Goal: Communication & Community: Answer question/provide support

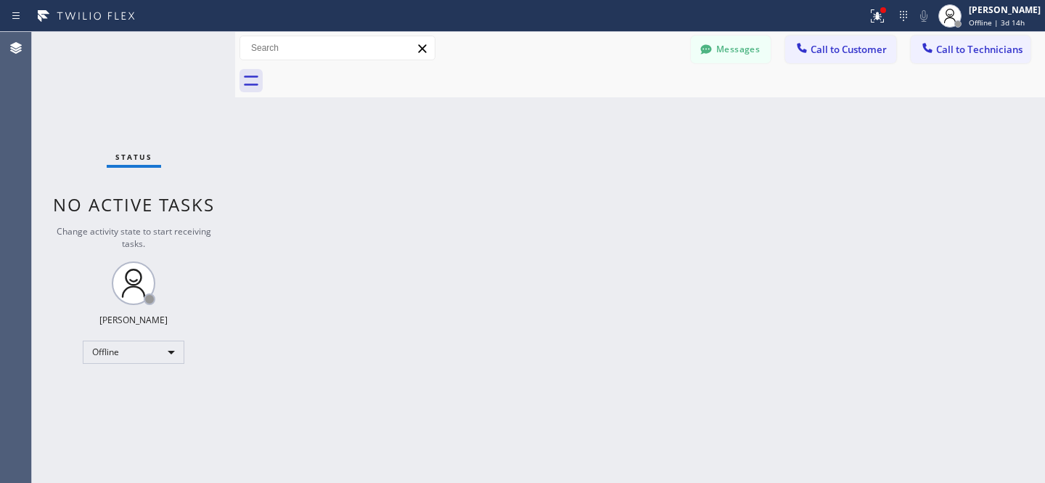
scroll to position [752, 0]
click at [713, 48] on icon at bounding box center [706, 49] width 15 height 15
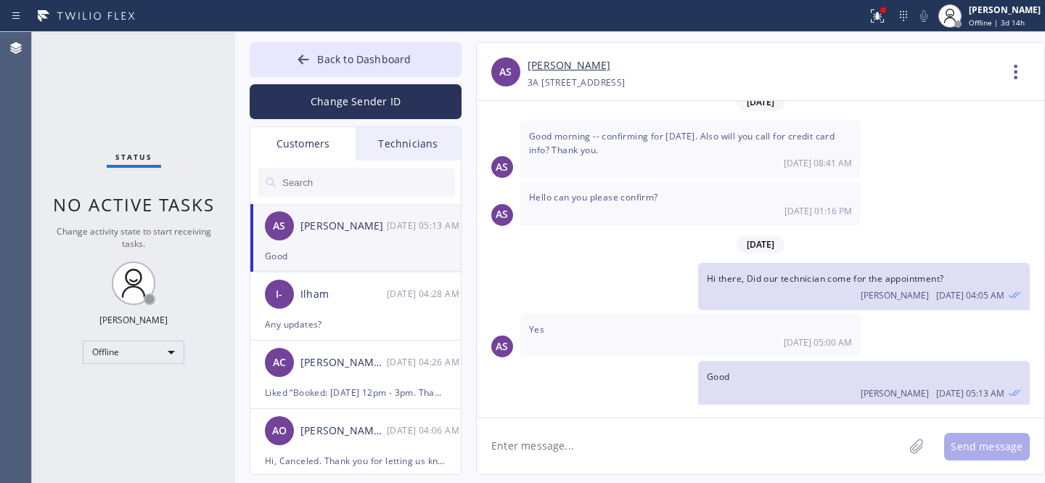
click at [324, 229] on div "[PERSON_NAME]" at bounding box center [344, 226] width 86 height 17
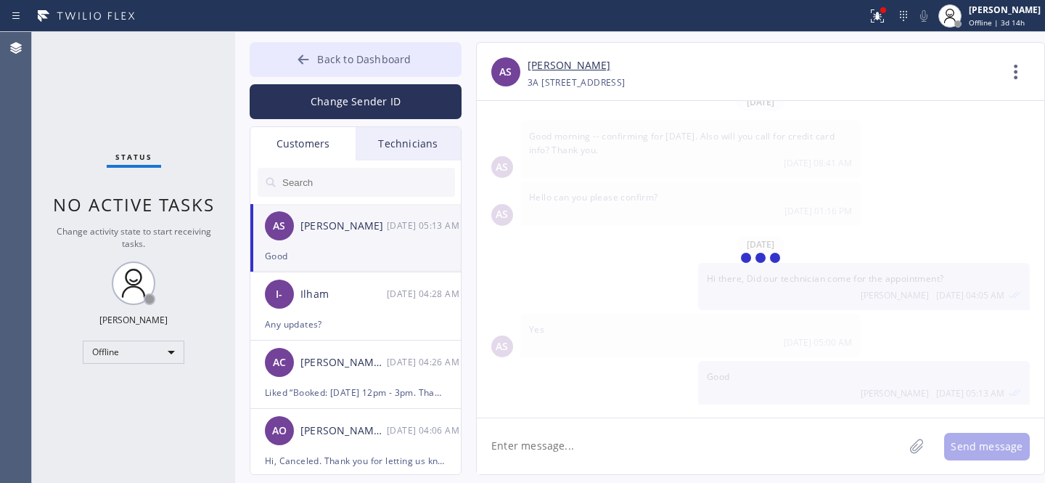
click at [329, 60] on span "Back to Dashboard" at bounding box center [364, 59] width 94 height 14
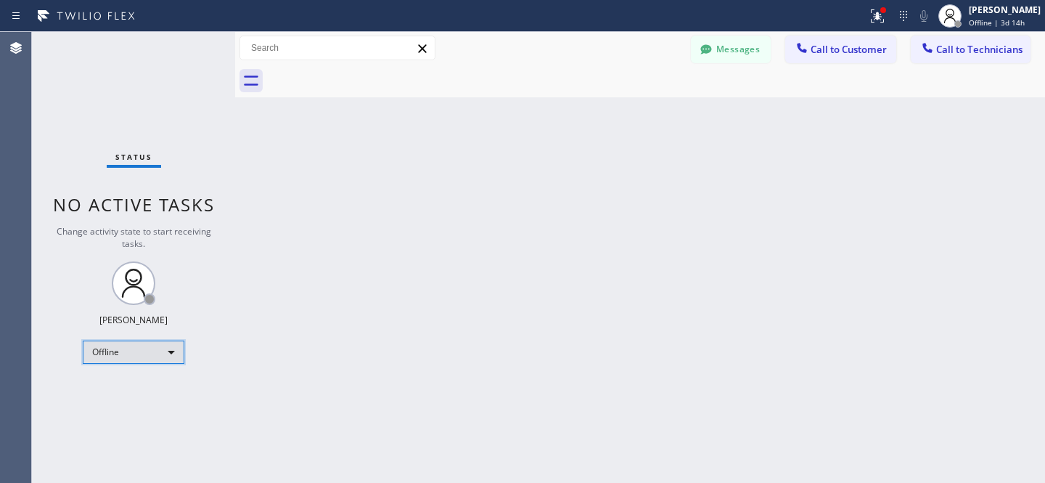
click at [140, 349] on div "Offline" at bounding box center [134, 351] width 102 height 23
drag, startPoint x: 130, startPoint y: 382, endPoint x: 160, endPoint y: 371, distance: 31.7
click at [129, 382] on li "Available" at bounding box center [132, 388] width 99 height 17
click at [714, 48] on div at bounding box center [706, 50] width 17 height 17
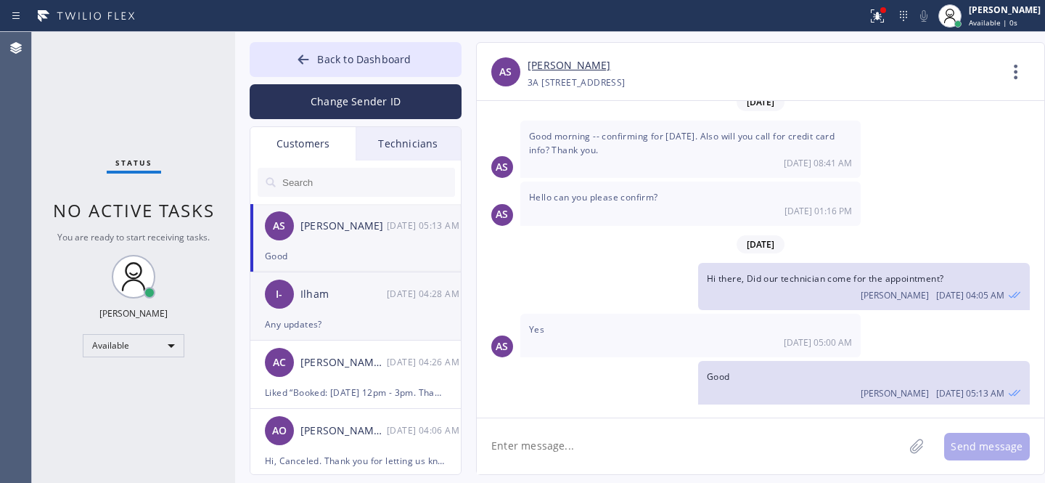
click at [343, 309] on div "I- Ilham [DATE] 04:28 AM" at bounding box center [356, 294] width 212 height 44
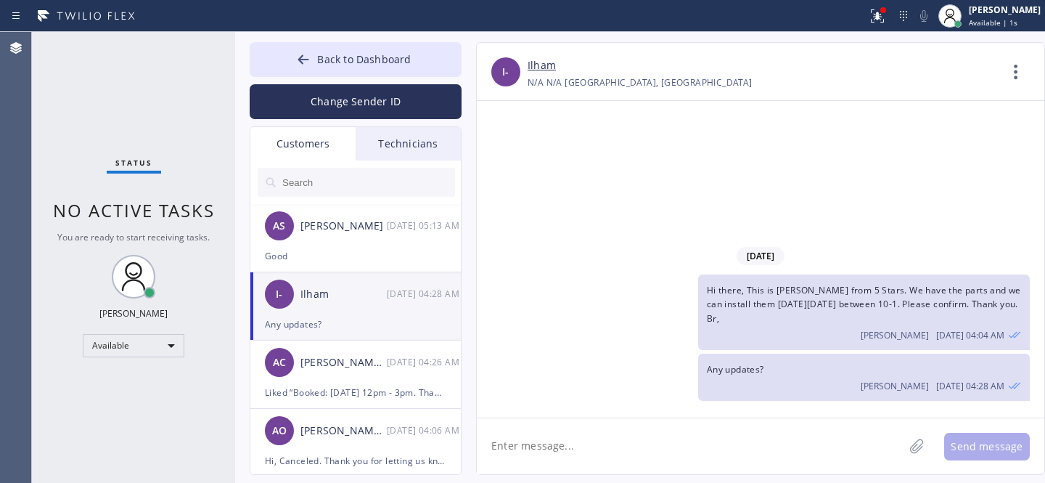
scroll to position [0, 0]
click at [545, 69] on link "Ilham" at bounding box center [542, 65] width 28 height 17
drag, startPoint x: 775, startPoint y: 316, endPoint x: 868, endPoint y: 314, distance: 93.0
click at [868, 314] on span "Hi there, This is [PERSON_NAME] from 5 Stars. We have the parts and we can inst…" at bounding box center [864, 304] width 314 height 40
copy span "[DATE] between 10-1"
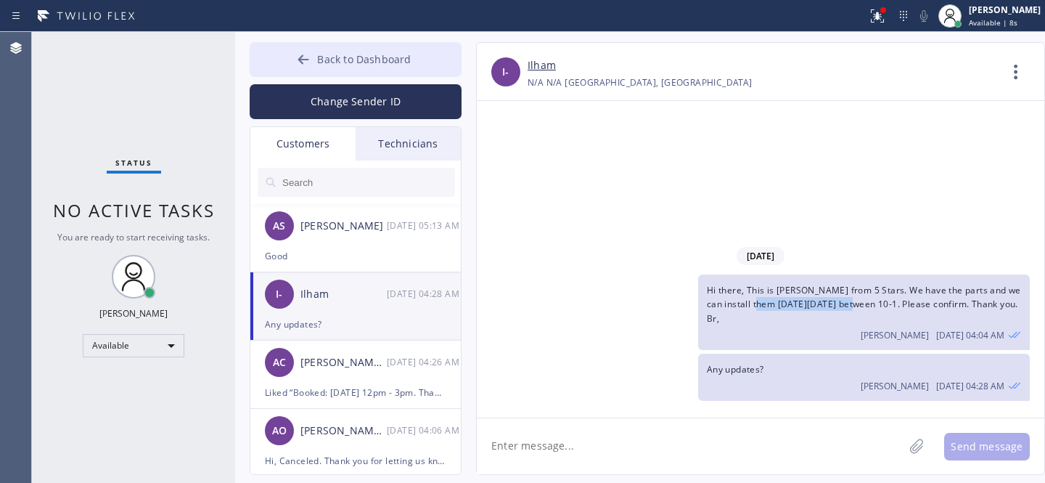
click at [344, 52] on span "Back to Dashboard" at bounding box center [364, 59] width 94 height 14
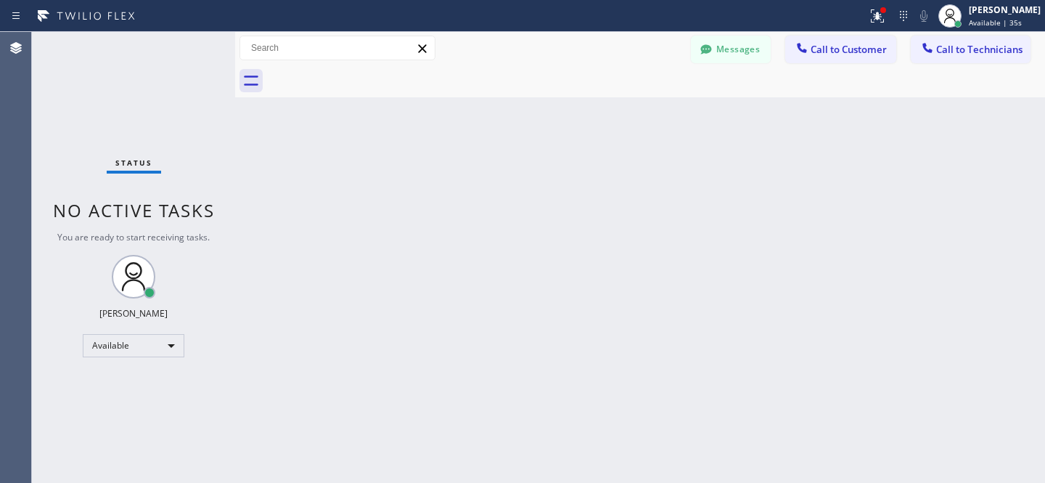
click at [885, 49] on span "Call to Customer" at bounding box center [849, 49] width 76 height 13
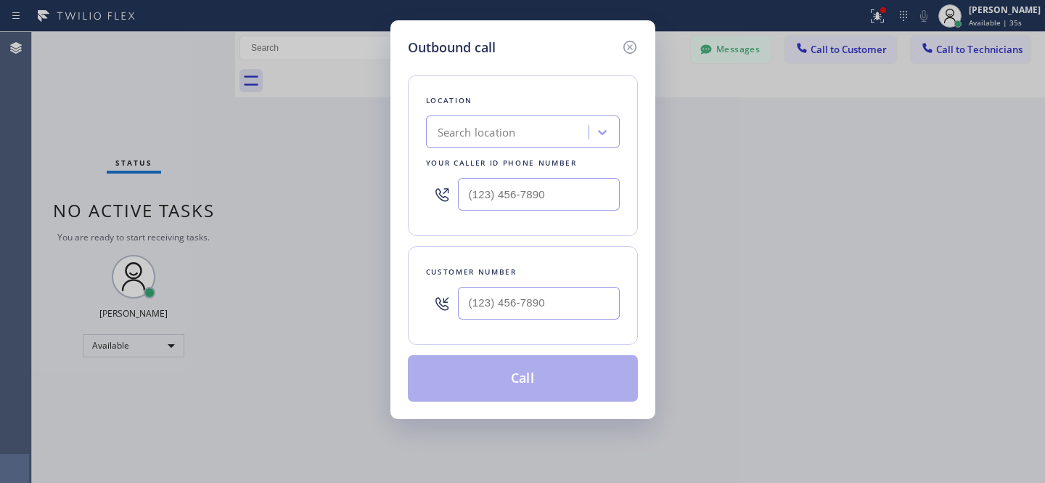
type input "(___) ___-____"
click at [534, 308] on input "(___) ___-____" at bounding box center [539, 303] width 162 height 33
click at [521, 150] on div "Location Search location Your caller id phone number" at bounding box center [523, 155] width 230 height 161
click at [544, 129] on div "Search location" at bounding box center [509, 132] width 158 height 25
paste input "Repair Twist of [US_STATE]"
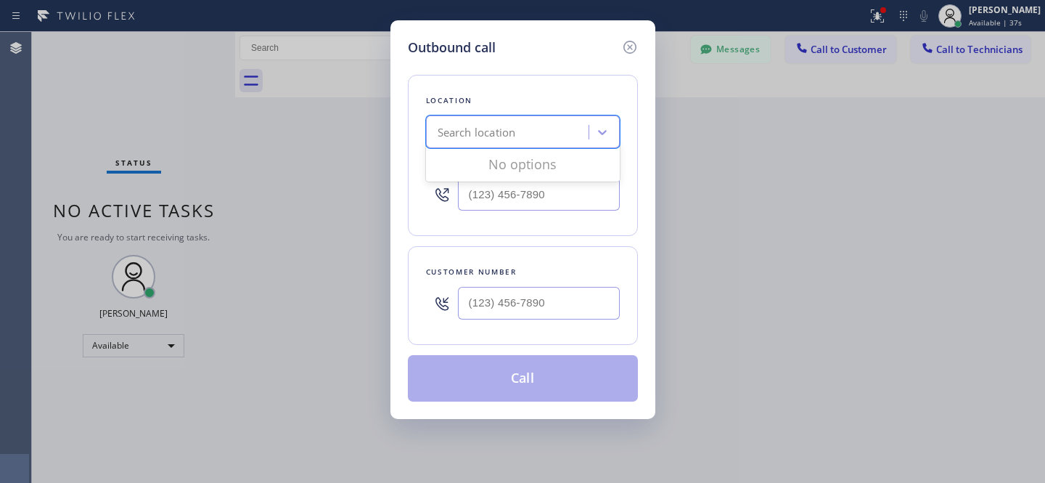
type input "Repair Twist of [US_STATE]"
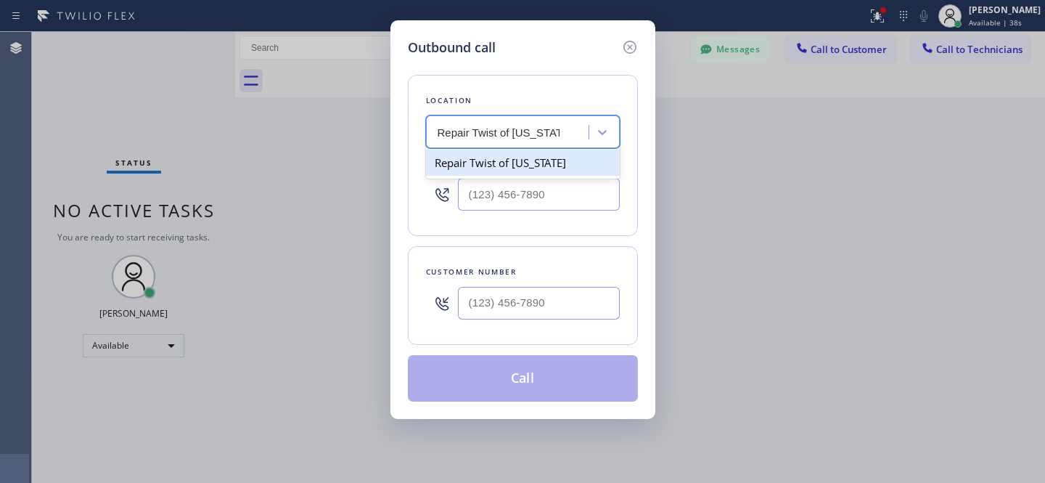
click at [502, 160] on div "Repair Twist of [US_STATE]" at bounding box center [523, 163] width 194 height 26
type input "[PHONE_NUMBER]"
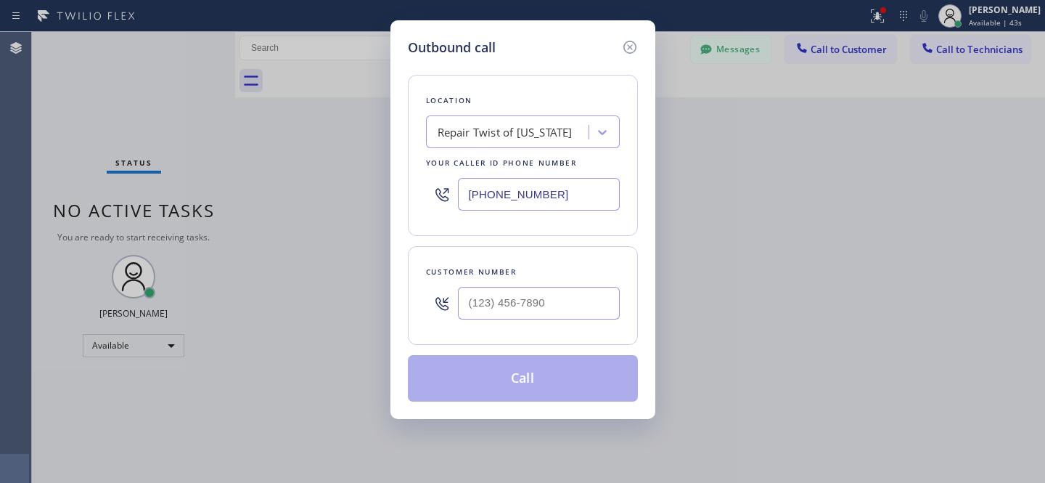
drag, startPoint x: 522, startPoint y: 282, endPoint x: 573, endPoint y: 295, distance: 53.2
click at [523, 282] on div at bounding box center [539, 302] width 162 height 47
click at [575, 301] on input "(___) ___-____" at bounding box center [539, 303] width 162 height 33
paste input "347) 858-3700"
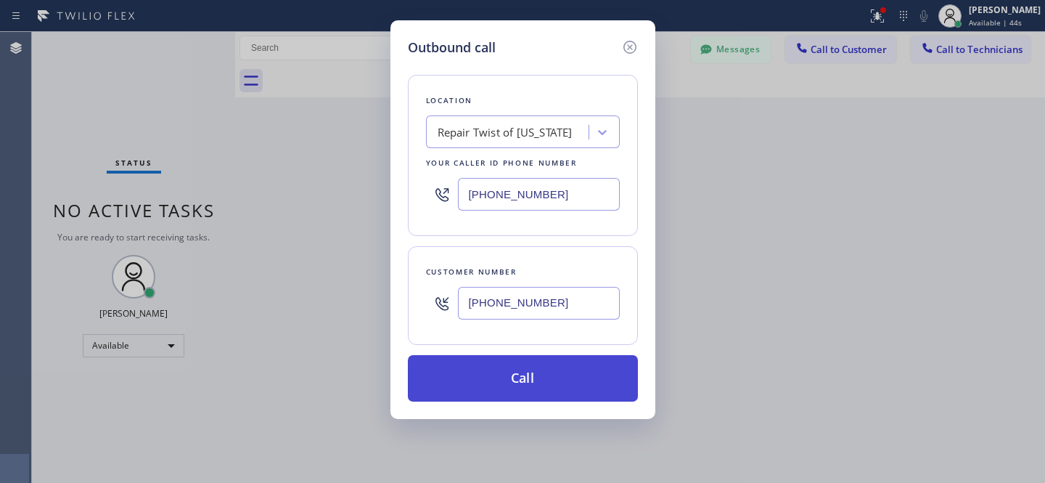
type input "[PHONE_NUMBER]"
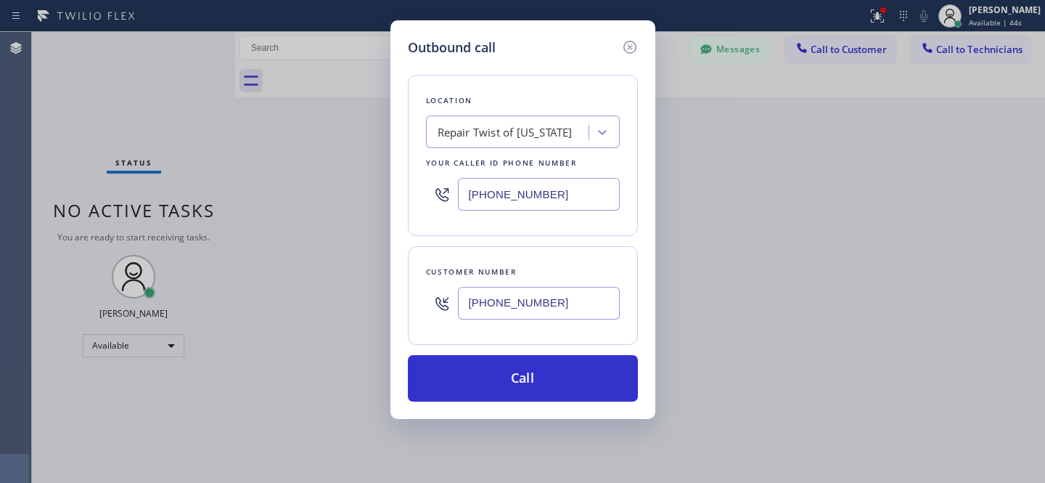
drag, startPoint x: 538, startPoint y: 373, endPoint x: 569, endPoint y: 341, distance: 44.7
click at [538, 372] on button "Call" at bounding box center [523, 378] width 230 height 46
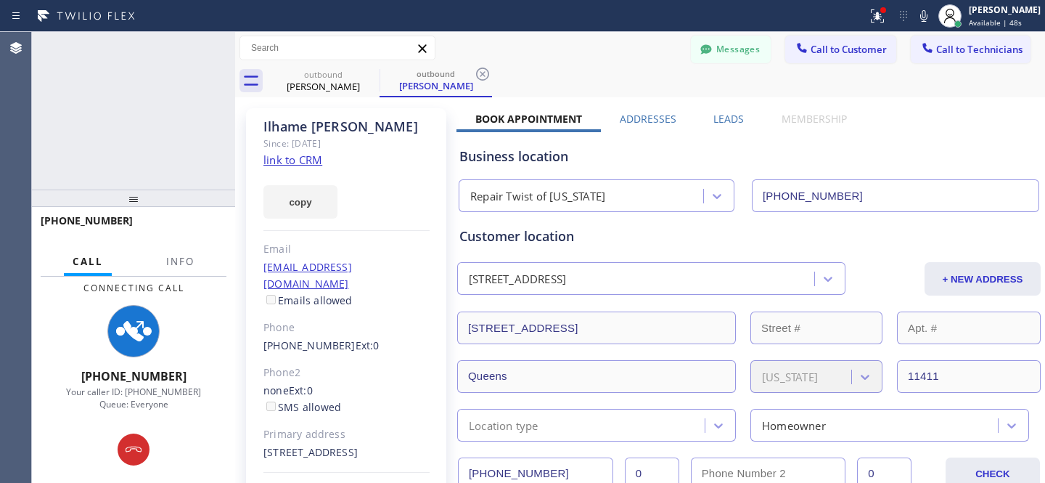
type input "[PHONE_NUMBER]"
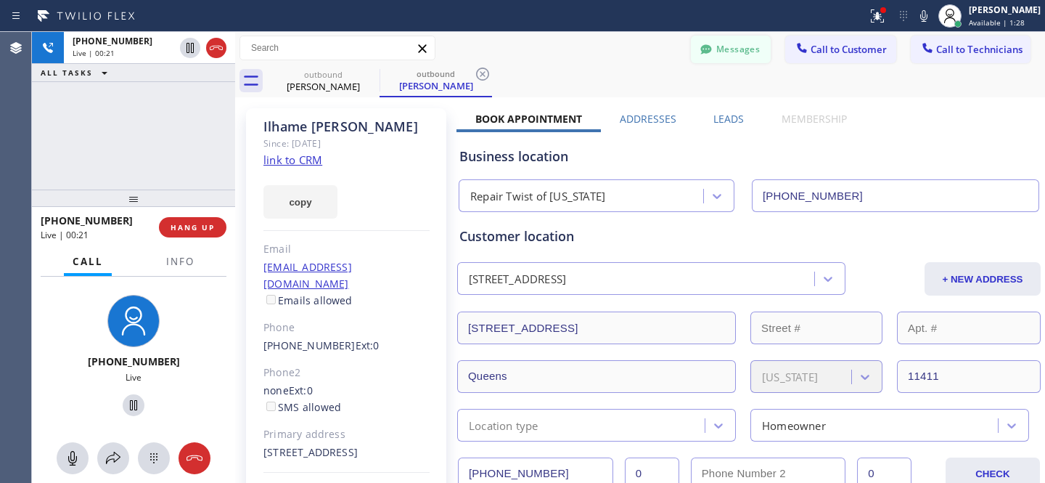
click at [714, 59] on button "Messages" at bounding box center [731, 50] width 80 height 28
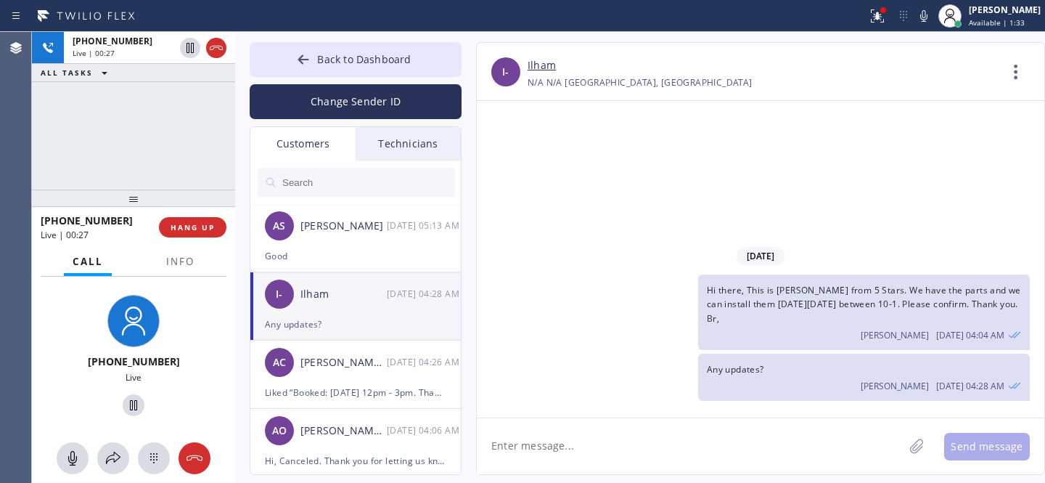
click at [727, 448] on textarea at bounding box center [690, 446] width 427 height 56
click at [725, 449] on textarea at bounding box center [690, 446] width 427 height 56
click at [652, 444] on textarea at bounding box center [690, 446] width 427 height 56
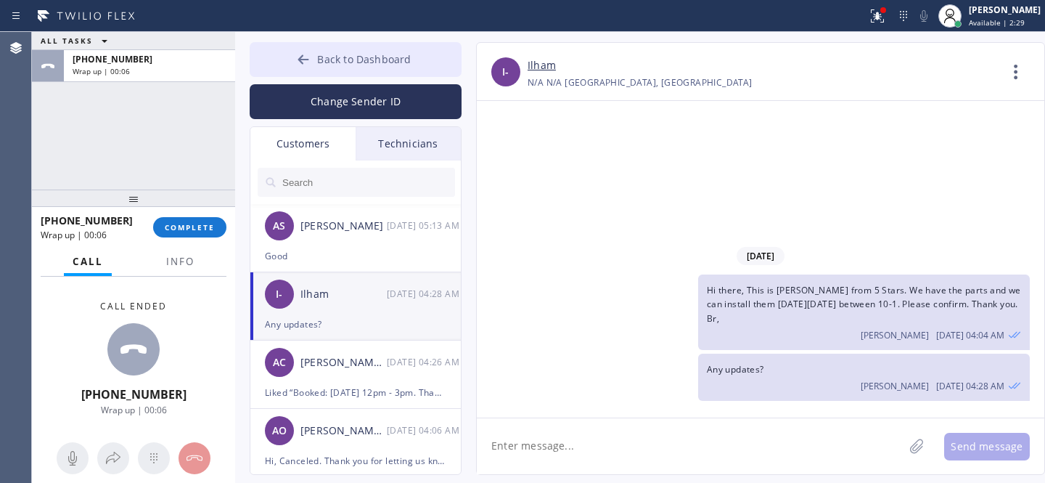
drag, startPoint x: 305, startPoint y: 59, endPoint x: 364, endPoint y: 74, distance: 60.7
click at [306, 59] on icon at bounding box center [303, 58] width 11 height 9
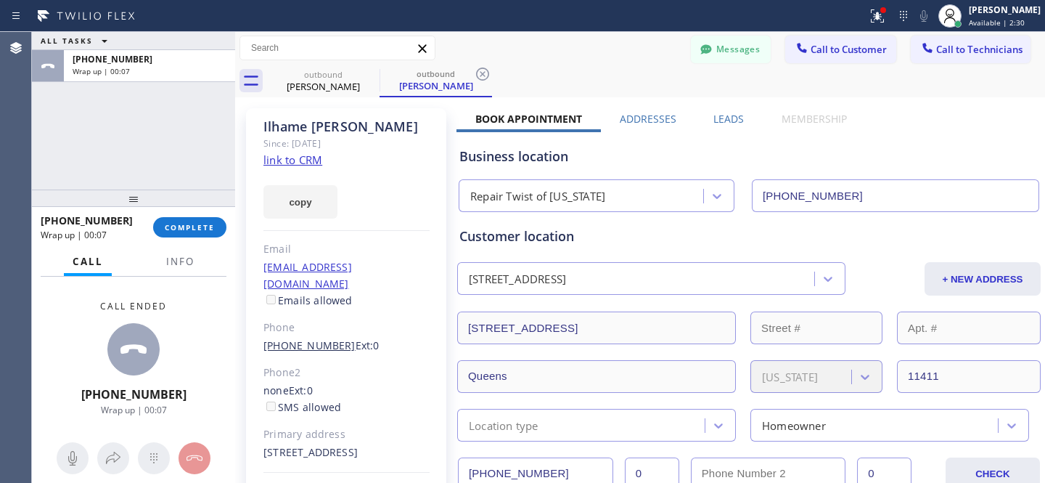
click at [303, 338] on link "[PHONE_NUMBER]" at bounding box center [309, 345] width 92 height 14
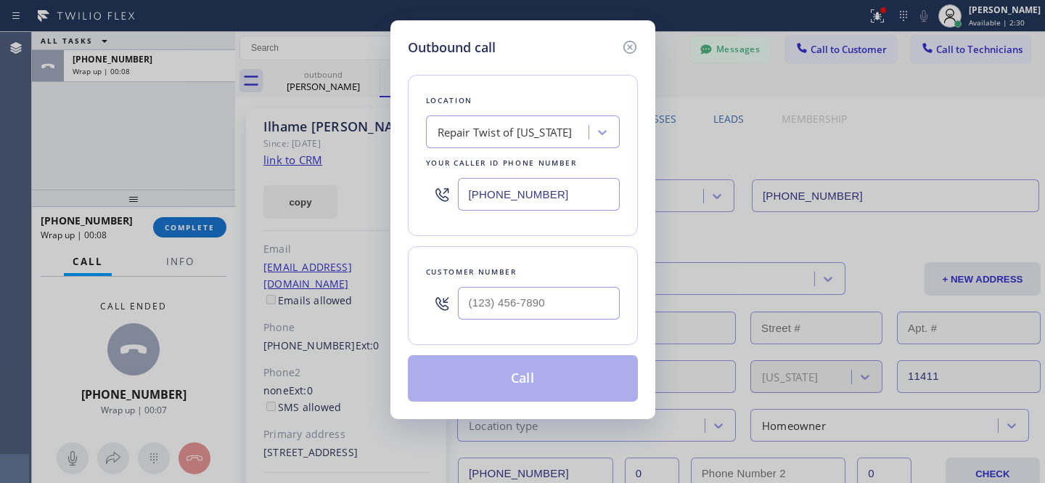
type input "[PHONE_NUMBER]"
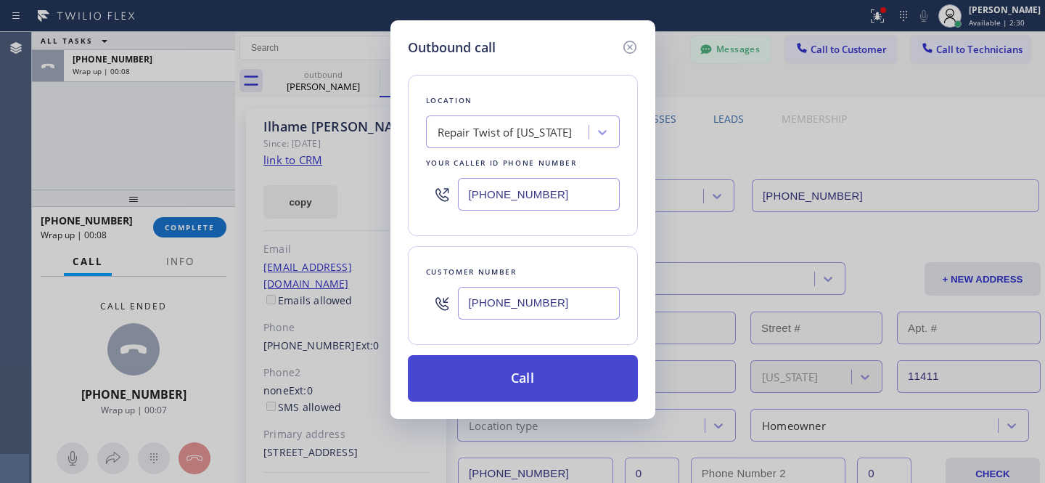
click at [543, 385] on button "Call" at bounding box center [523, 378] width 230 height 46
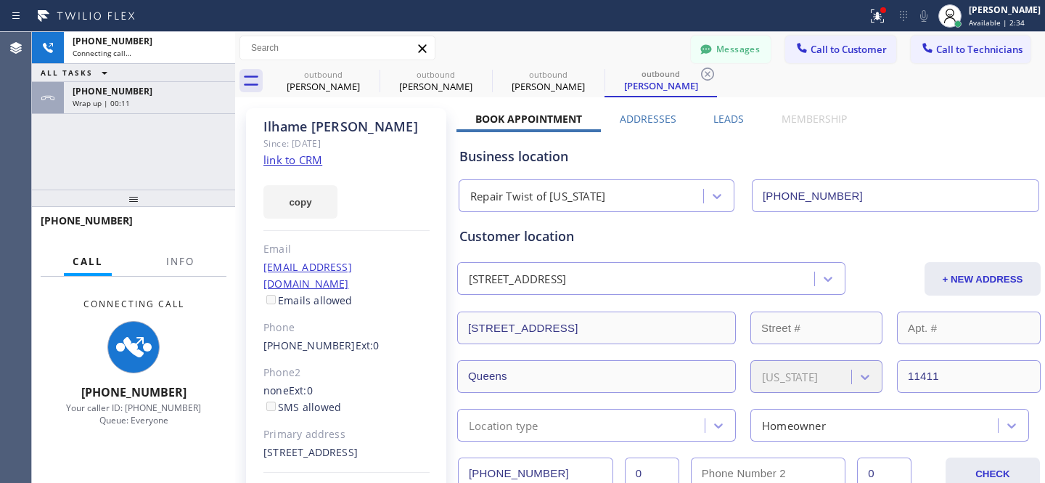
type input "[PHONE_NUMBER]"
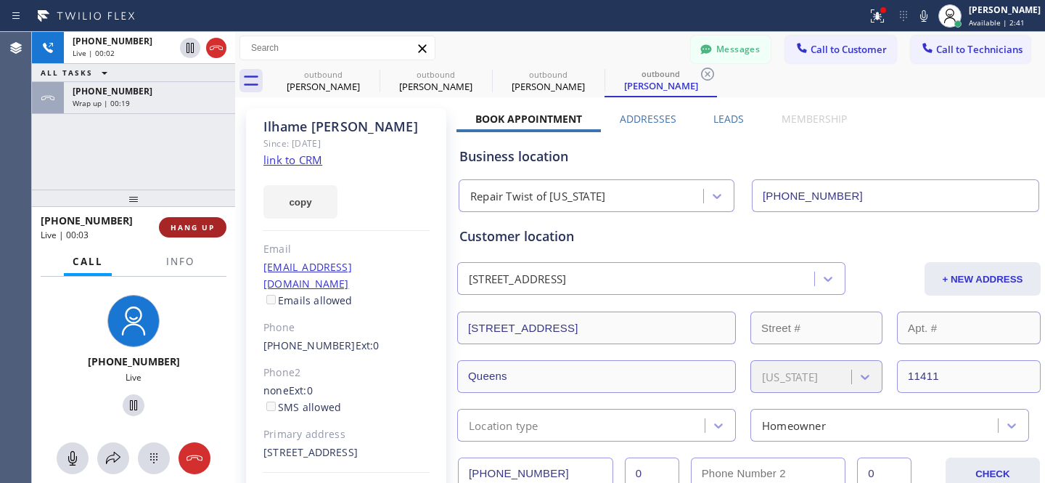
click at [196, 224] on span "HANG UP" at bounding box center [193, 227] width 44 height 10
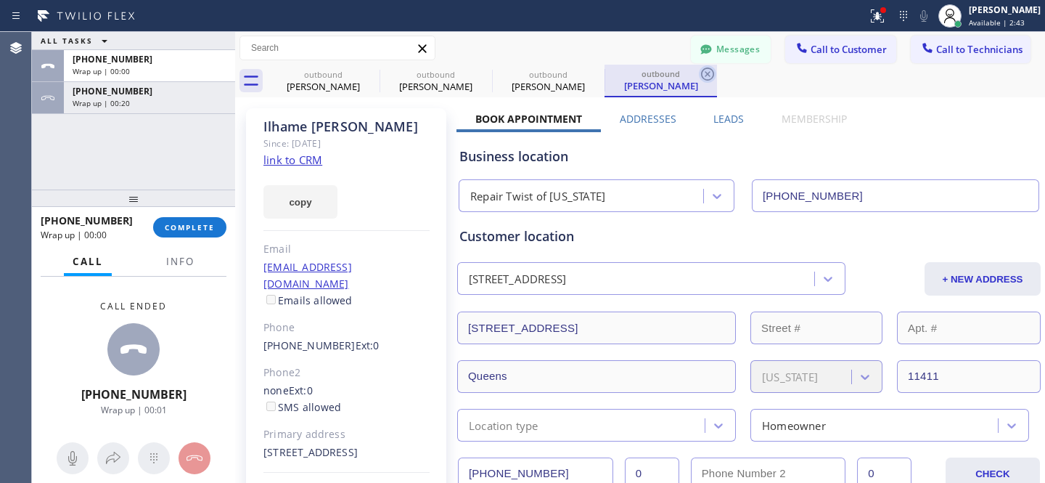
click at [709, 76] on icon at bounding box center [707, 73] width 17 height 17
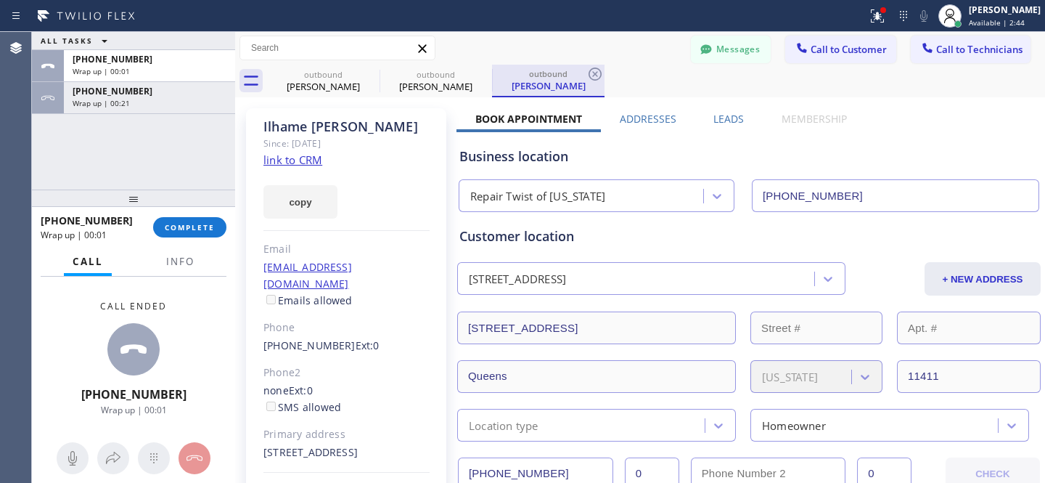
drag, startPoint x: 605, startPoint y: 75, endPoint x: 517, endPoint y: 80, distance: 88.0
click at [605, 75] on div "outbound [PERSON_NAME] outbound [PERSON_NAME] outbound [PERSON_NAME]" at bounding box center [656, 81] width 778 height 33
click at [485, 75] on icon at bounding box center [482, 73] width 17 height 17
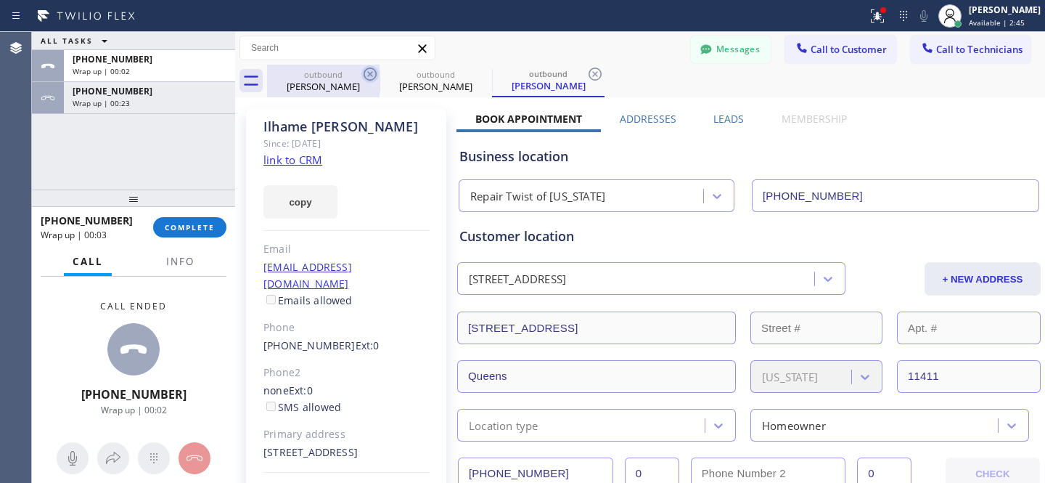
click at [371, 75] on icon at bounding box center [370, 74] width 13 height 13
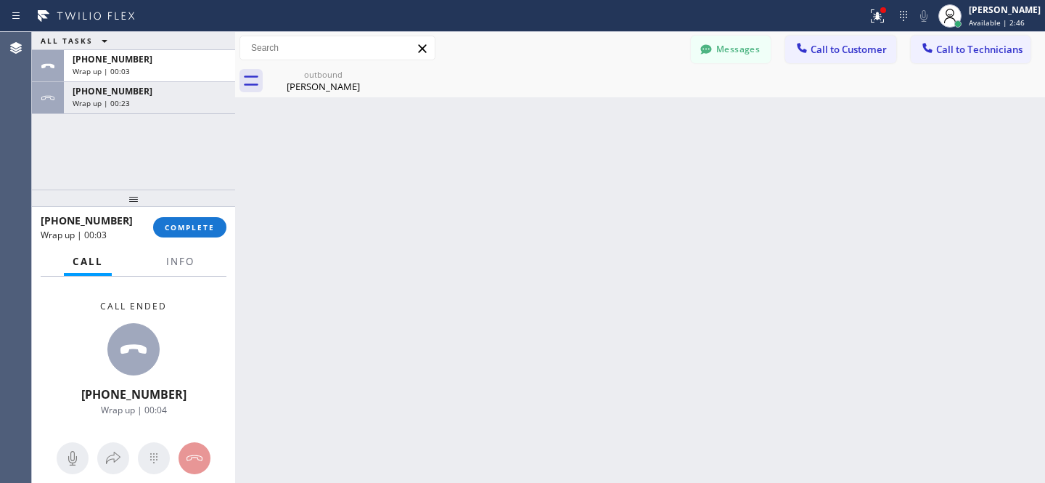
click at [0, 0] on icon at bounding box center [0, 0] width 0 height 0
click at [204, 221] on button "COMPLETE" at bounding box center [189, 227] width 73 height 20
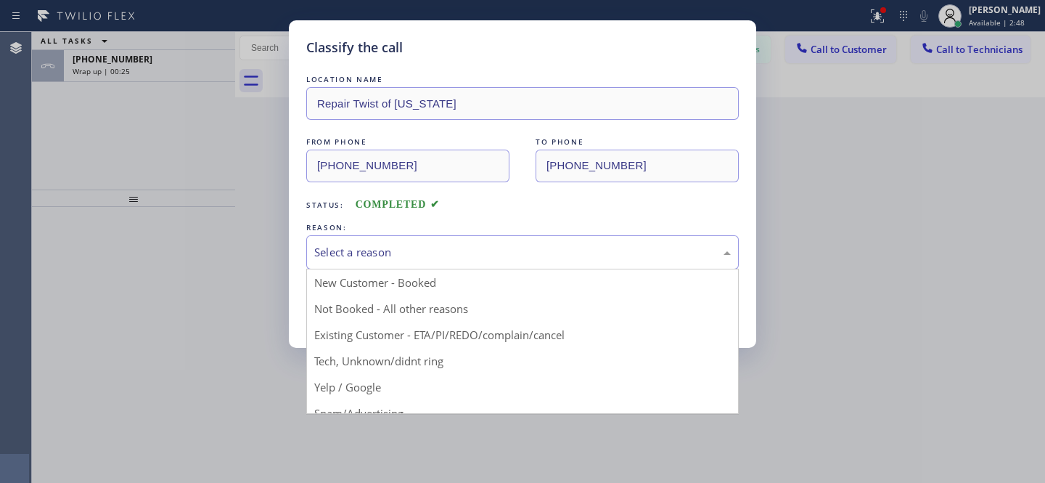
click at [408, 246] on div "Select a reason" at bounding box center [522, 252] width 417 height 17
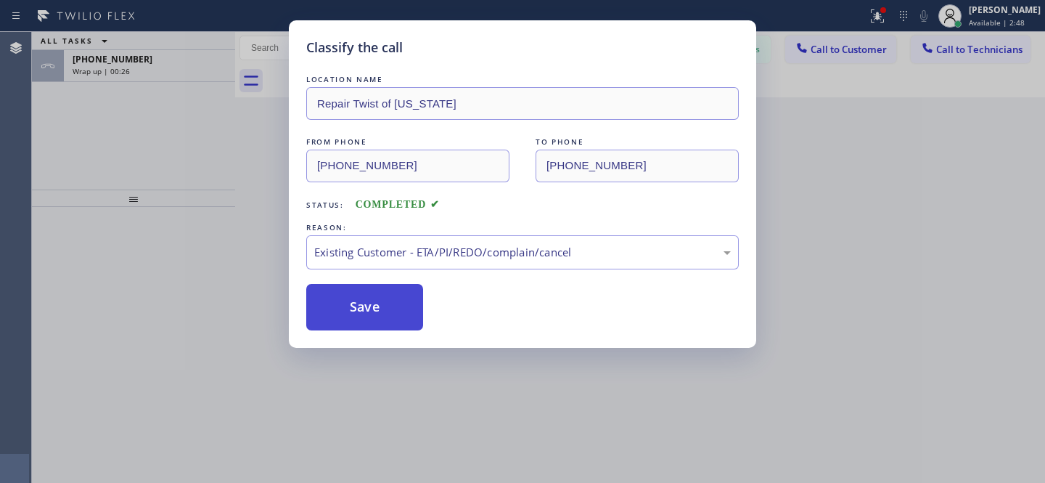
click at [414, 313] on button "Save" at bounding box center [364, 307] width 117 height 46
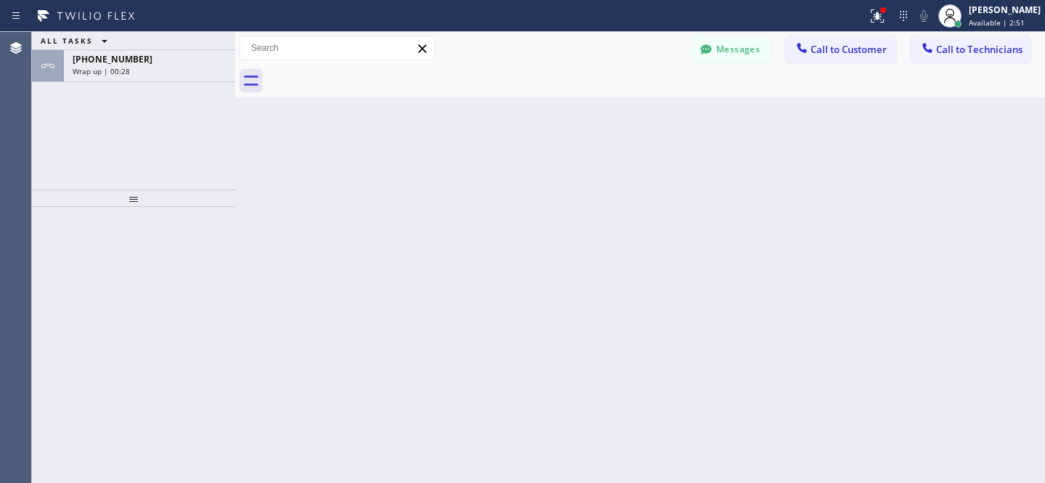
click at [160, 48] on div "ALL TASKS ALL TASKS ACTIVE TASKS TASKS IN WRAP UP" at bounding box center [133, 41] width 203 height 18
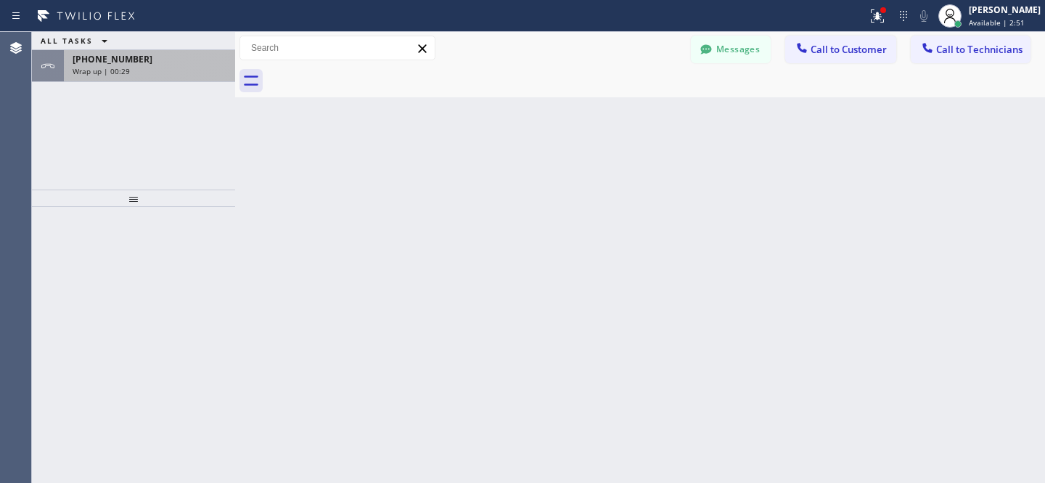
click at [161, 68] on div "Wrap up | 00:29" at bounding box center [150, 71] width 154 height 10
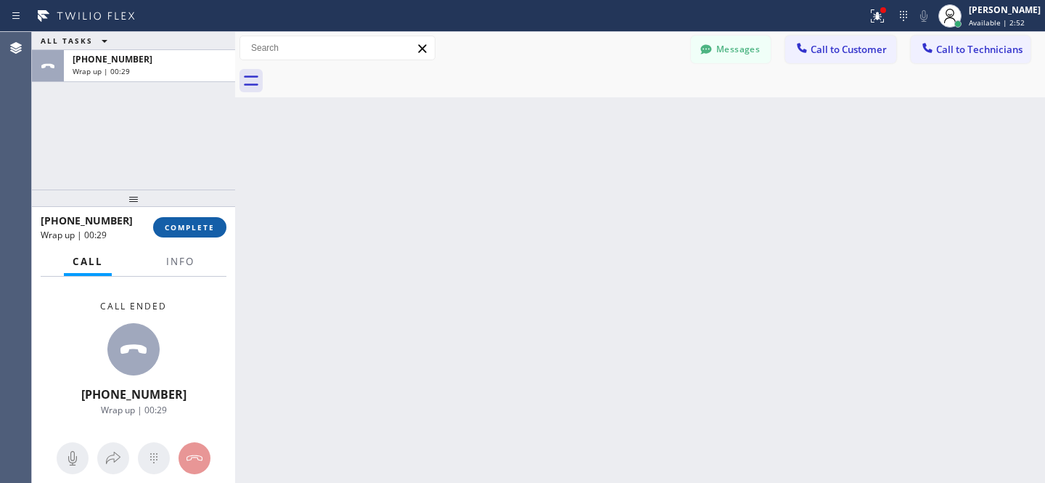
click at [213, 223] on span "COMPLETE" at bounding box center [190, 227] width 50 height 10
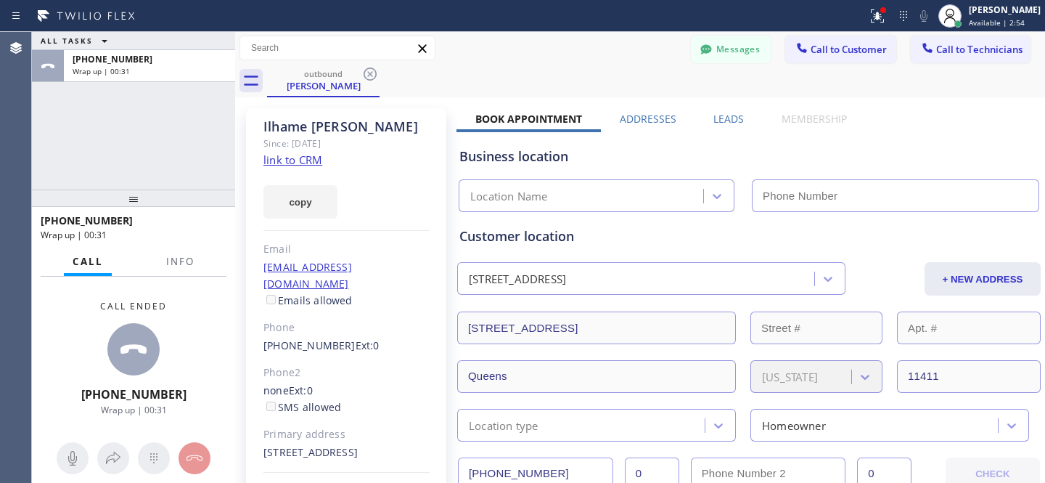
type input "[PHONE_NUMBER]"
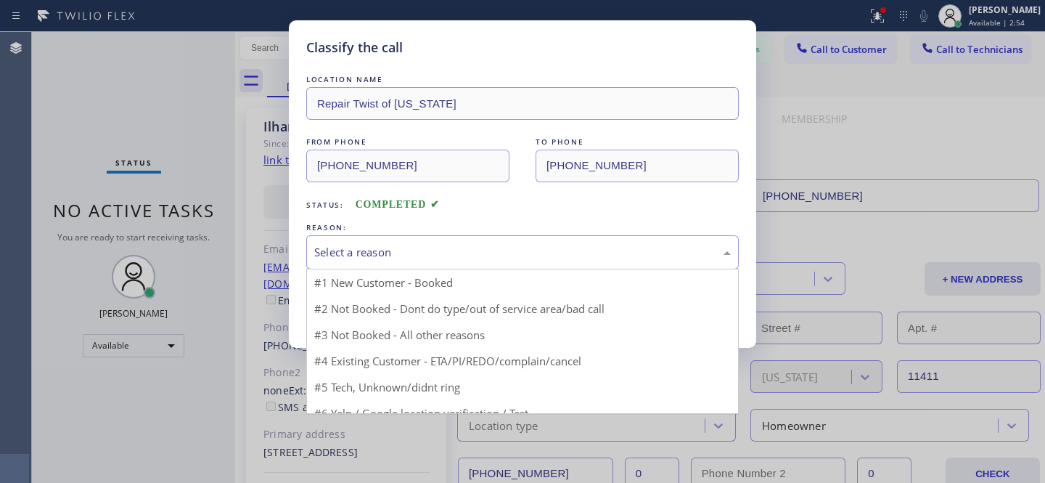
click at [407, 261] on div "Select a reason" at bounding box center [522, 252] width 417 height 17
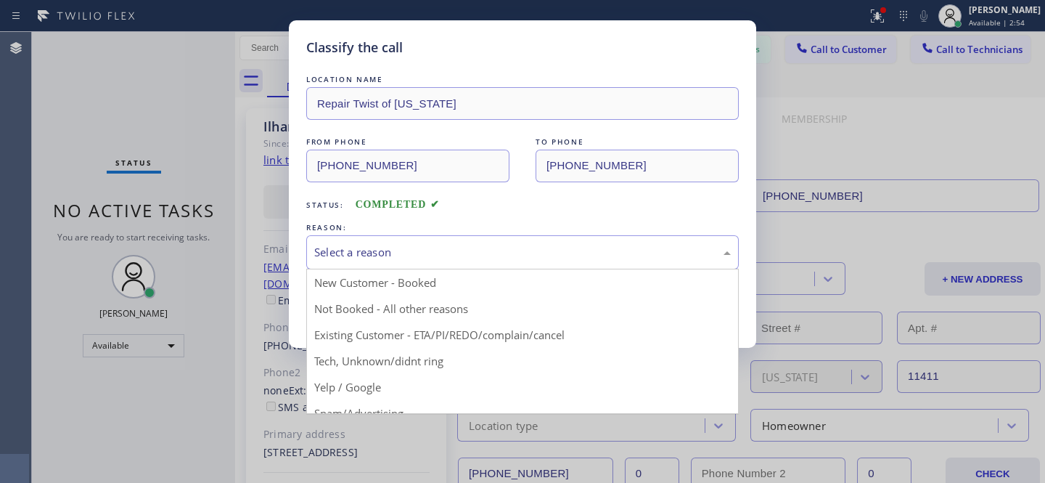
drag, startPoint x: 430, startPoint y: 339, endPoint x: 398, endPoint y: 315, distance: 40.5
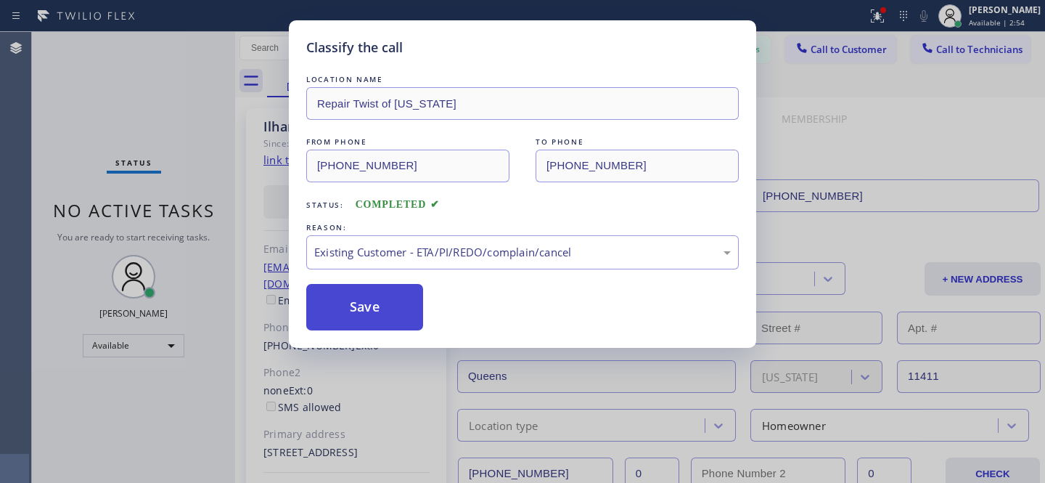
click at [398, 315] on button "Save" at bounding box center [364, 307] width 117 height 46
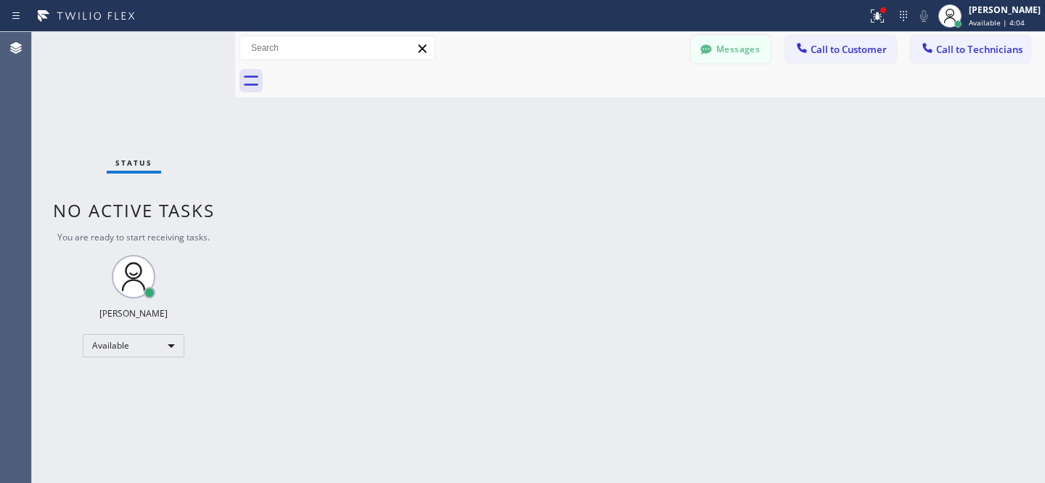
click at [719, 49] on button "Messages" at bounding box center [731, 50] width 80 height 28
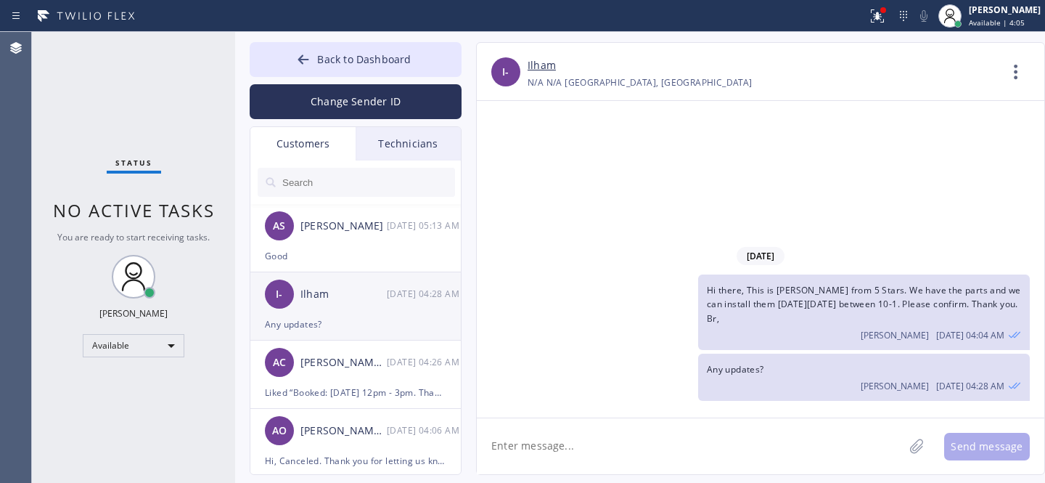
click at [353, 316] on div "Any updates?" at bounding box center [355, 324] width 181 height 17
click at [301, 59] on icon at bounding box center [303, 58] width 11 height 9
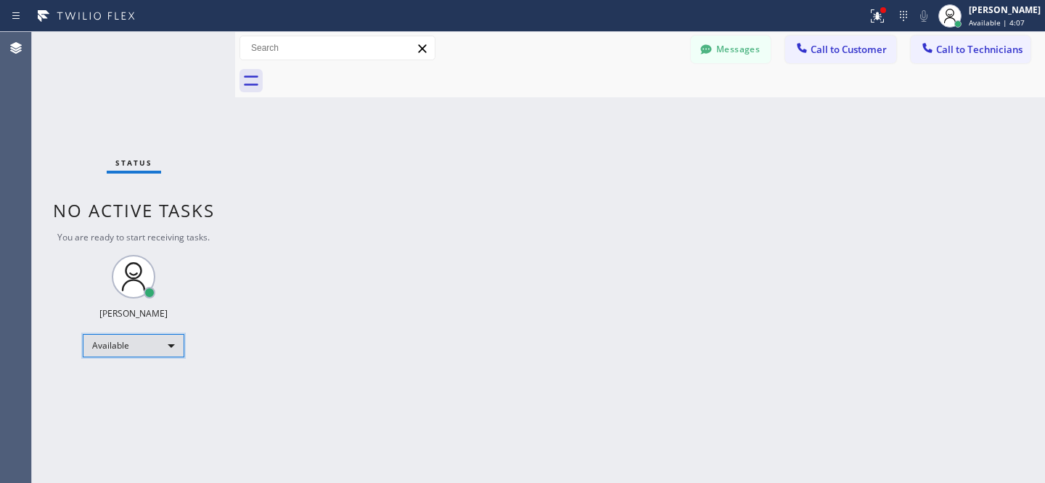
click at [149, 348] on div "Available" at bounding box center [134, 345] width 102 height 23
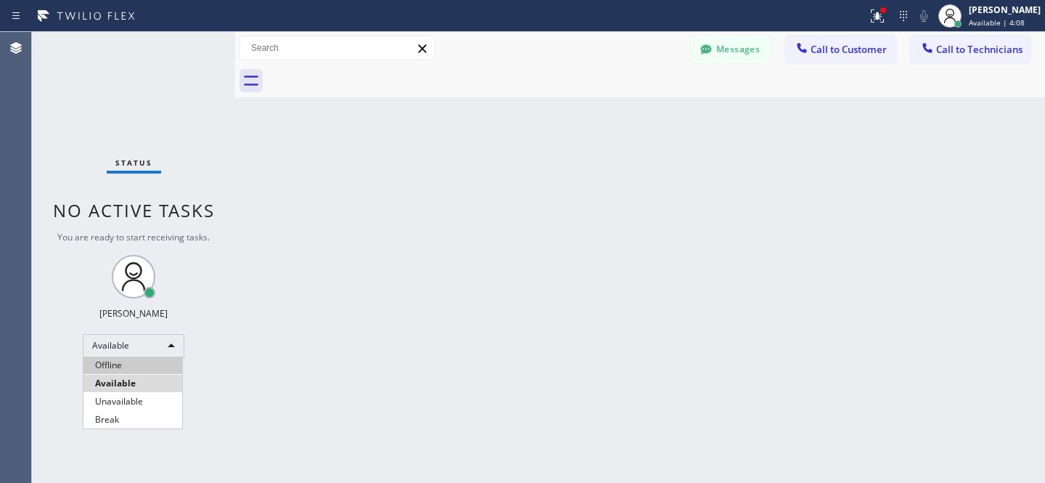
click at [132, 363] on li "Offline" at bounding box center [132, 364] width 99 height 17
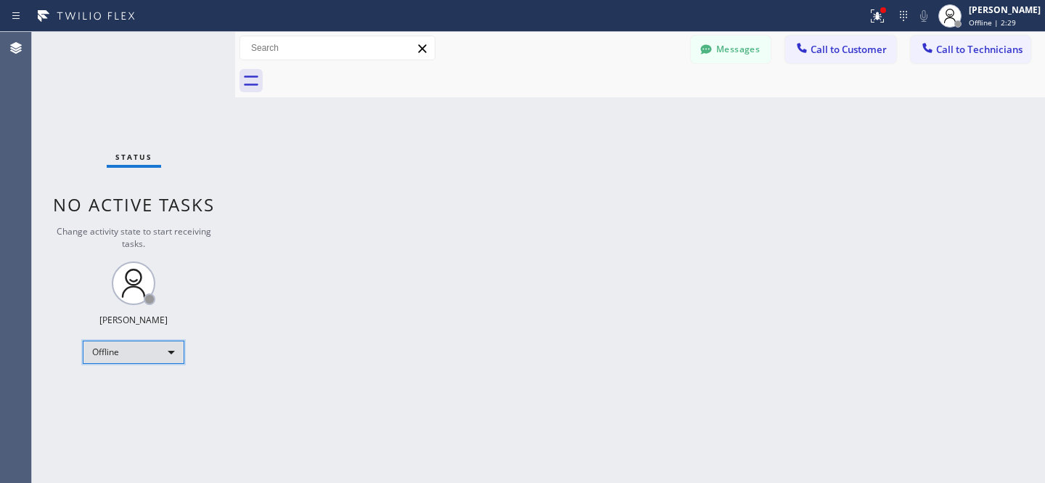
click at [142, 354] on div "Offline" at bounding box center [134, 351] width 102 height 23
drag, startPoint x: 139, startPoint y: 390, endPoint x: 176, endPoint y: 372, distance: 41.9
click at [139, 390] on li "Available" at bounding box center [132, 388] width 99 height 17
drag, startPoint x: 698, startPoint y: 60, endPoint x: 666, endPoint y: 75, distance: 34.7
click at [698, 60] on button "Messages" at bounding box center [731, 50] width 80 height 28
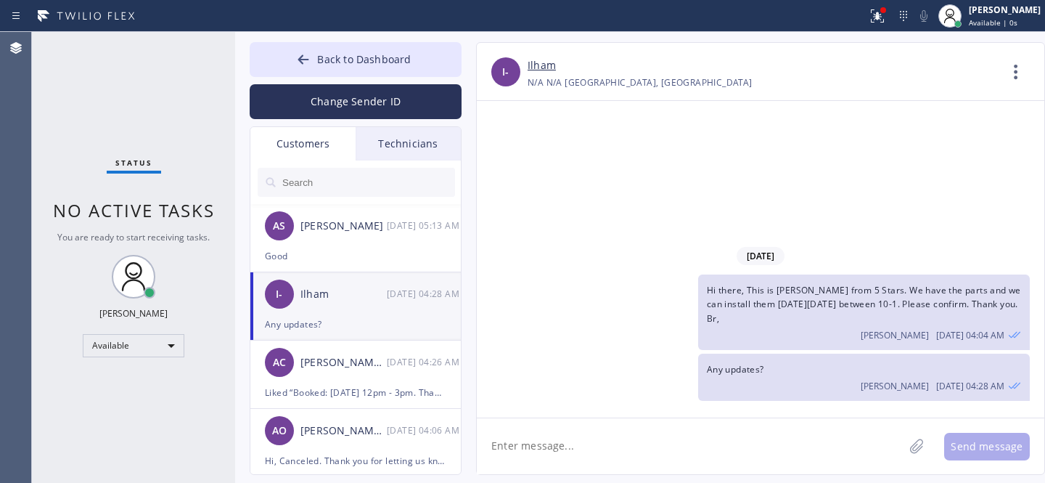
drag, startPoint x: 343, startPoint y: 296, endPoint x: 369, endPoint y: 289, distance: 26.4
click at [344, 295] on div "Ilham" at bounding box center [344, 294] width 86 height 17
click at [550, 69] on link "Ilham" at bounding box center [542, 65] width 28 height 17
click at [343, 62] on span "Back to Dashboard" at bounding box center [364, 59] width 94 height 14
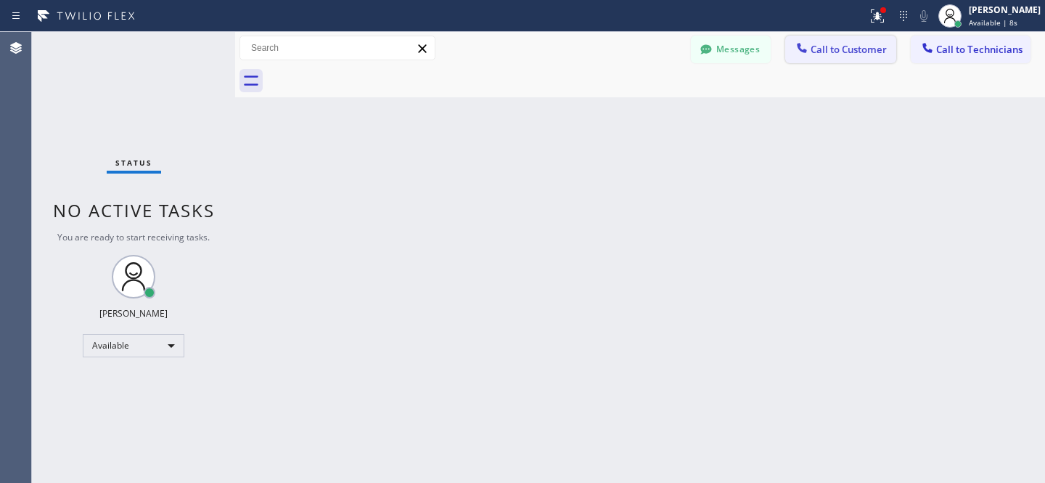
click at [838, 46] on span "Call to Customer" at bounding box center [849, 49] width 76 height 13
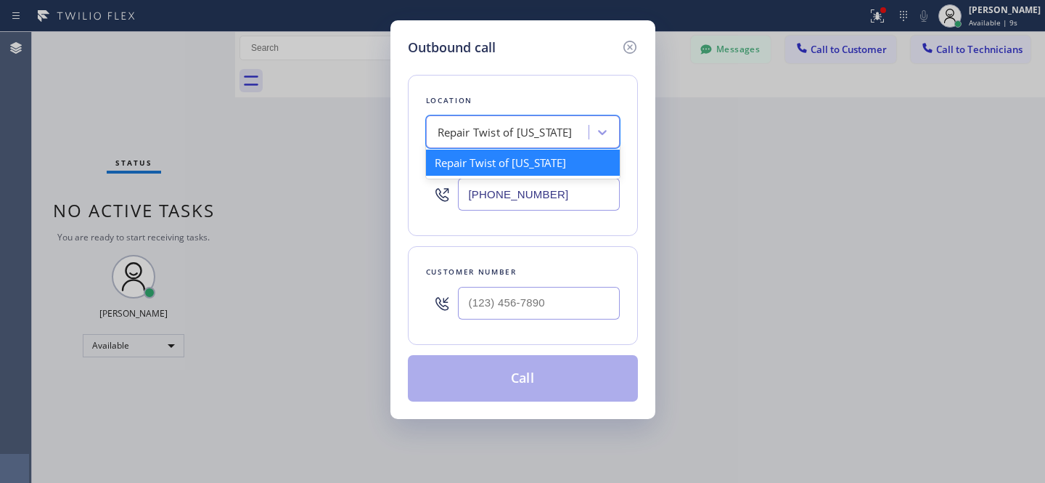
click at [522, 128] on div "Repair Twist of [US_STATE]" at bounding box center [505, 132] width 135 height 17
paste input "Repair Twist of [US_STATE]"
type input "Repair Twist of [US_STATE]"
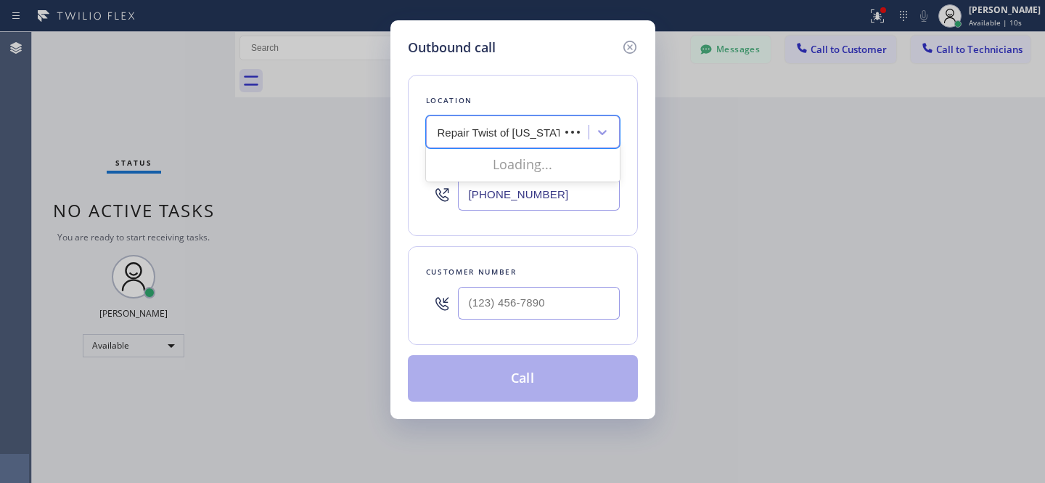
click at [496, 159] on div "Loading..." at bounding box center [523, 164] width 194 height 29
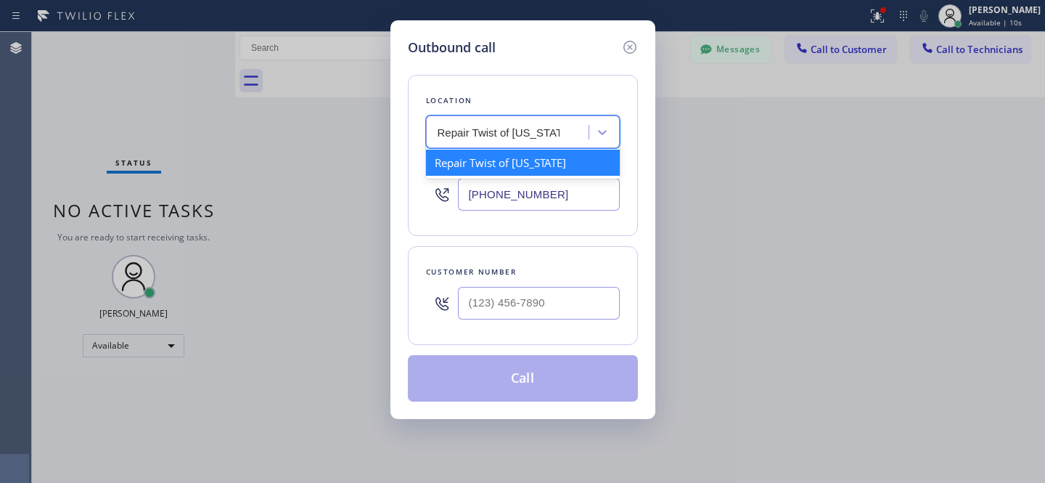
drag, startPoint x: 494, startPoint y: 164, endPoint x: 452, endPoint y: 105, distance: 72.7
click at [494, 164] on div "Repair Twist of [US_STATE]" at bounding box center [523, 163] width 194 height 26
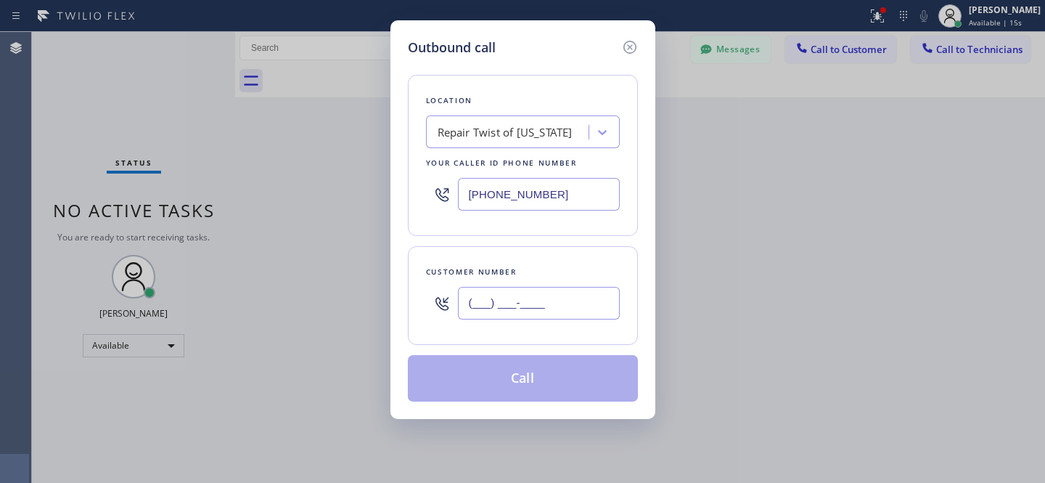
drag, startPoint x: 511, startPoint y: 293, endPoint x: 575, endPoint y: 306, distance: 65.2
click at [513, 293] on input "(___) ___-____" at bounding box center [539, 303] width 162 height 33
paste input "347) 858-3700"
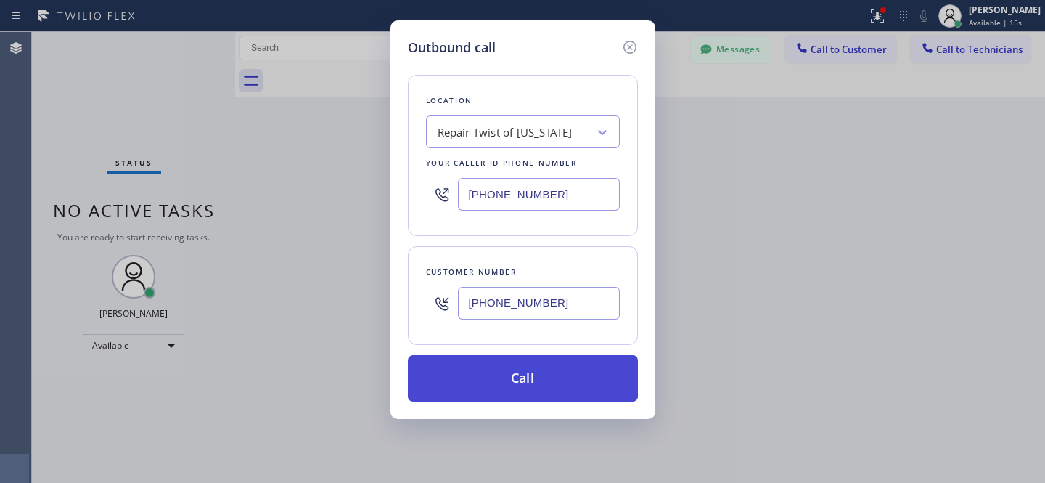
type input "[PHONE_NUMBER]"
click at [558, 394] on button "Call" at bounding box center [523, 378] width 230 height 46
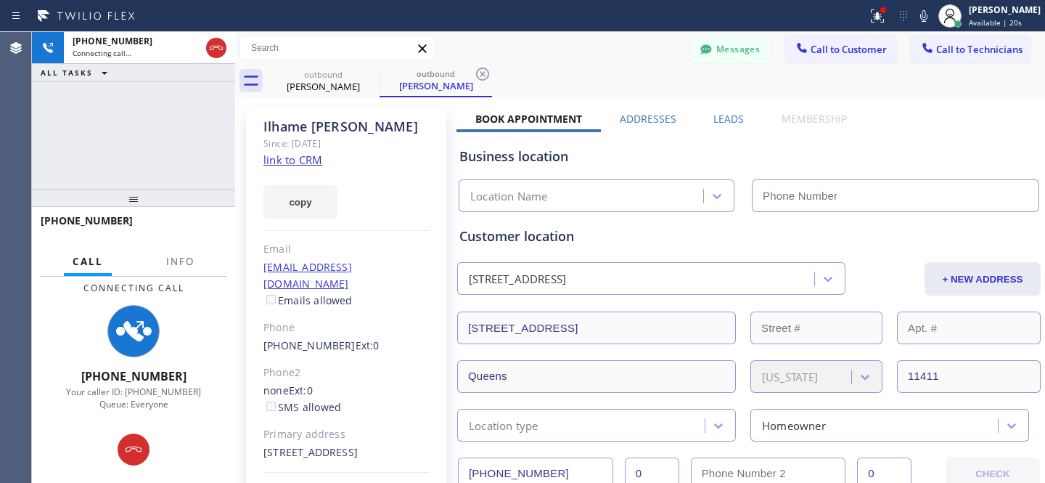
type input "[PHONE_NUMBER]"
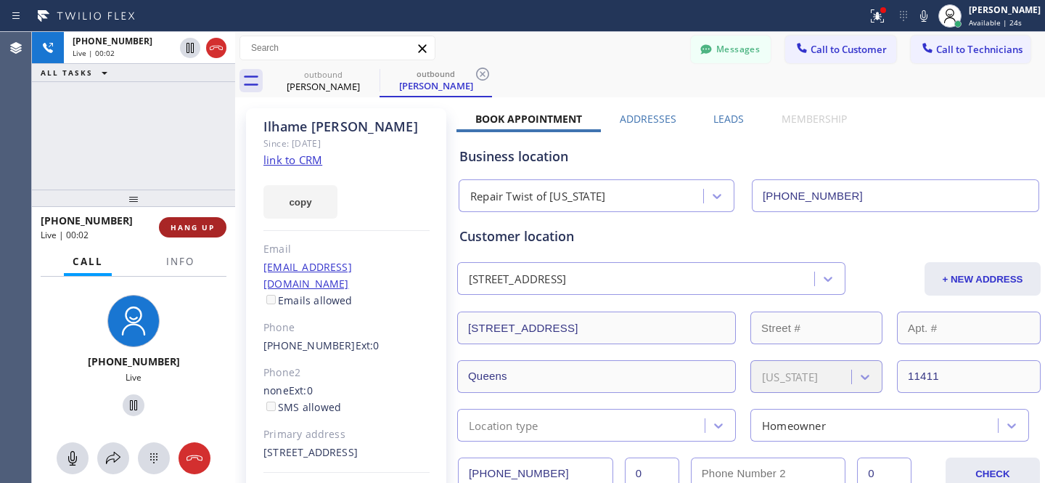
click at [194, 229] on span "HANG UP" at bounding box center [193, 227] width 44 height 10
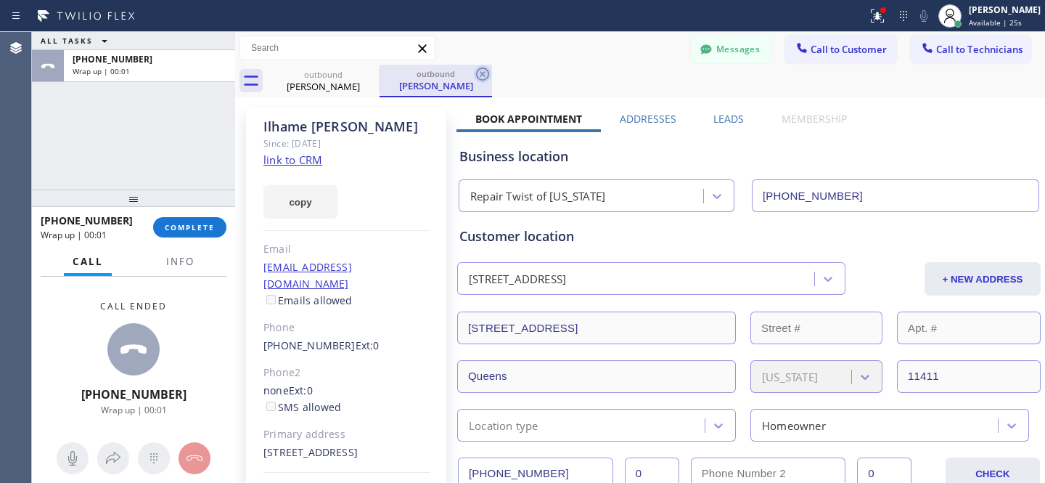
click at [485, 78] on icon at bounding box center [482, 73] width 17 height 17
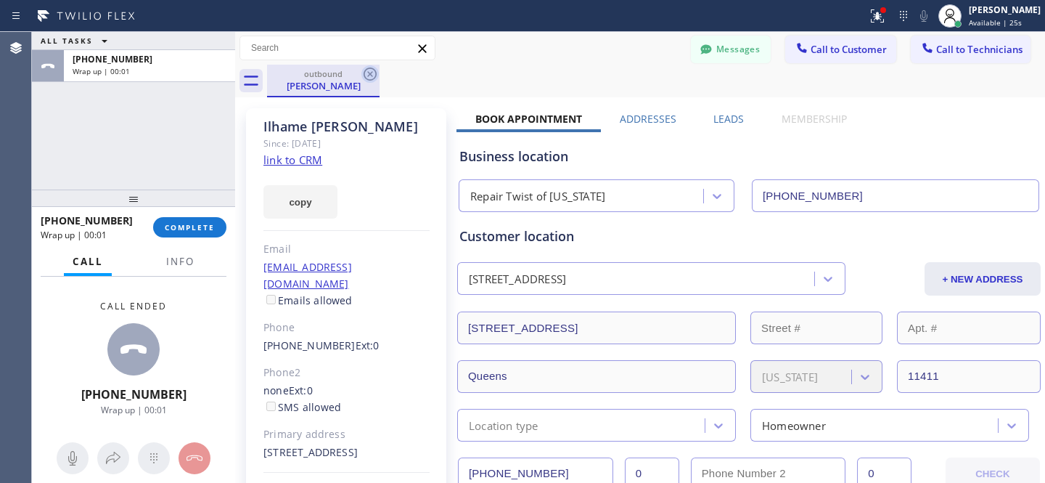
click at [375, 74] on icon at bounding box center [370, 74] width 13 height 13
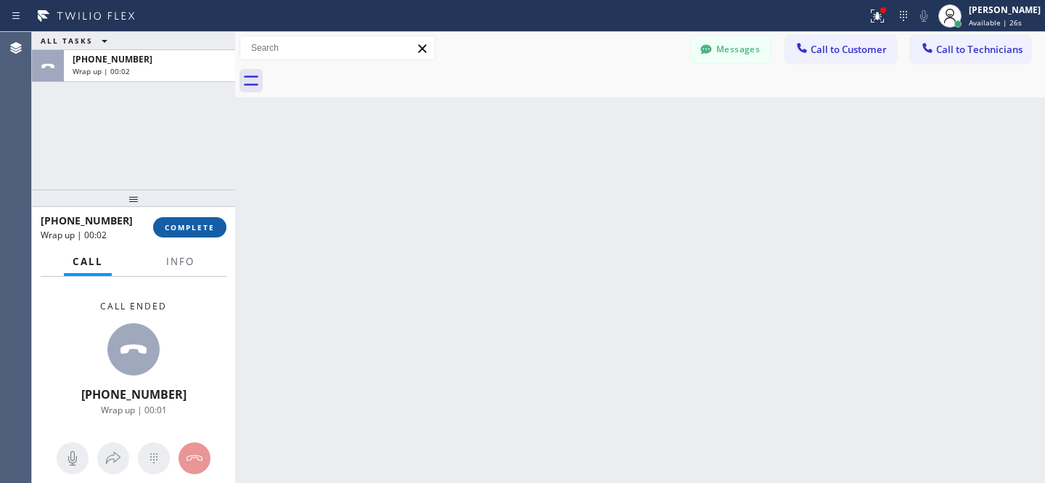
click at [208, 221] on button "COMPLETE" at bounding box center [189, 227] width 73 height 20
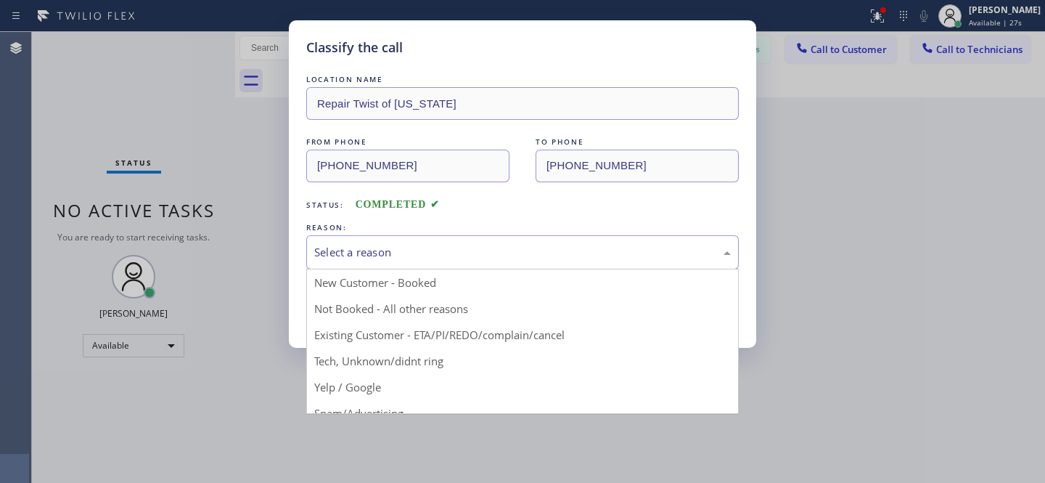
click at [422, 249] on div "Select a reason" at bounding box center [522, 252] width 417 height 17
drag, startPoint x: 434, startPoint y: 332, endPoint x: 425, endPoint y: 324, distance: 12.4
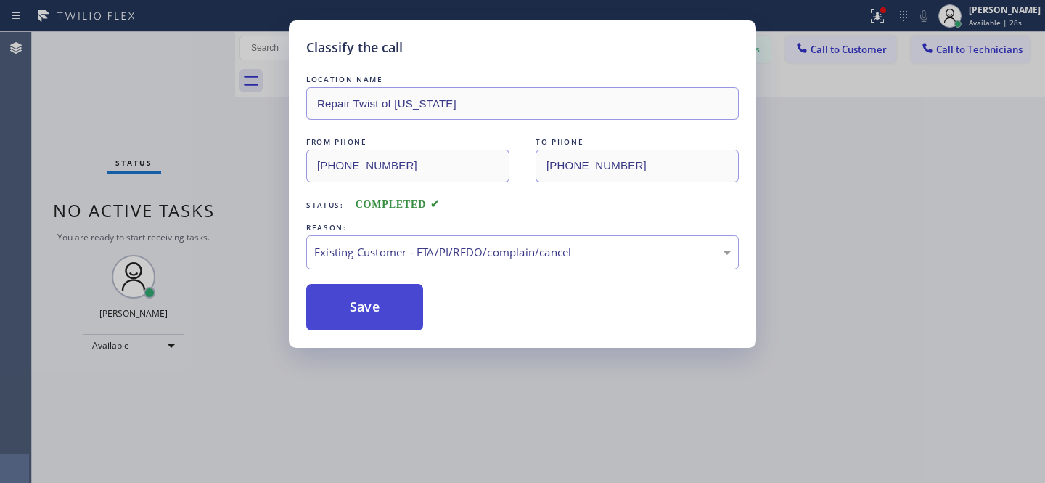
click at [407, 310] on button "Save" at bounding box center [364, 307] width 117 height 46
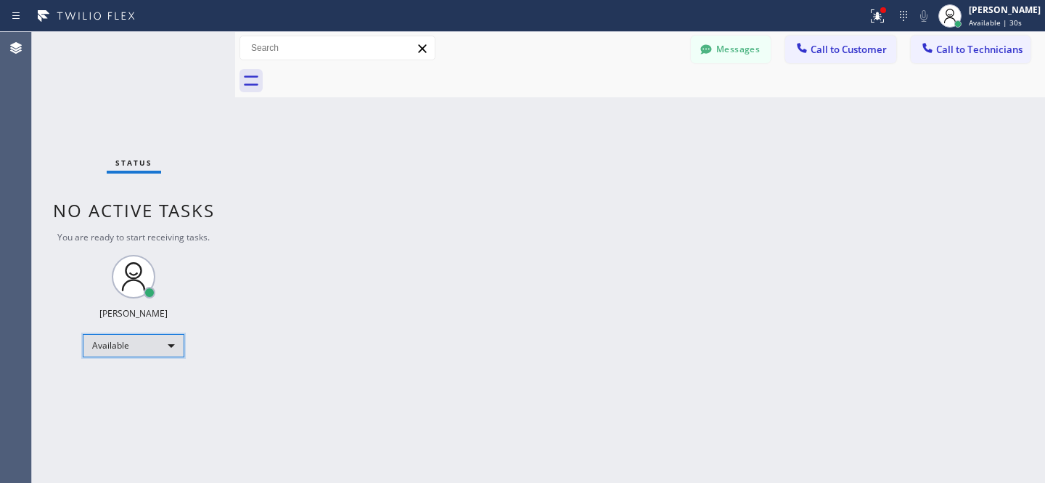
click at [148, 343] on div "Available" at bounding box center [134, 345] width 102 height 23
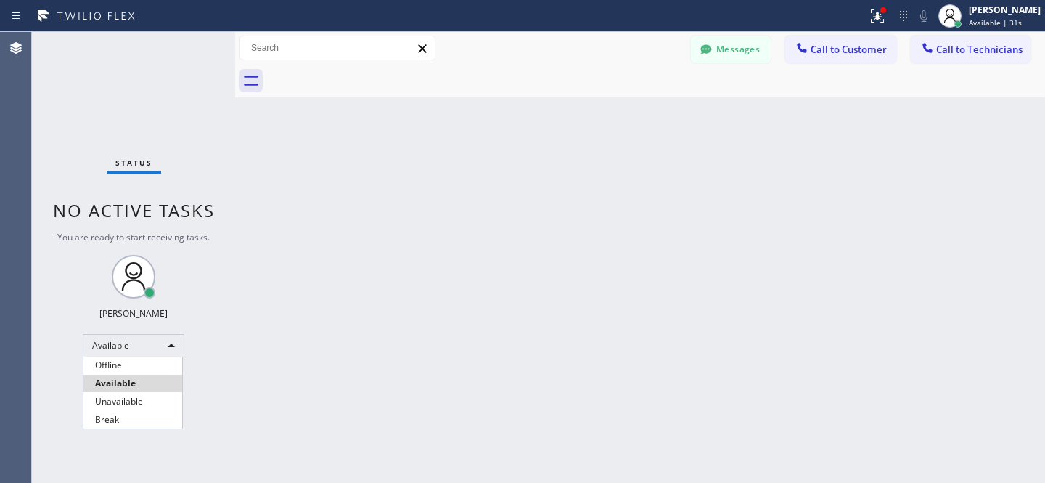
click at [128, 369] on li "Offline" at bounding box center [132, 364] width 99 height 17
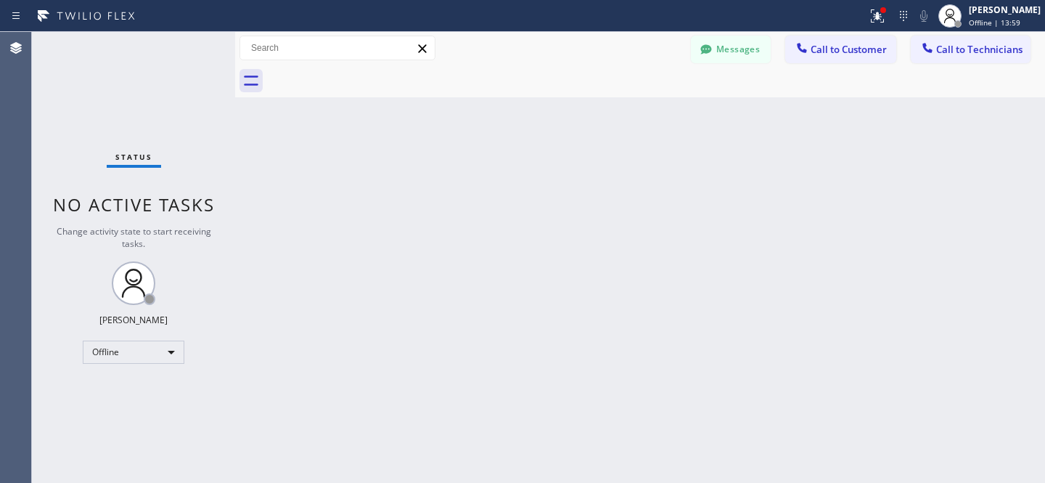
click at [713, 61] on button "Messages" at bounding box center [731, 50] width 80 height 28
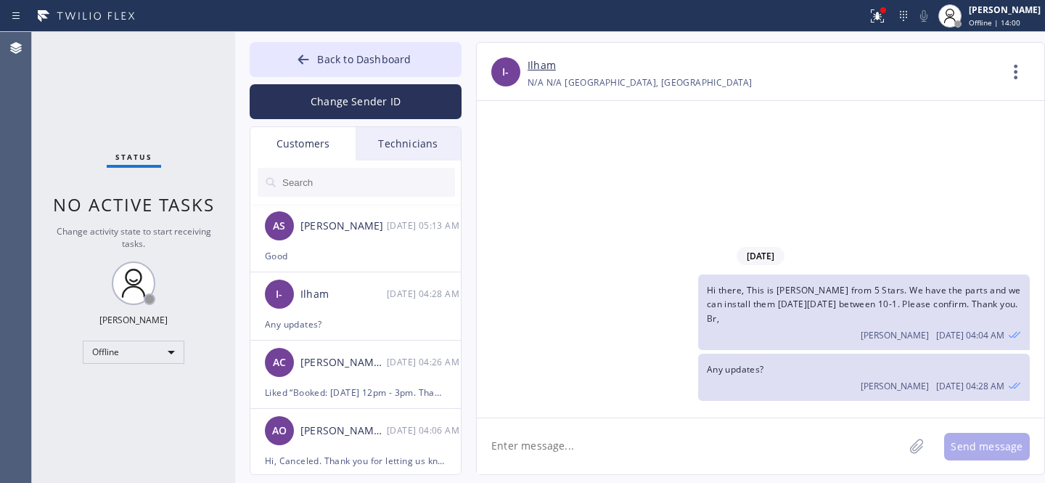
click at [350, 181] on input "text" at bounding box center [368, 182] width 174 height 29
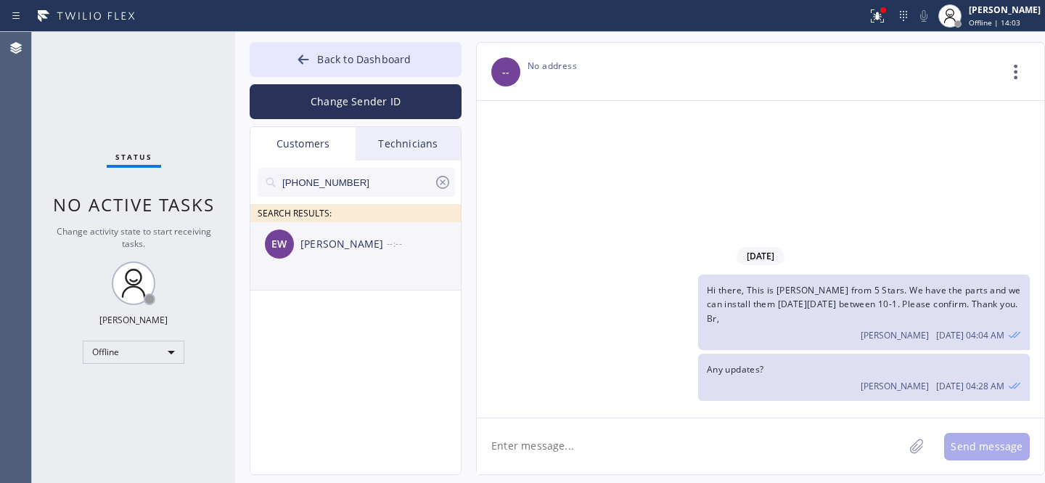
click at [322, 256] on div "[PERSON_NAME] [PERSON_NAME] --:--" at bounding box center [356, 244] width 212 height 44
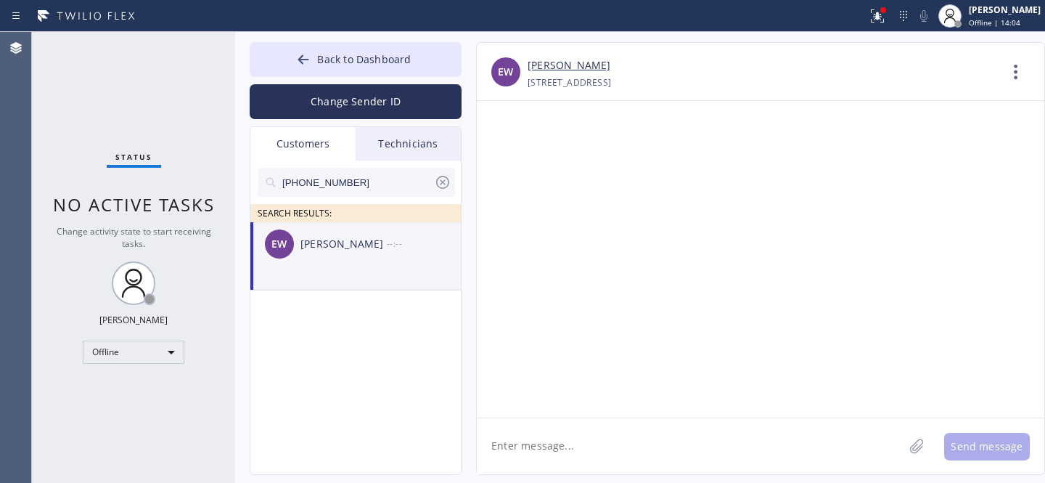
click at [595, 446] on textarea at bounding box center [690, 446] width 427 height 56
type textarea "Р"
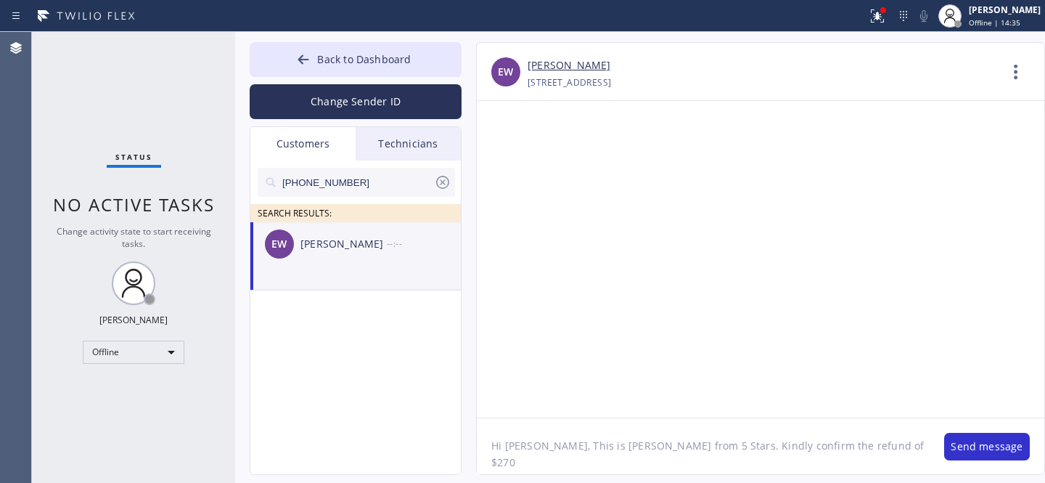
click at [765, 446] on textarea "Hi [PERSON_NAME], This is [PERSON_NAME] from 5 Stars. Kindly confirm the refund…" at bounding box center [703, 446] width 453 height 56
click at [902, 451] on textarea "Hi [PERSON_NAME], This is [PERSON_NAME] from 5 Stars. Kindly confirm the check …" at bounding box center [703, 446] width 453 height 56
paste textarea "[STREET_ADDRESS]"
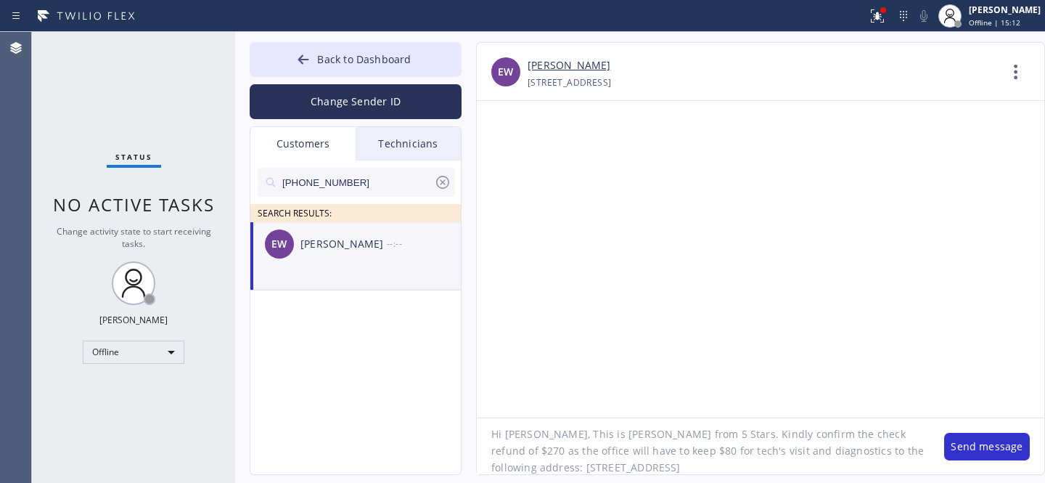
click at [591, 468] on textarea "Hi [PERSON_NAME], This is [PERSON_NAME] from 5 Stars. Kindly confirm the check …" at bounding box center [703, 446] width 453 height 56
click at [827, 464] on textarea "Hi [PERSON_NAME], This is [PERSON_NAME] from 5 Stars. Kindly confirm the check …" at bounding box center [703, 446] width 453 height 56
type textarea "Hi [PERSON_NAME], This is [PERSON_NAME] from 5 Stars. Kindly confirm the check …"
click at [624, 431] on textarea "Hi [PERSON_NAME], This is [PERSON_NAME] from 5 Stars. Kindly confirm the check …" at bounding box center [703, 446] width 453 height 56
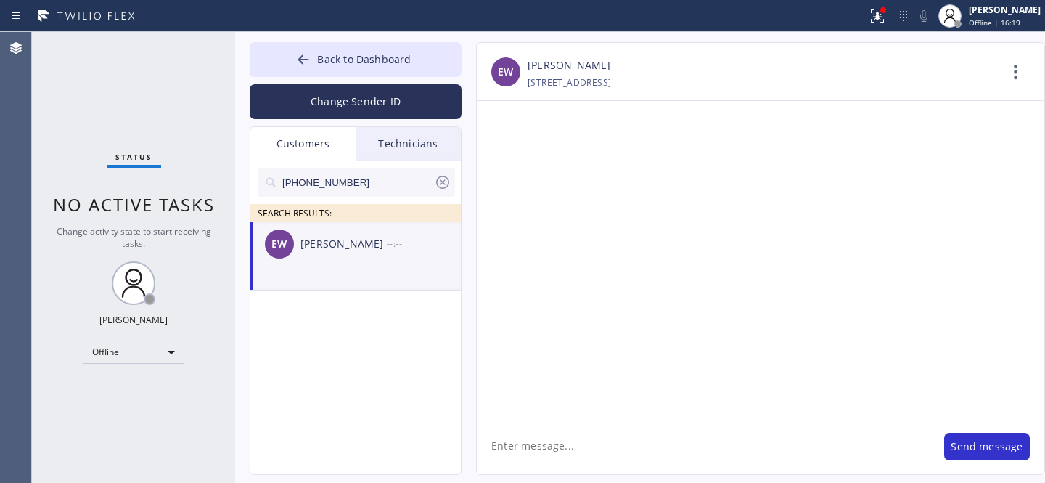
scroll to position [0, 0]
click at [444, 179] on icon at bounding box center [442, 181] width 17 height 17
click at [351, 59] on span "Back to Dashboard" at bounding box center [364, 59] width 94 height 14
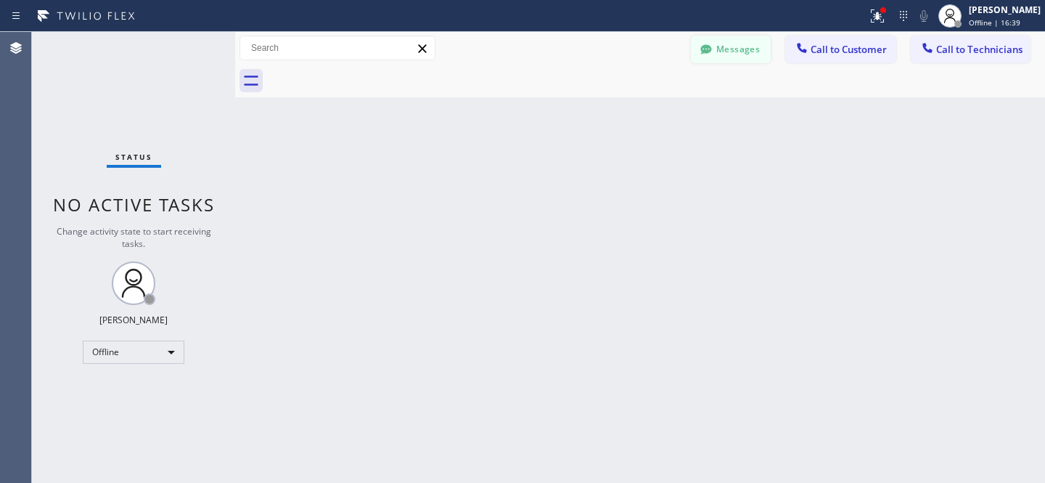
click at [727, 57] on button "Messages" at bounding box center [731, 50] width 80 height 28
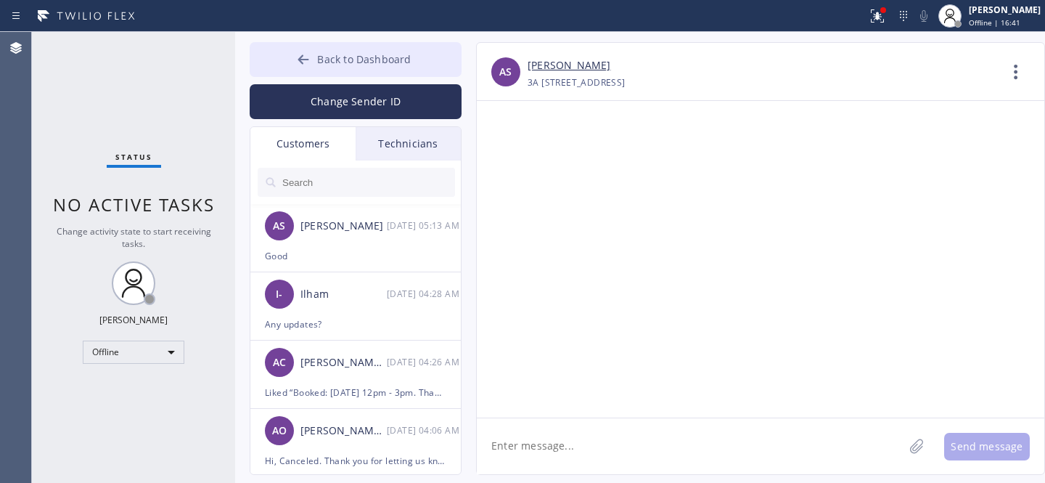
click at [327, 56] on span "Back to Dashboard" at bounding box center [364, 59] width 94 height 14
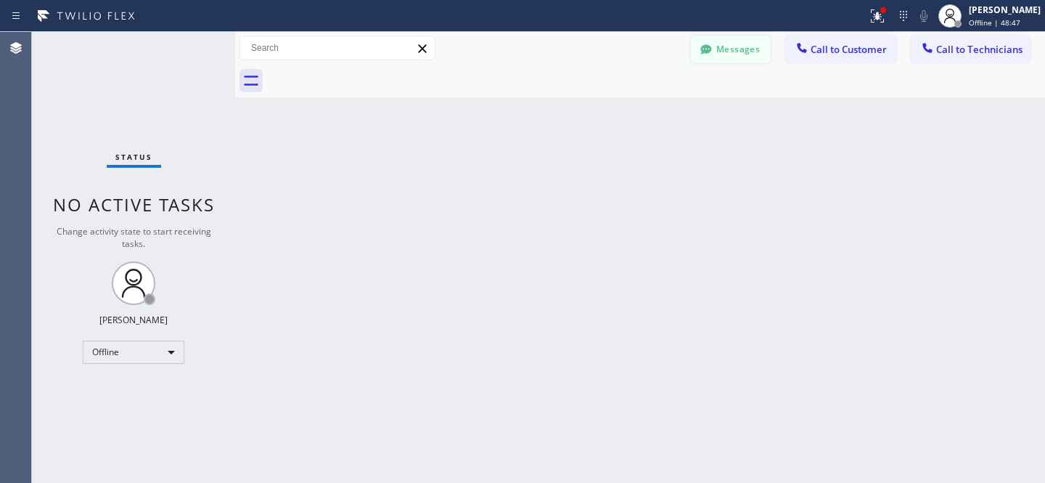
click at [719, 44] on button "Messages" at bounding box center [731, 50] width 80 height 28
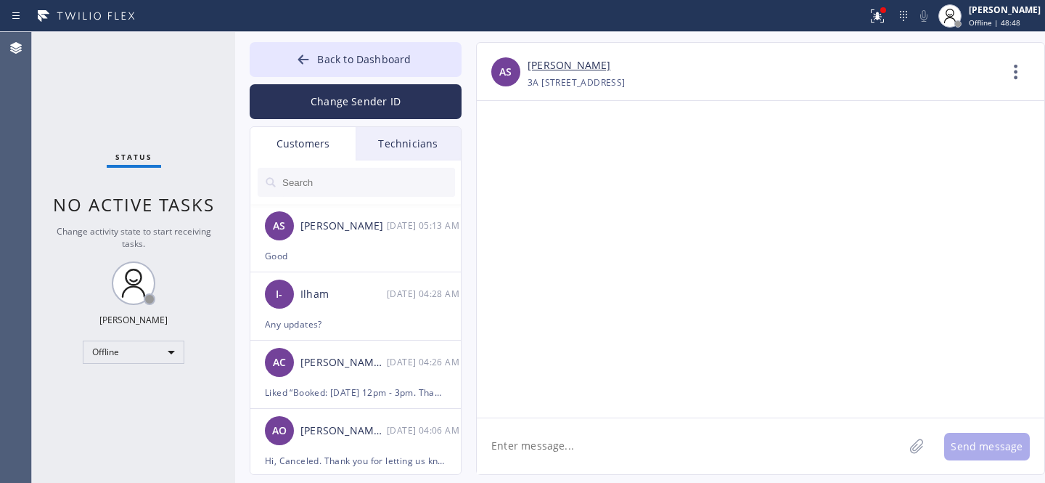
click at [329, 184] on input "text" at bounding box center [368, 182] width 174 height 29
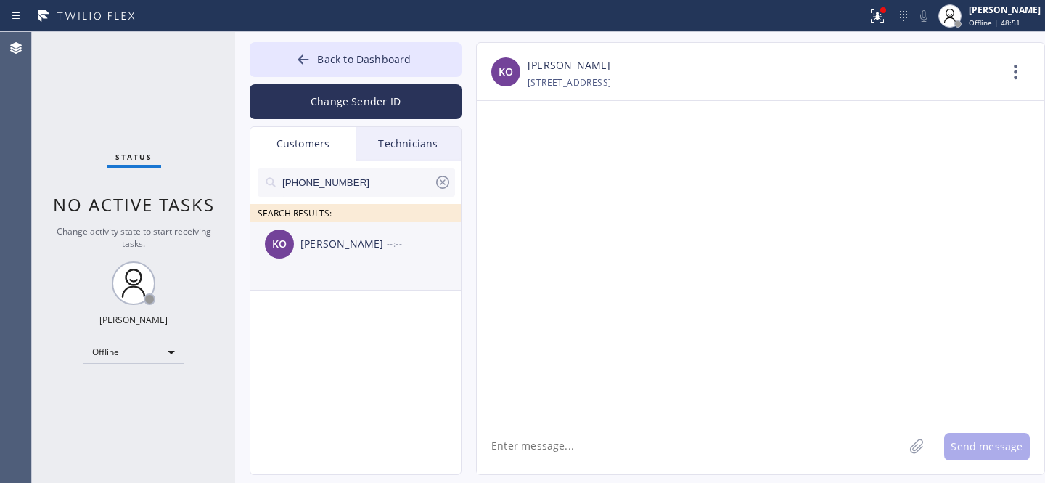
click at [327, 260] on div "[PERSON_NAME] --:--" at bounding box center [356, 244] width 212 height 44
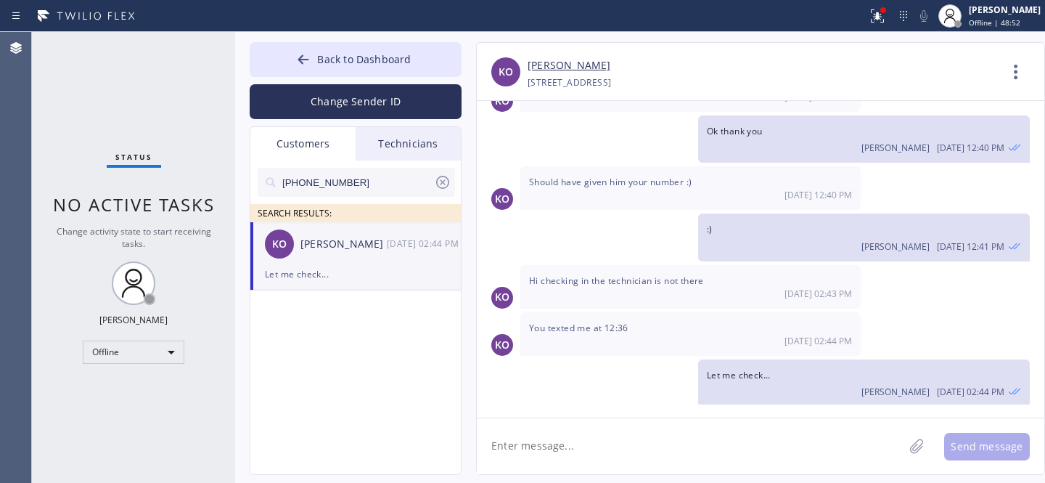
click at [635, 441] on textarea at bounding box center [690, 446] width 427 height 56
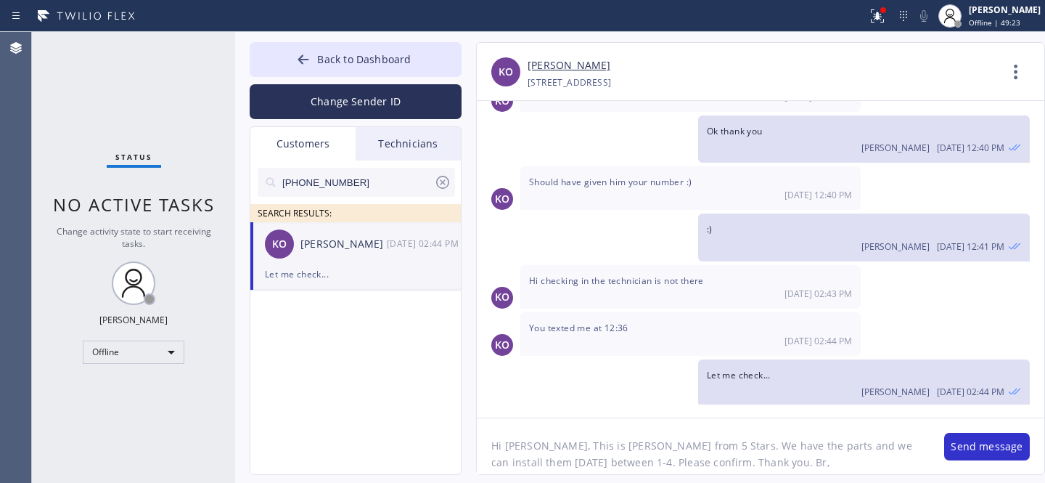
type textarea "Hi [PERSON_NAME], This is [PERSON_NAME] from 5 Stars. We have the parts and we …"
click at [972, 444] on button "Send message" at bounding box center [987, 447] width 86 height 28
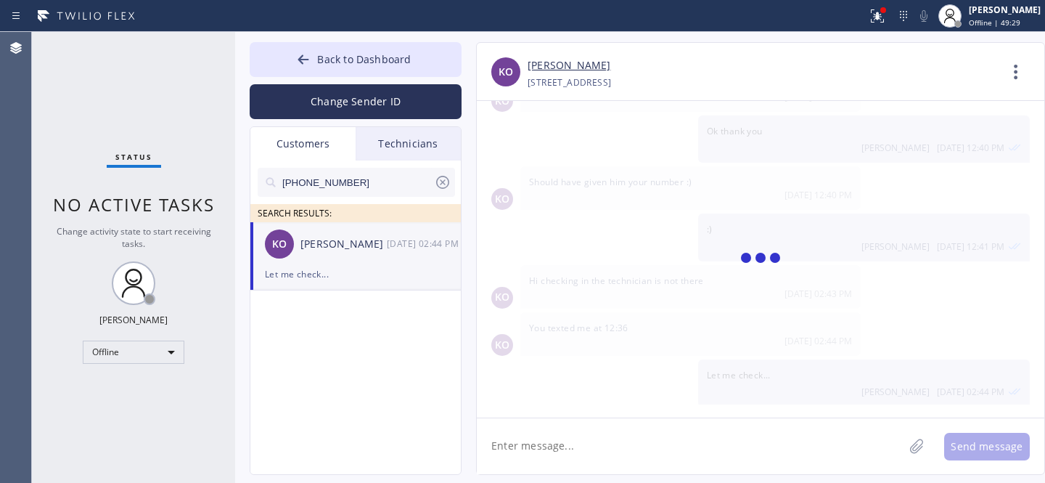
scroll to position [677, 0]
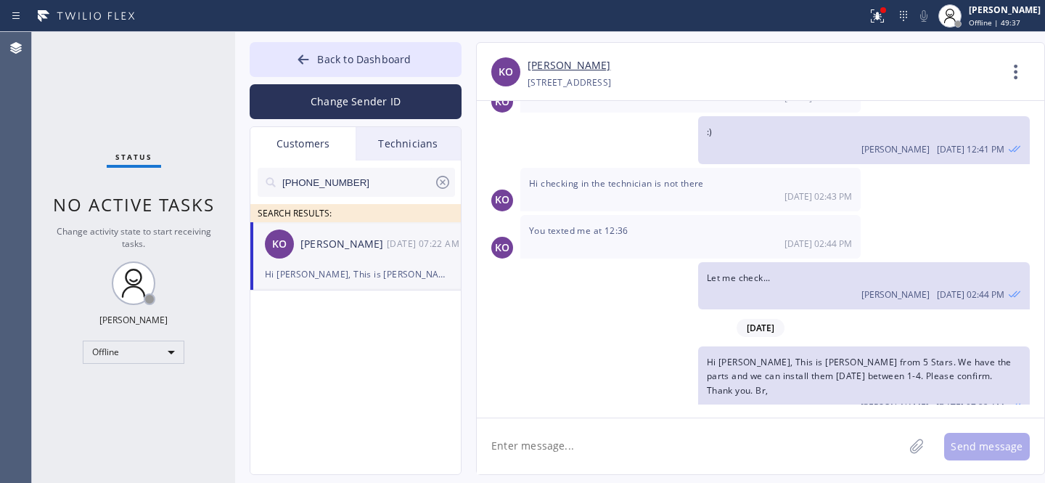
click at [443, 179] on icon at bounding box center [442, 181] width 17 height 17
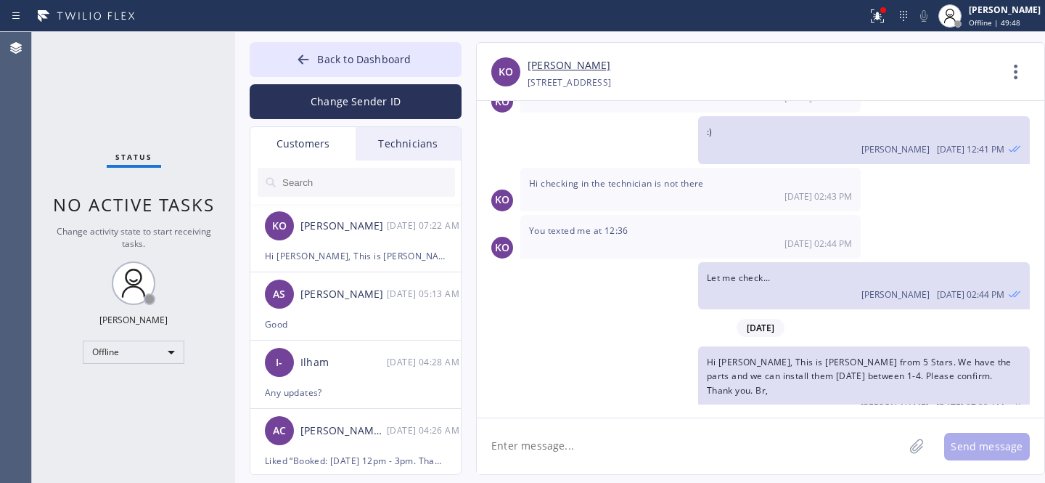
click at [311, 177] on input "text" at bounding box center [368, 182] width 174 height 29
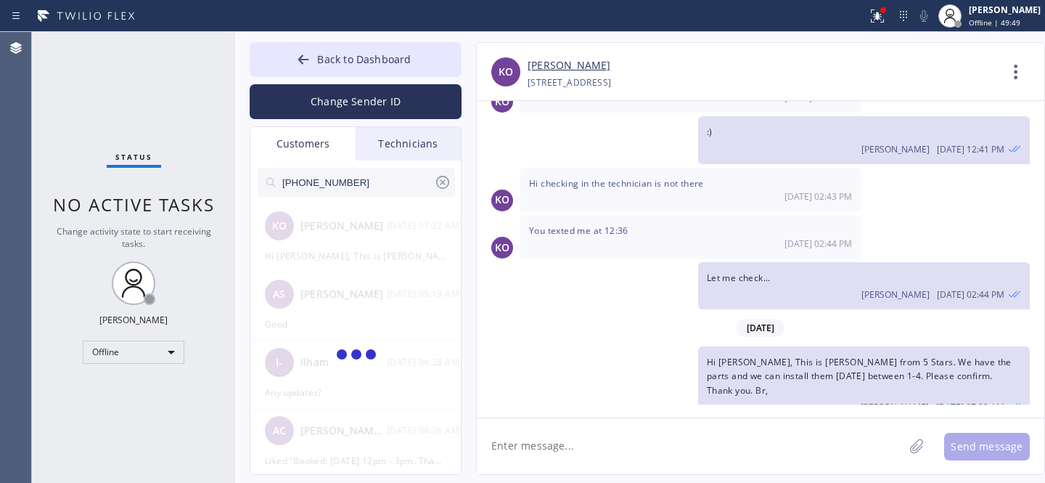
click at [842, 363] on span "Hi [PERSON_NAME], This is [PERSON_NAME] from 5 Stars. We have the parts and we …" at bounding box center [859, 376] width 305 height 40
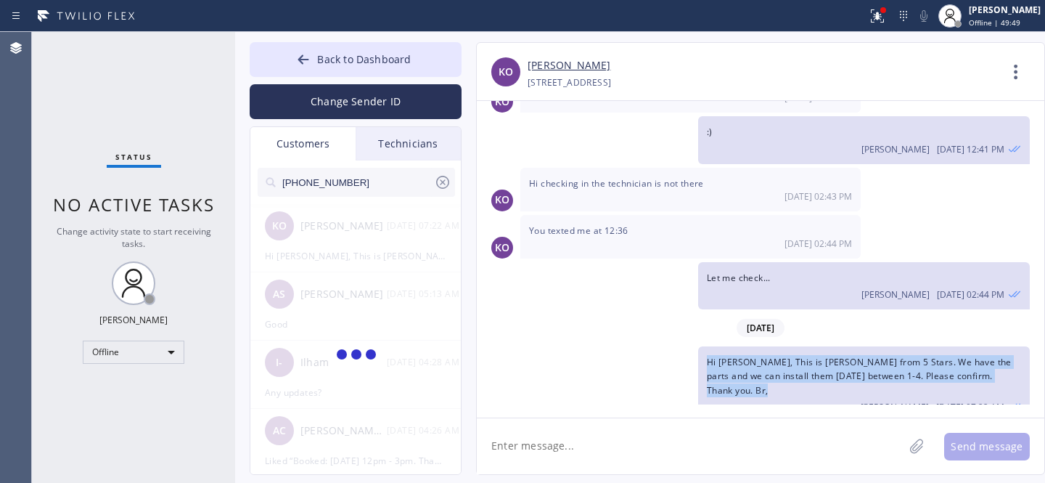
click at [842, 363] on span "Hi [PERSON_NAME], This is [PERSON_NAME] from 5 Stars. We have the parts and we …" at bounding box center [859, 376] width 305 height 40
copy span "Hi [PERSON_NAME], This is [PERSON_NAME] from 5 Stars. We have the parts and we …"
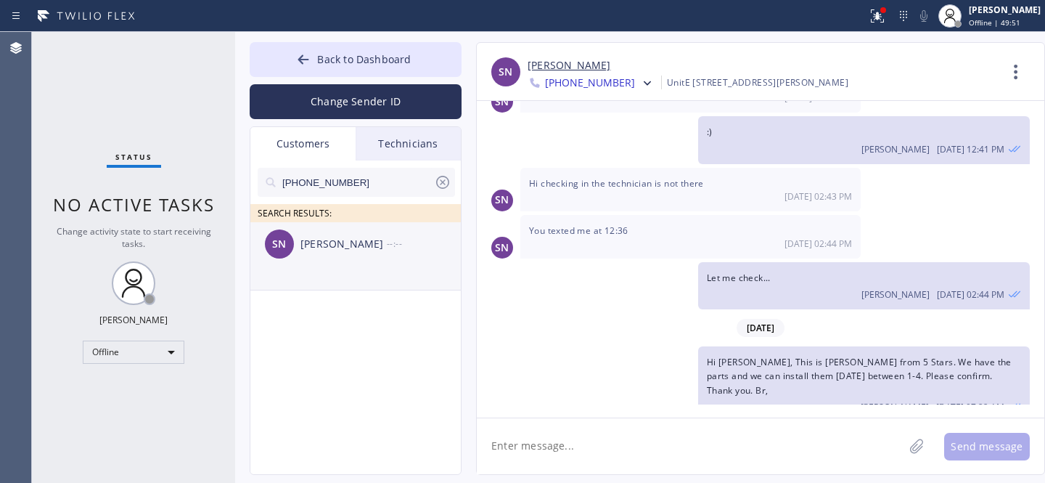
click at [314, 261] on div "SN [PERSON_NAME] --:--" at bounding box center [356, 244] width 212 height 44
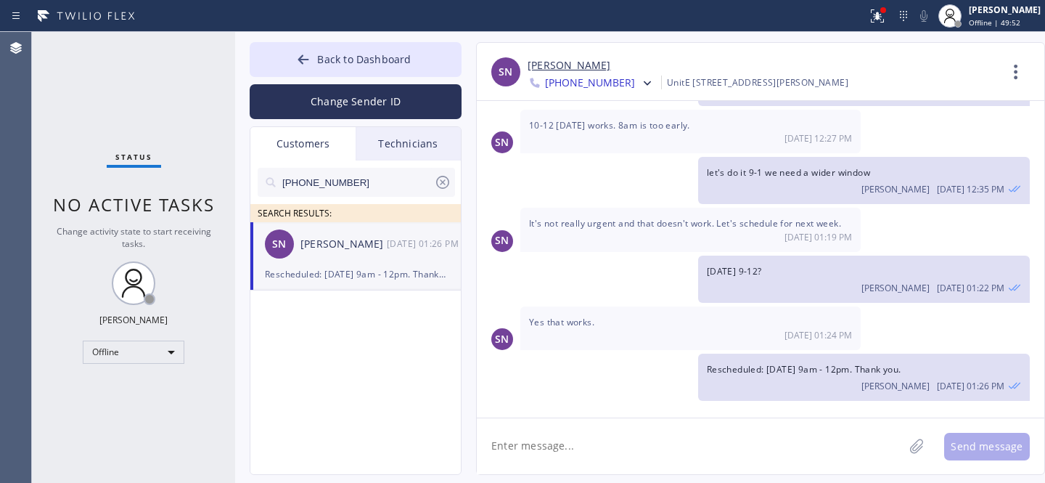
scroll to position [397, 0]
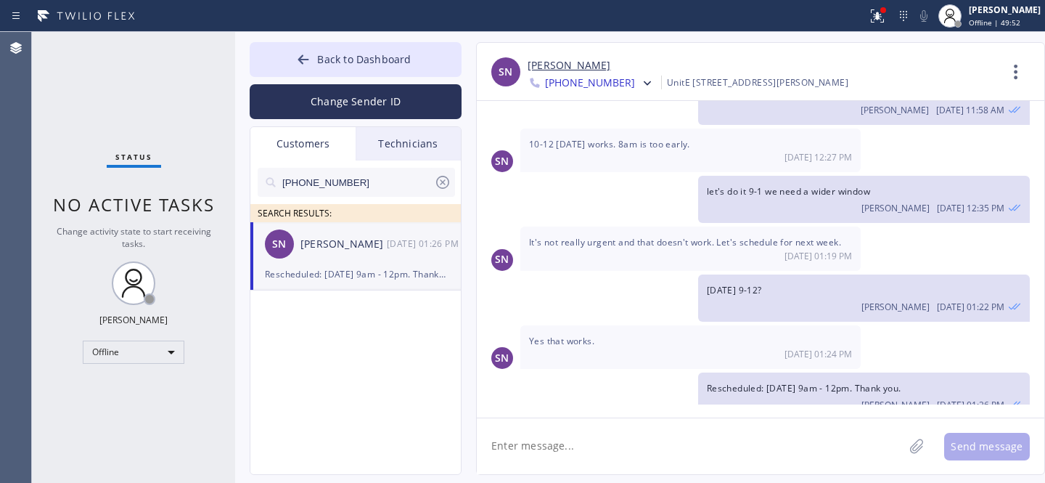
click at [601, 437] on textarea at bounding box center [690, 446] width 427 height 56
paste textarea "Hi [PERSON_NAME], This is [PERSON_NAME] from 5 Stars. We have the parts and we …"
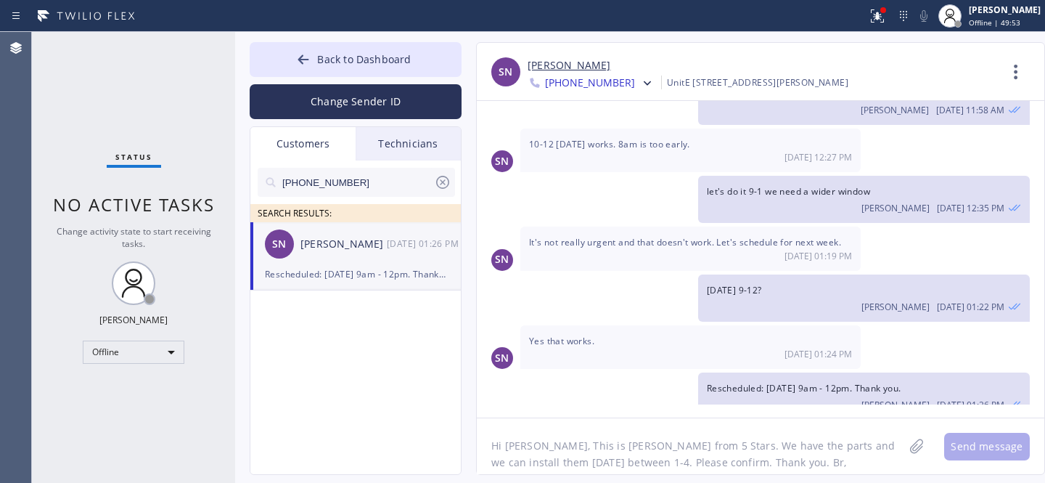
scroll to position [12, 0]
click at [530, 433] on textarea "Hi [PERSON_NAME], This is [PERSON_NAME] from 5 Stars. We have the parts and we …" at bounding box center [703, 446] width 453 height 56
click at [886, 433] on textarea "Hi [PERSON_NAME], This is [PERSON_NAME] from 5 Stars. We have the parts and we …" at bounding box center [703, 446] width 453 height 56
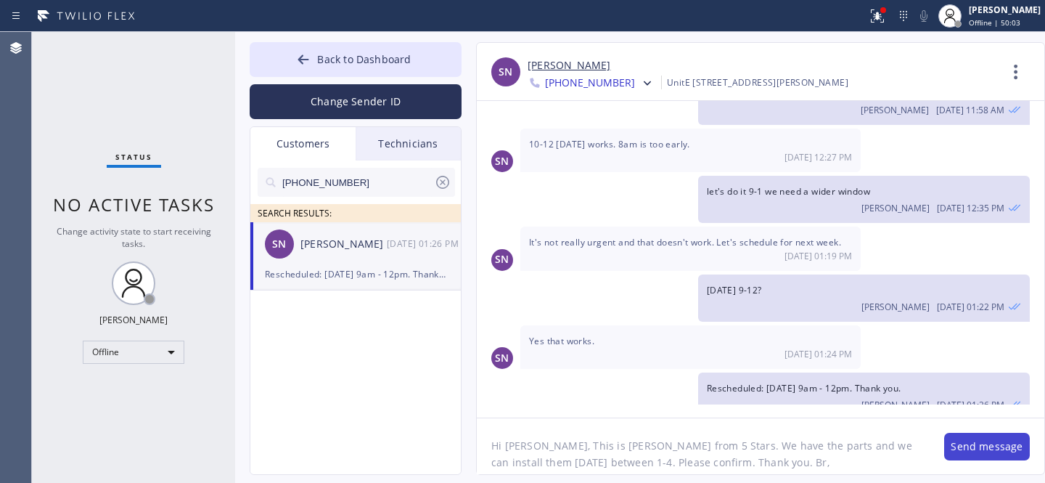
type textarea "Hi [PERSON_NAME], This is [PERSON_NAME] from 5 Stars. We have the parts and we …"
click at [969, 445] on button "Send message" at bounding box center [987, 447] width 86 height 28
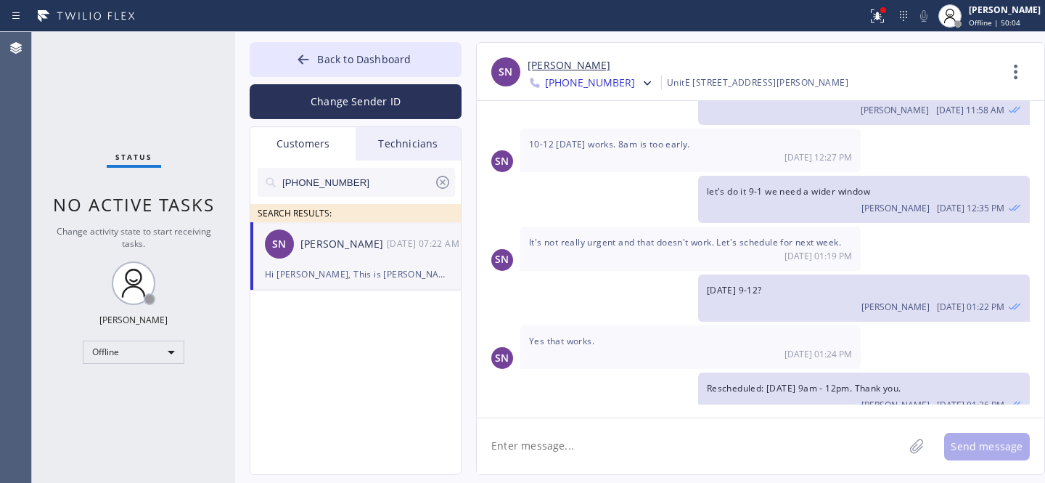
scroll to position [494, 0]
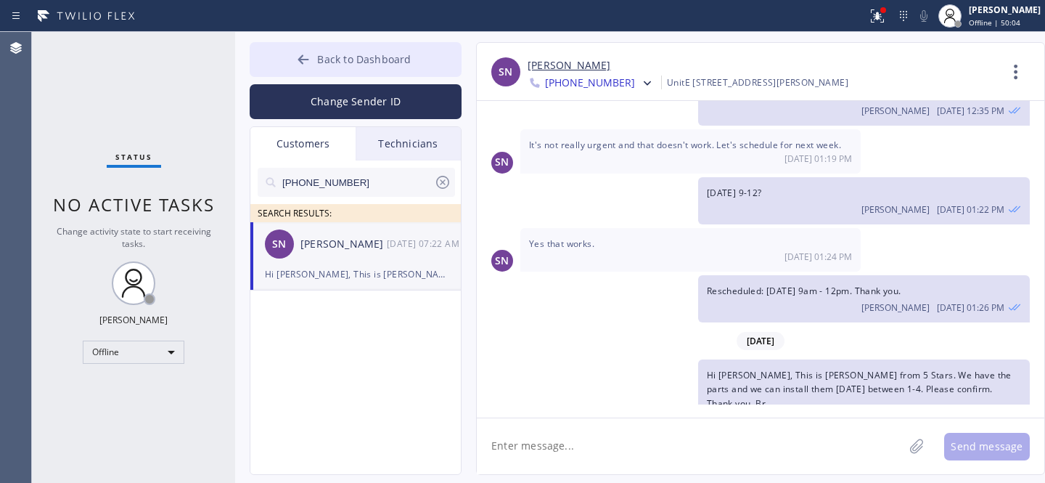
click at [340, 60] on span "Back to Dashboard" at bounding box center [364, 59] width 94 height 14
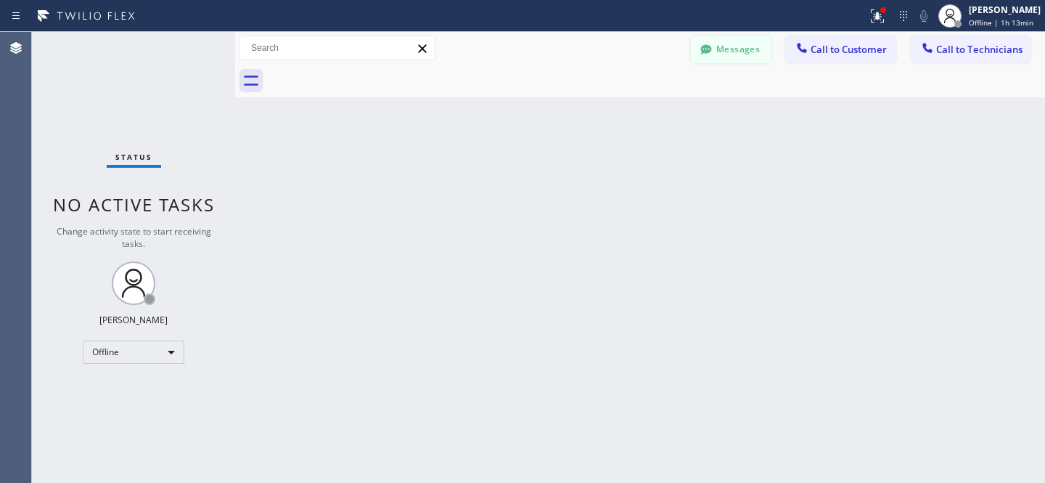
click at [743, 40] on button "Messages" at bounding box center [731, 50] width 80 height 28
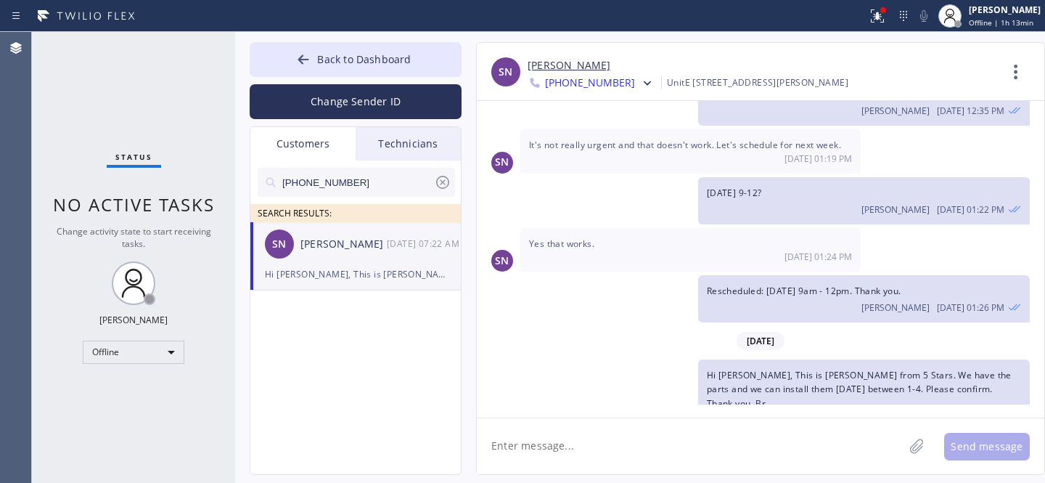
click at [444, 183] on icon at bounding box center [442, 182] width 13 height 13
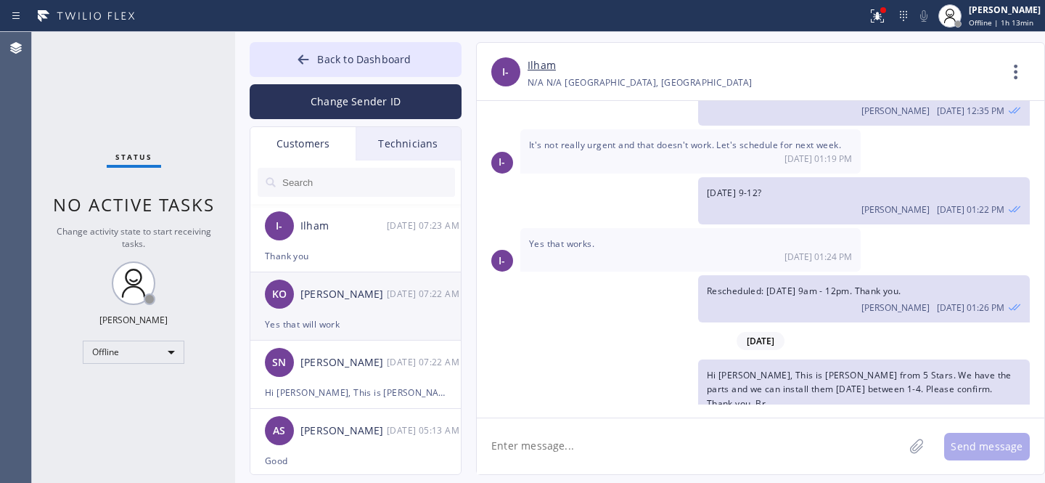
click at [343, 316] on div "Yes that will work" at bounding box center [355, 324] width 181 height 17
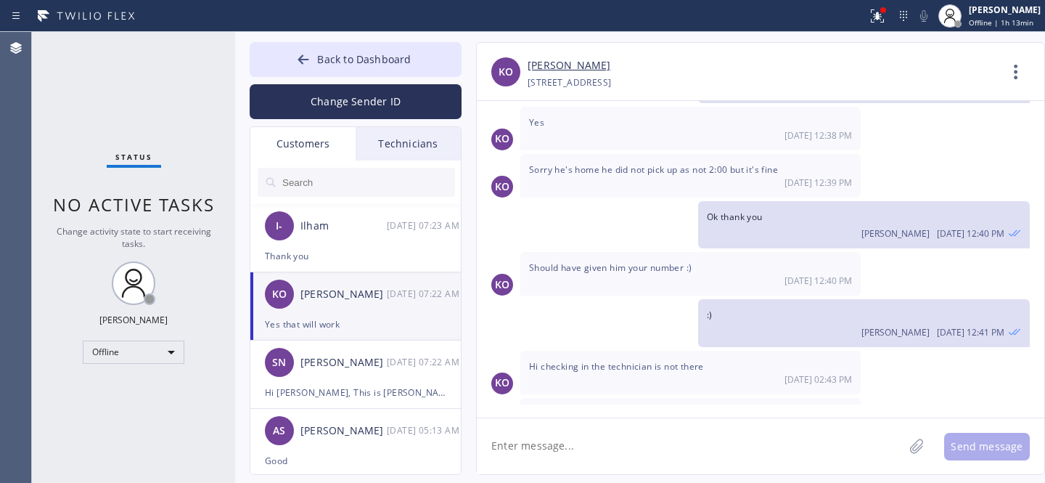
scroll to position [724, 0]
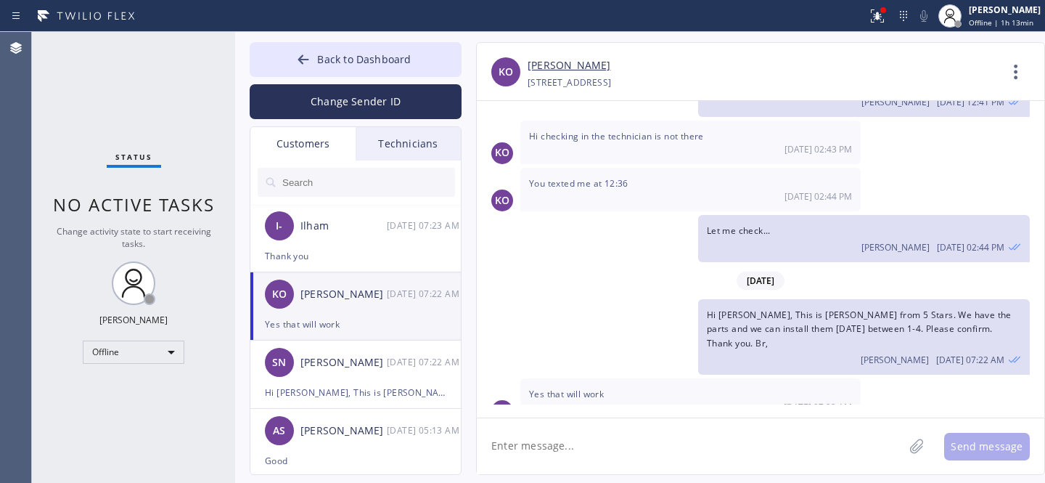
click at [567, 68] on link "[PERSON_NAME]" at bounding box center [569, 65] width 83 height 17
click at [352, 253] on div "Thank you" at bounding box center [355, 256] width 181 height 17
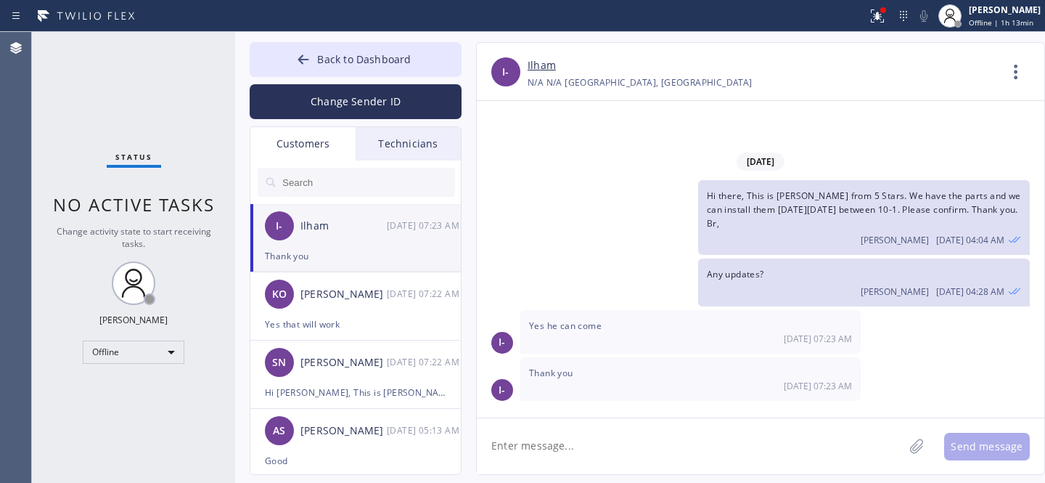
scroll to position [0, 0]
click at [332, 303] on div "KO [DEMOGRAPHIC_DATA][PERSON_NAME] [DATE] 07:22 AM" at bounding box center [356, 294] width 212 height 44
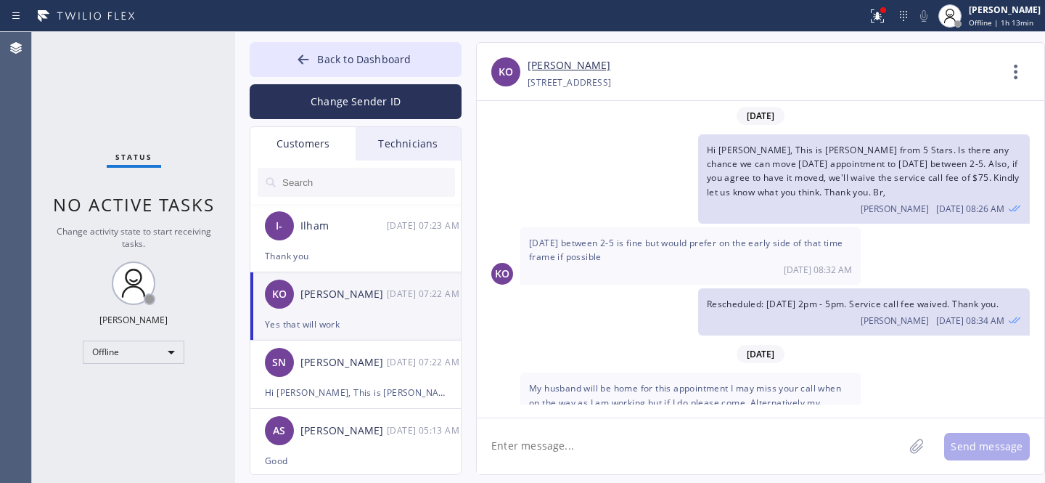
scroll to position [724, 0]
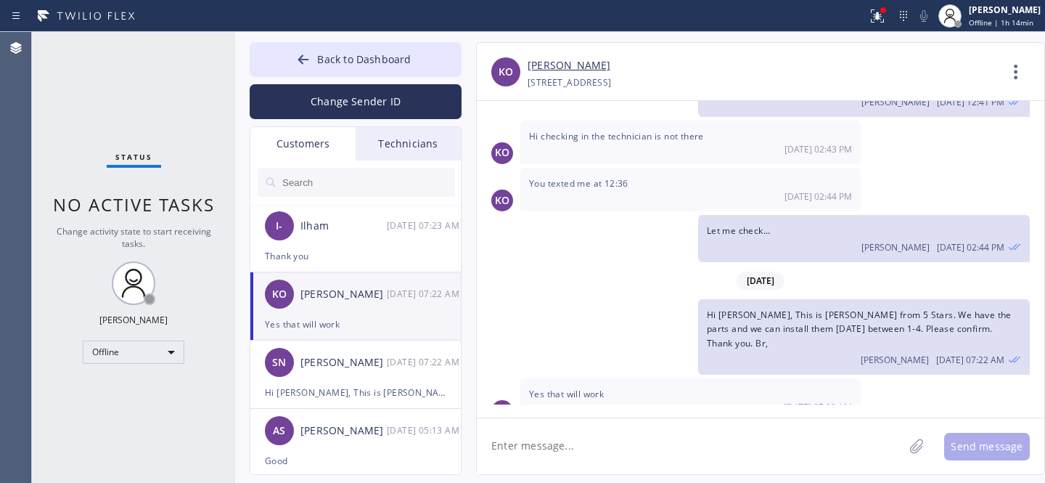
click at [364, 307] on div "KO [DEMOGRAPHIC_DATA][PERSON_NAME] [DATE] 07:22 AM" at bounding box center [356, 294] width 212 height 44
drag, startPoint x: 564, startPoint y: 425, endPoint x: 587, endPoint y: 421, distance: 23.6
click at [564, 425] on textarea at bounding box center [690, 446] width 427 height 56
paste textarea "[DATE] 1pm - 4pm"
type textarea "Booked: [DATE] 1pm - 4pm. Thank you"
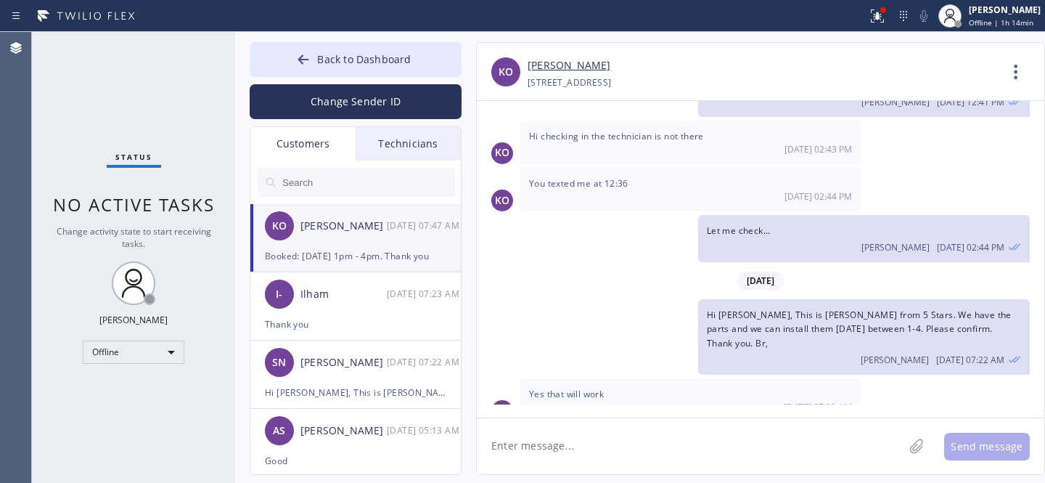
scroll to position [775, 0]
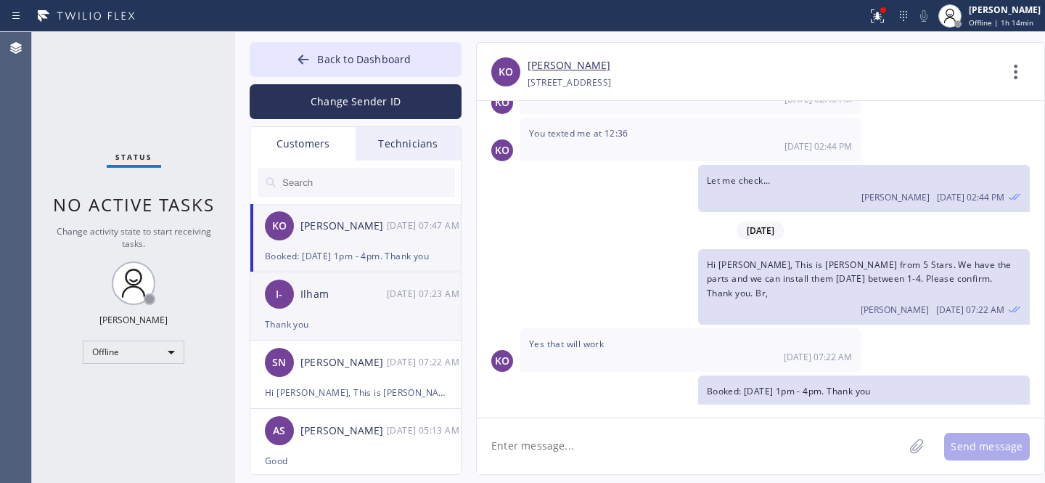
click at [330, 324] on div "Thank you" at bounding box center [355, 324] width 181 height 17
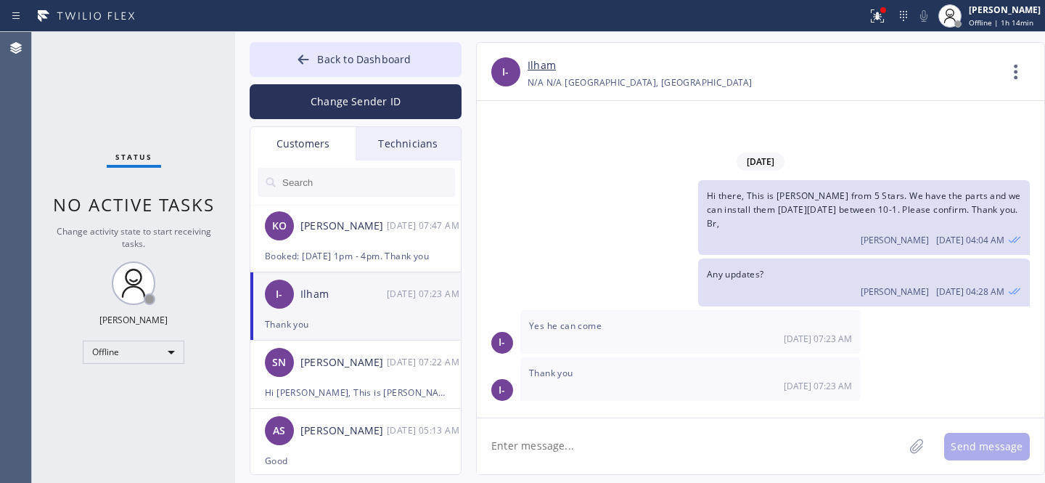
scroll to position [0, 0]
click at [543, 65] on link "Ilham" at bounding box center [542, 65] width 28 height 17
click at [324, 301] on div "Ilham" at bounding box center [344, 294] width 86 height 17
click at [592, 444] on textarea at bounding box center [690, 446] width 427 height 56
paste textarea "[DATE] 10am - 1pm"
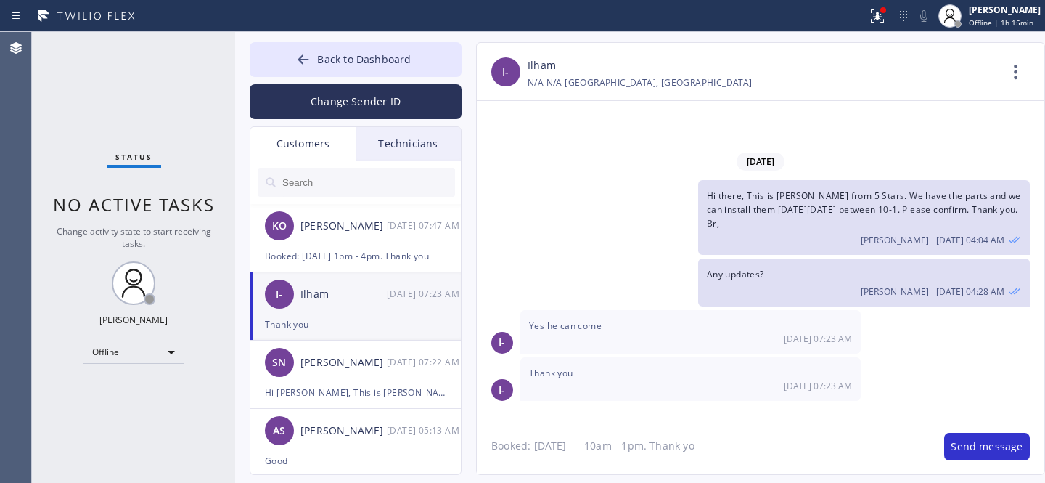
type textarea "Booked: [DATE] 10am - 1pm. Thank you"
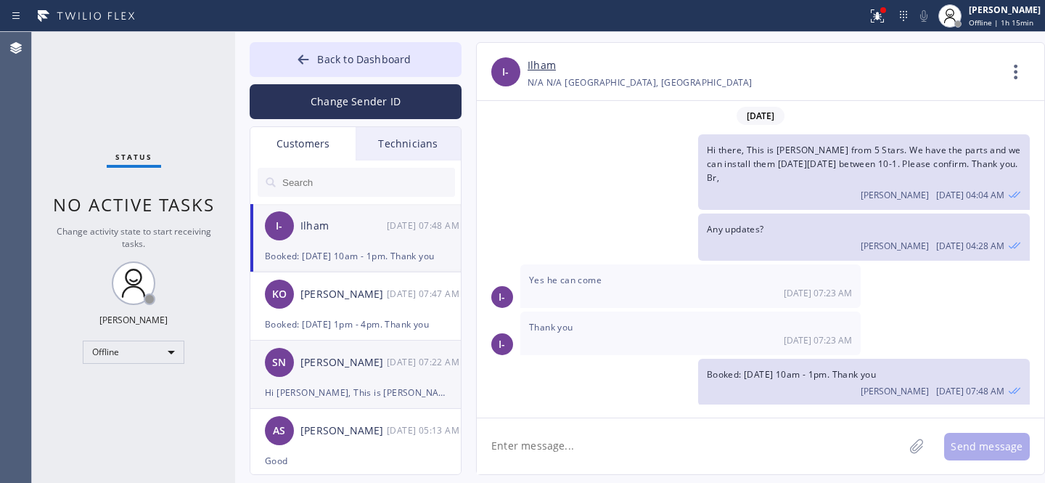
click at [354, 384] on div "Hi [PERSON_NAME], This is [PERSON_NAME] from 5 Stars. We have the parts and we …" at bounding box center [355, 392] width 181 height 17
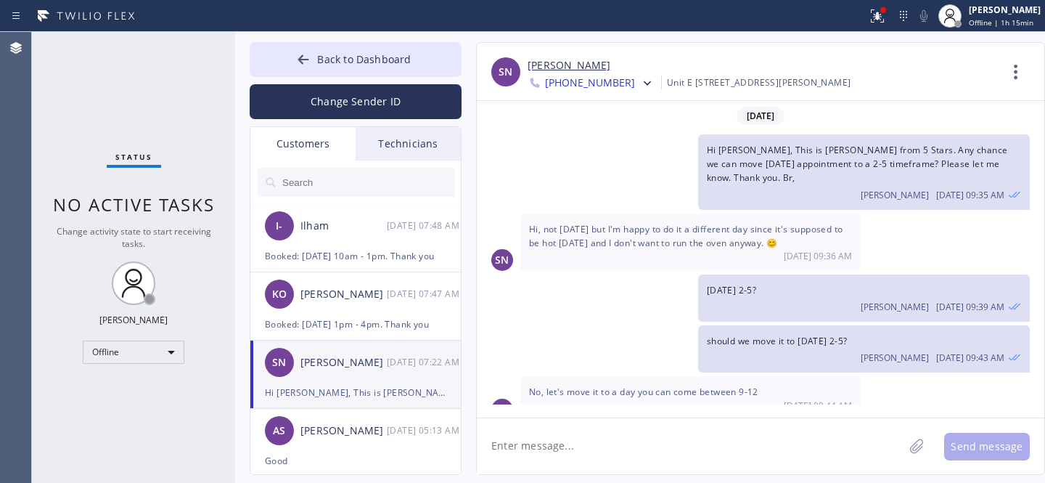
scroll to position [494, 0]
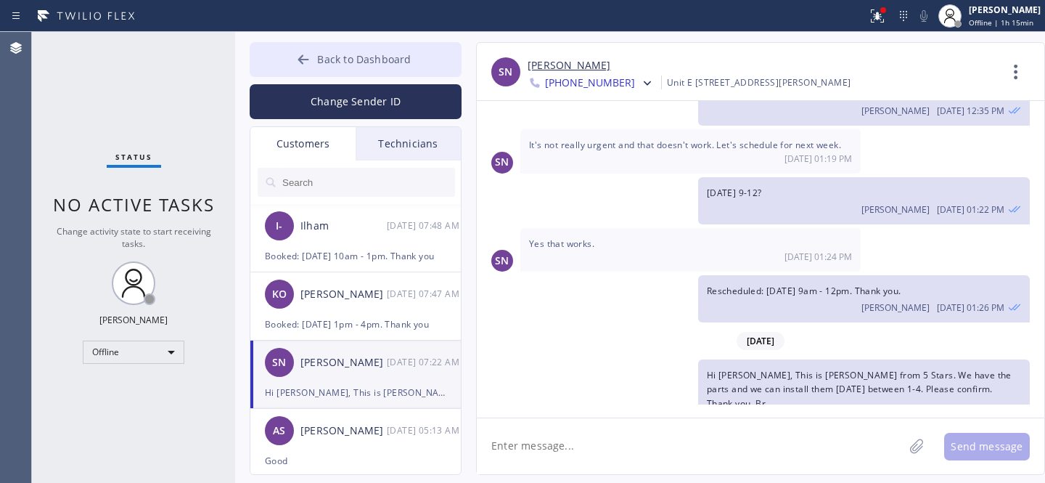
click at [328, 68] on button "Back to Dashboard" at bounding box center [356, 59] width 212 height 35
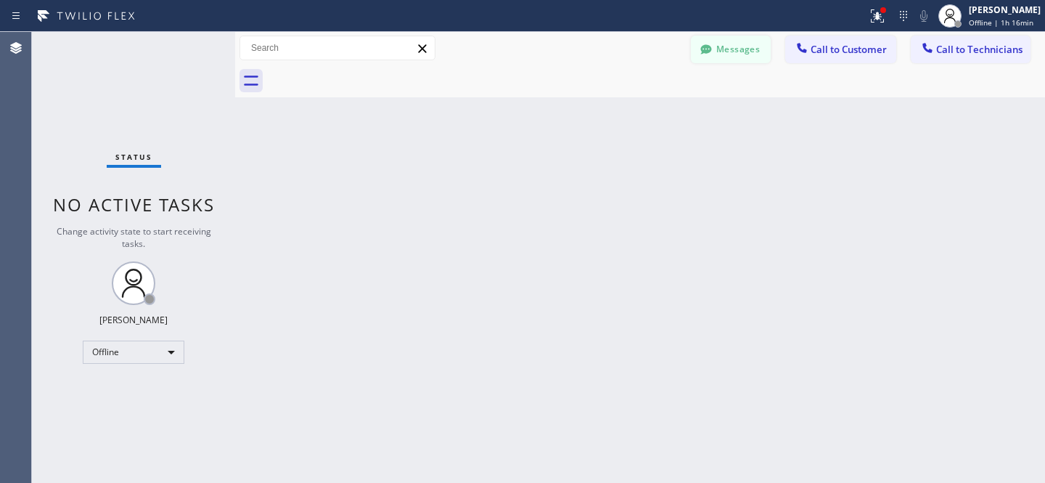
click at [740, 57] on button "Messages" at bounding box center [731, 50] width 80 height 28
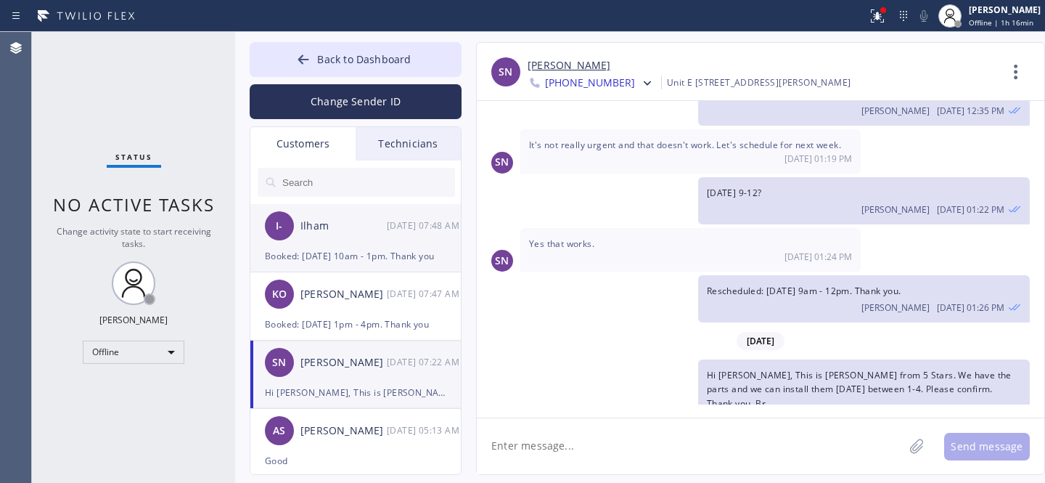
click at [371, 250] on div "Booked: [DATE] 10am - 1pm. Thank you" at bounding box center [355, 256] width 181 height 17
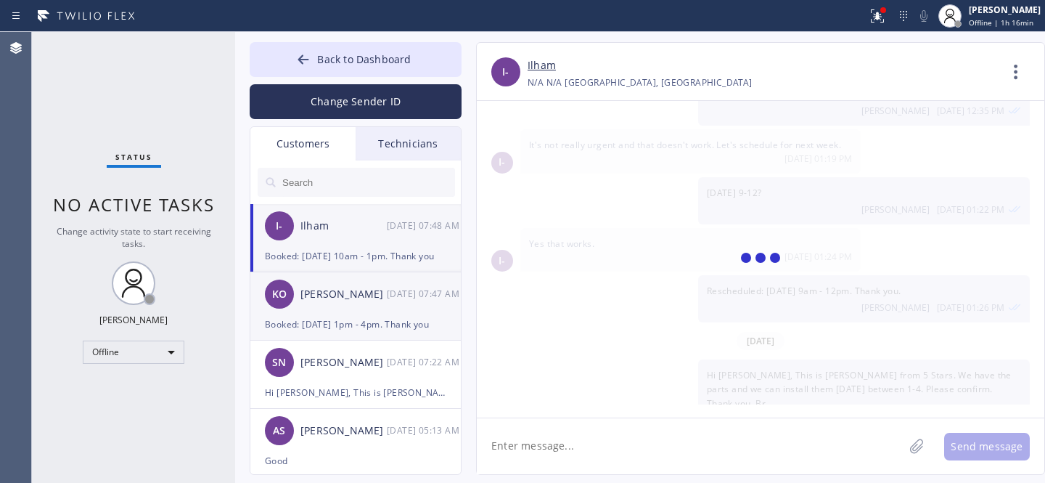
click at [351, 296] on div "[PERSON_NAME]" at bounding box center [344, 294] width 86 height 17
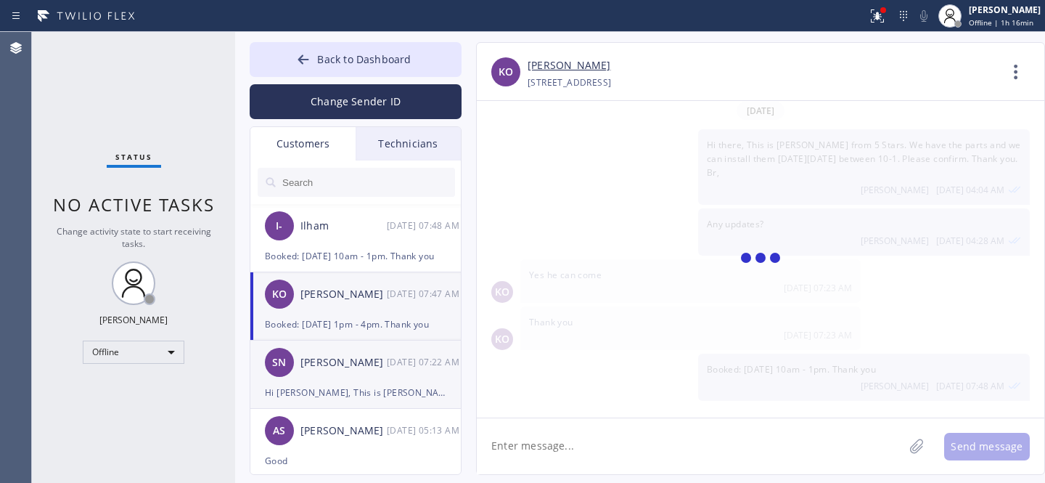
scroll to position [0, 0]
drag, startPoint x: 348, startPoint y: 384, endPoint x: 370, endPoint y: 385, distance: 21.8
click at [348, 384] on div "Hi [PERSON_NAME], This is [PERSON_NAME] from 5 Stars. We have the parts and we …" at bounding box center [355, 392] width 181 height 17
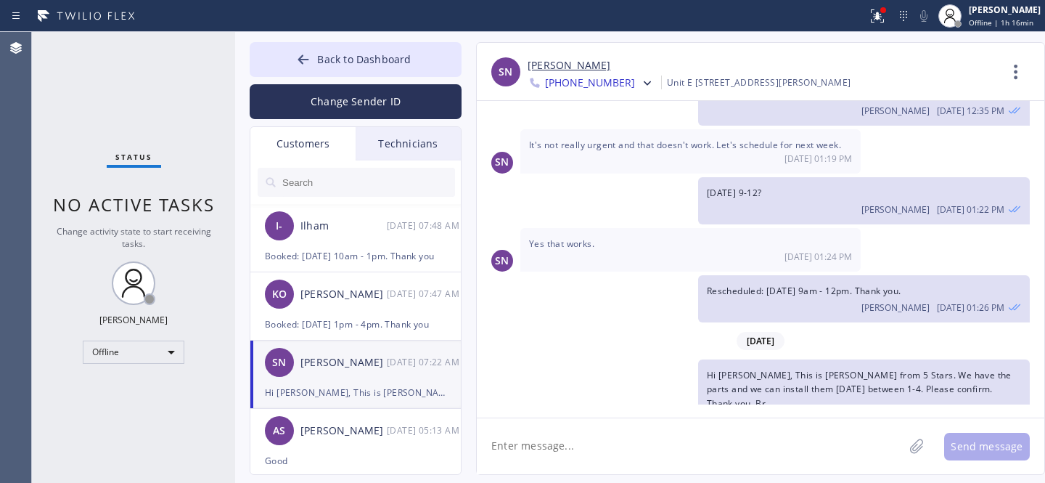
drag, startPoint x: 329, startPoint y: 62, endPoint x: 320, endPoint y: 8, distance: 54.4
click at [329, 62] on span "Back to Dashboard" at bounding box center [364, 59] width 94 height 14
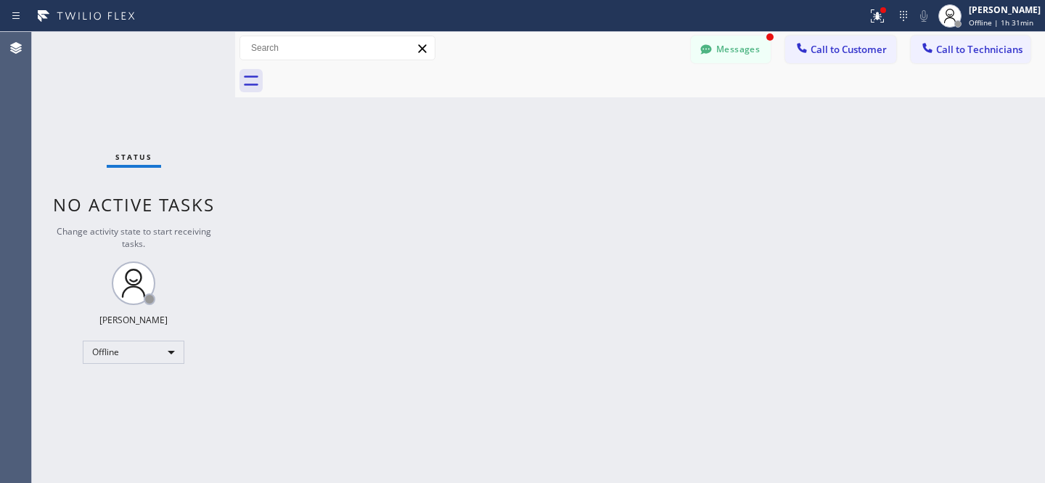
click at [727, 46] on button "Messages" at bounding box center [731, 50] width 80 height 28
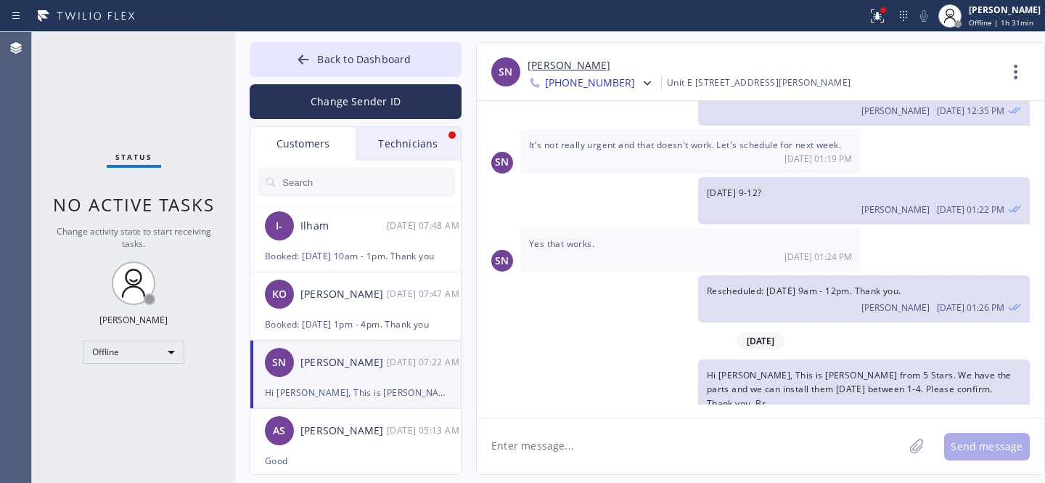
click at [402, 137] on div "Technicians" at bounding box center [408, 143] width 105 height 33
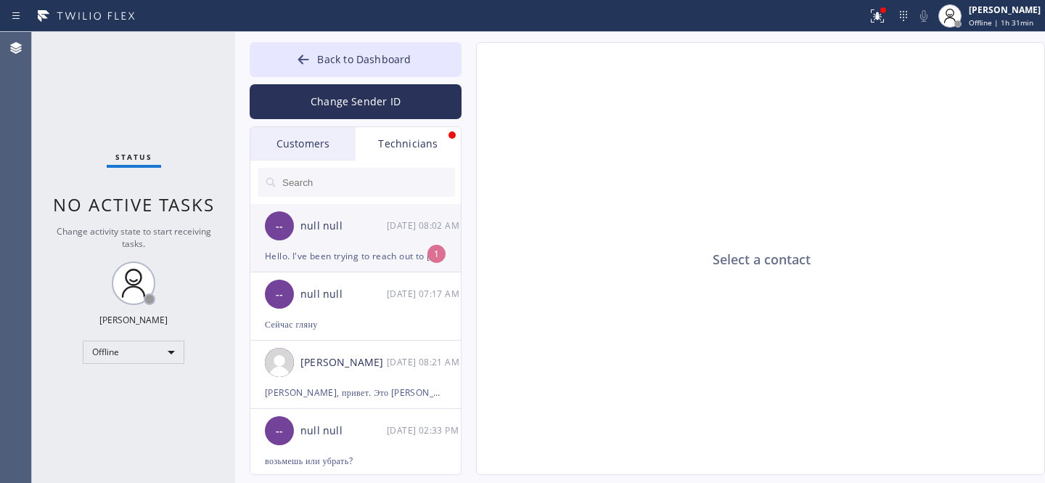
click at [351, 256] on div "Hello. I've been trying to reach out to [PERSON_NAME] but I'm not getting any a…" at bounding box center [355, 256] width 181 height 17
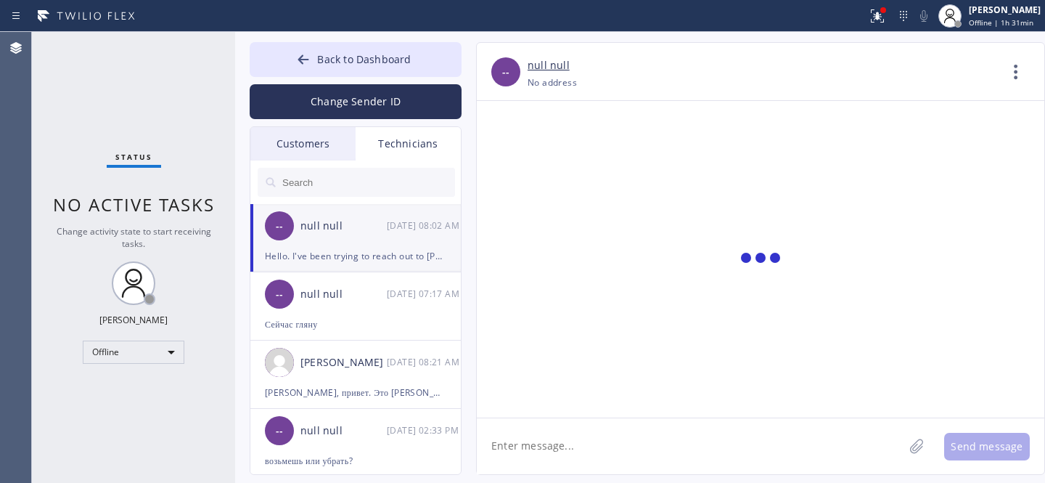
scroll to position [50, 0]
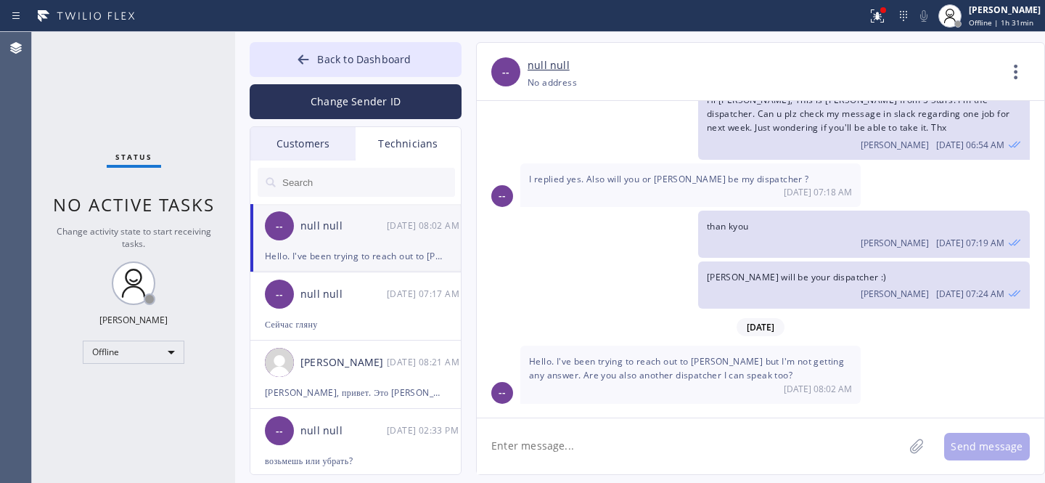
click at [592, 435] on textarea at bounding box center [690, 446] width 427 height 56
type textarea "I will ask [PERSON_NAME] to call you"
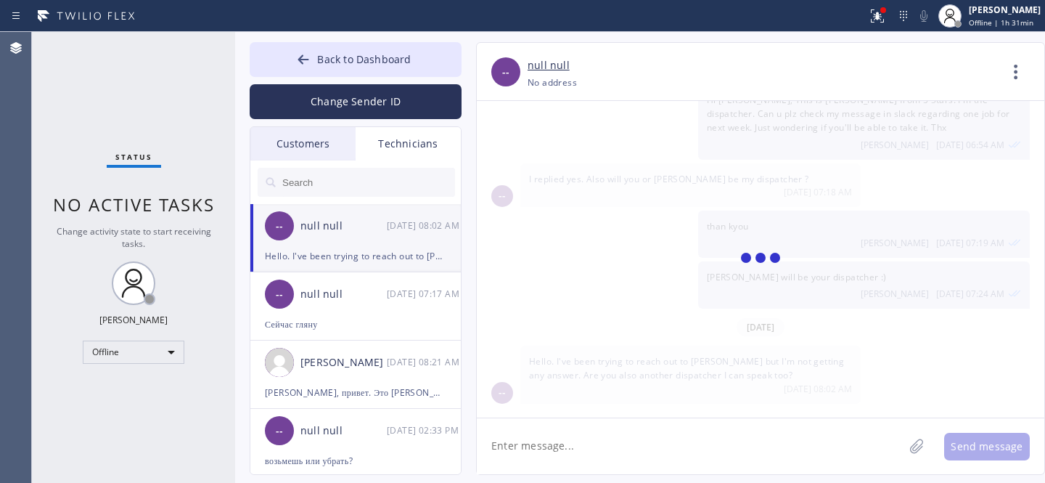
scroll to position [101, 0]
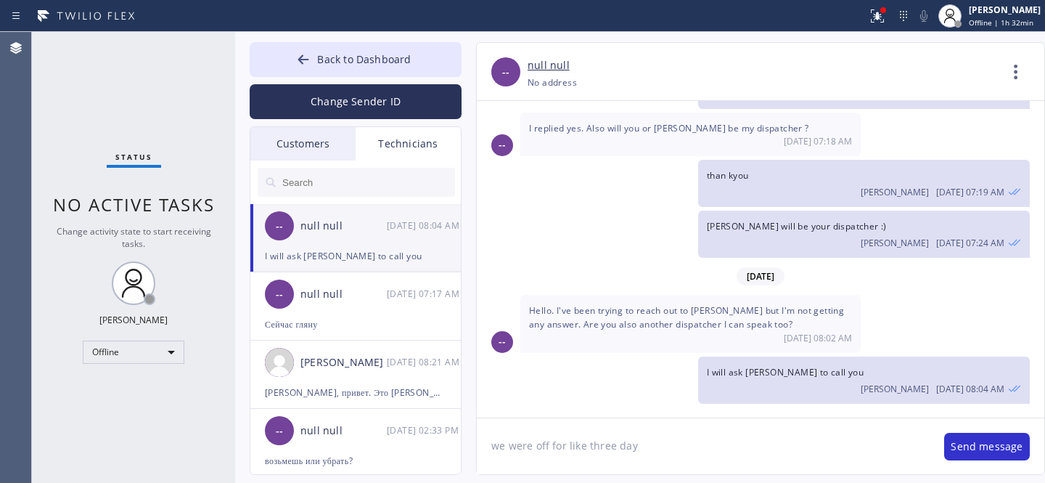
type textarea "we were off for like three days"
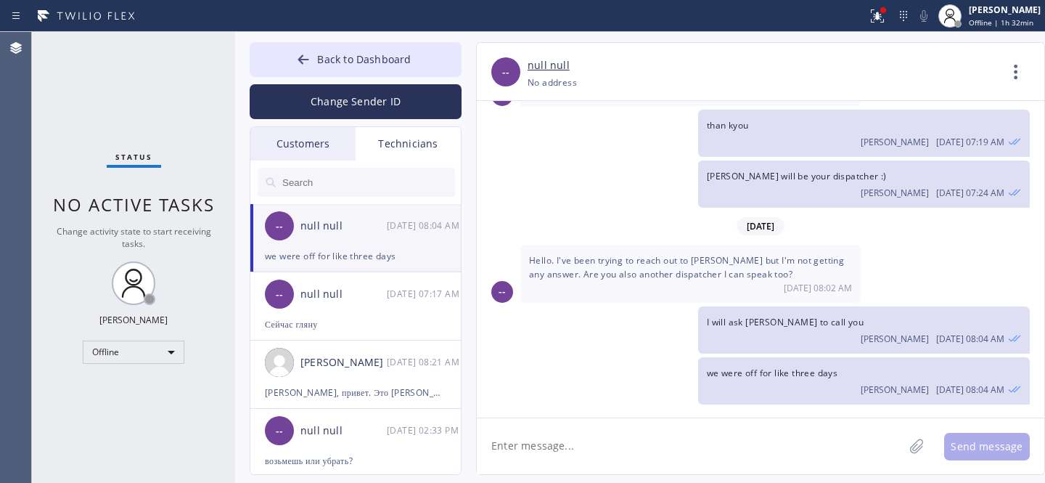
click at [362, 243] on div "-- null null [DATE] 08:04 AM" at bounding box center [356, 226] width 212 height 44
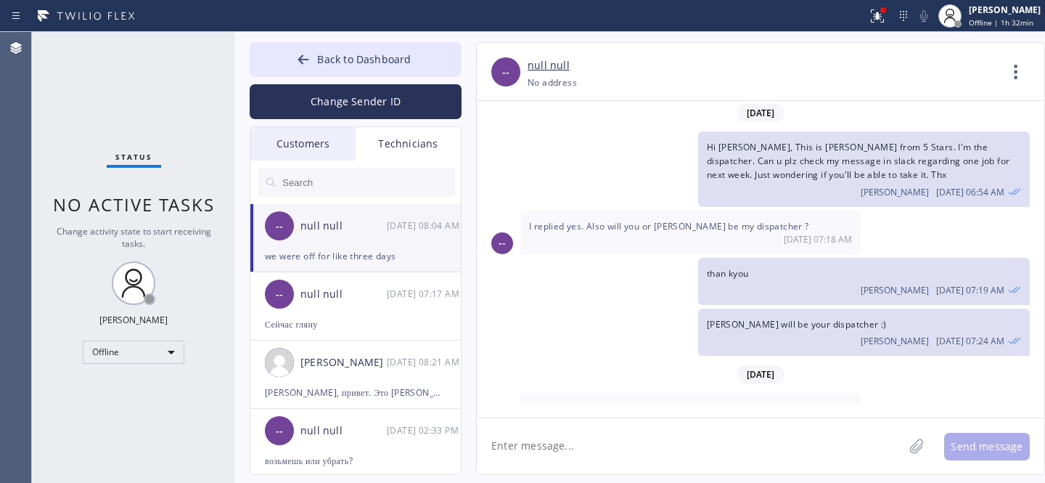
scroll to position [0, 0]
click at [730, 144] on span "Hi [PERSON_NAME], This is [PERSON_NAME] from 5 Stars. I'm the dispatcher. Can u…" at bounding box center [858, 164] width 303 height 40
copy span "Jashwa"
click at [330, 56] on span "Back to Dashboard" at bounding box center [364, 59] width 94 height 14
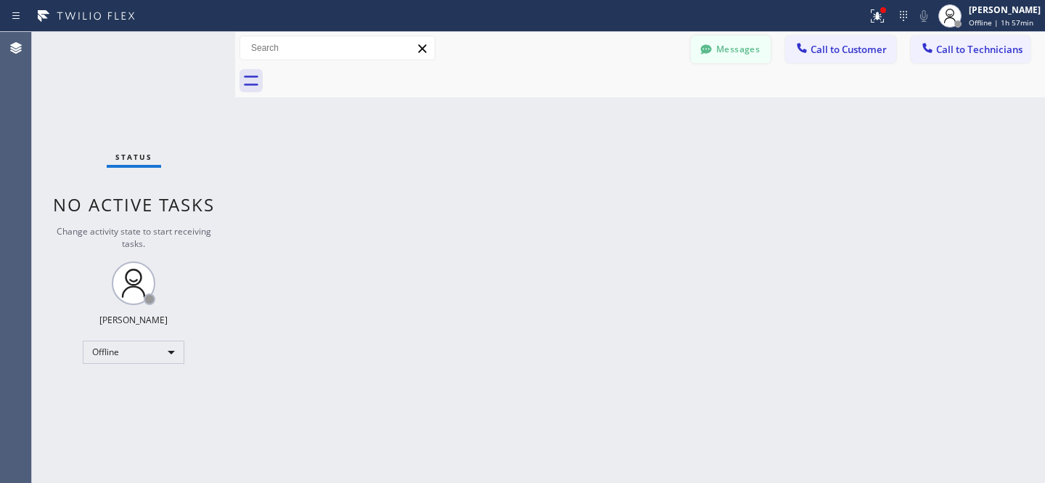
click at [728, 42] on button "Messages" at bounding box center [731, 50] width 80 height 28
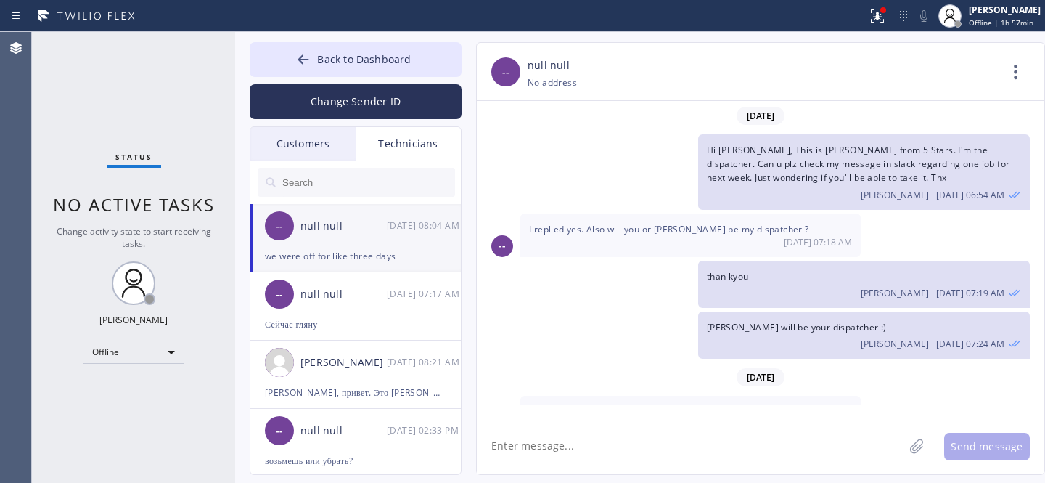
click at [316, 144] on div "Customers" at bounding box center [302, 143] width 105 height 33
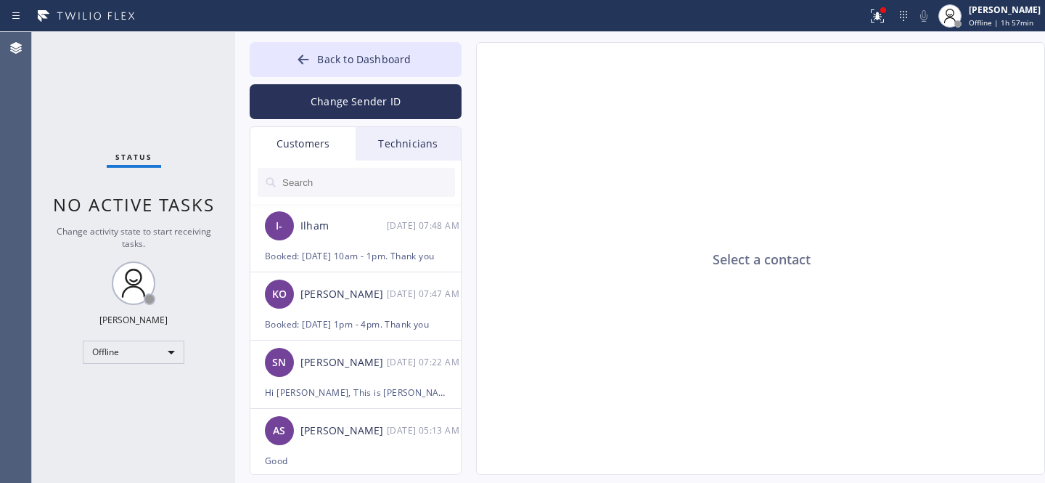
click at [356, 184] on input "text" at bounding box center [368, 182] width 174 height 29
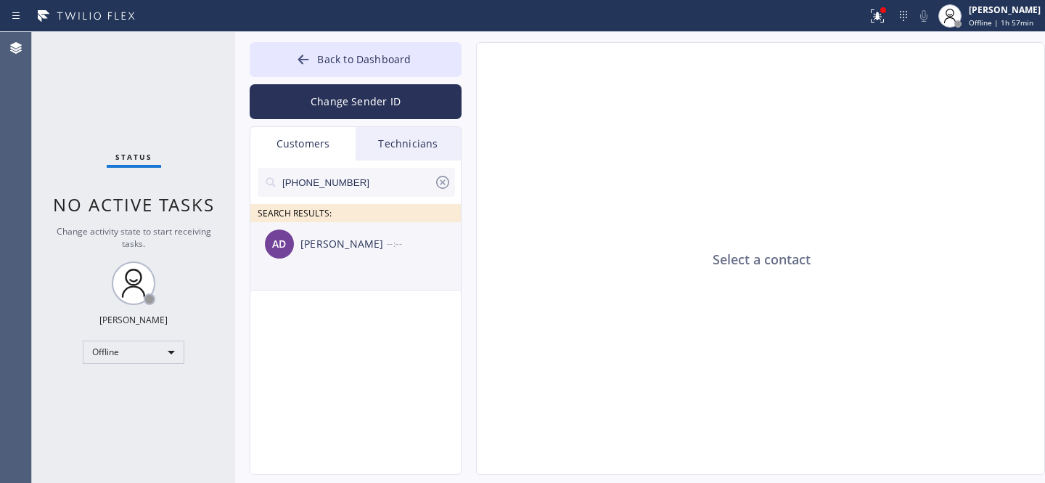
click at [333, 262] on div "AD [PERSON_NAME] --:--" at bounding box center [356, 244] width 212 height 44
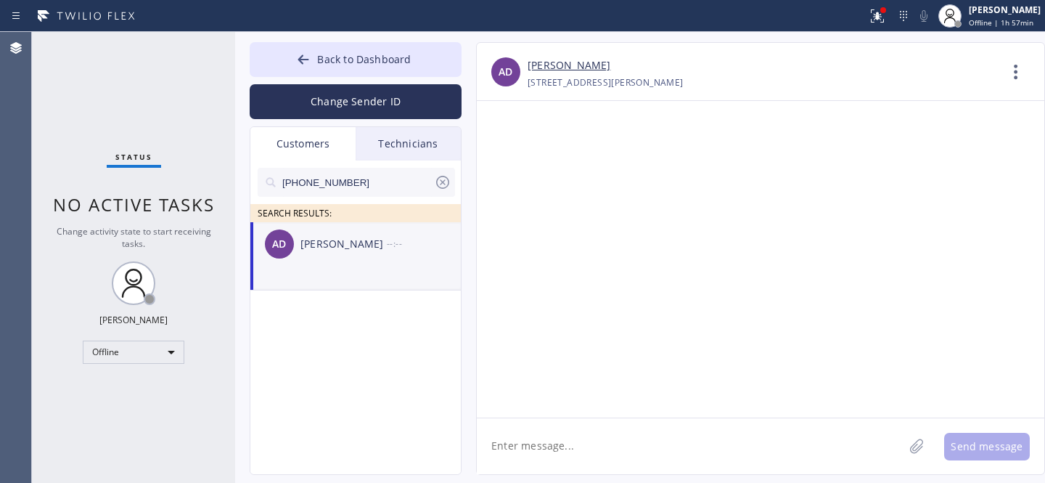
drag, startPoint x: 555, startPoint y: 439, endPoint x: 580, endPoint y: 432, distance: 26.4
click at [557, 441] on textarea at bounding box center [690, 446] width 427 height 56
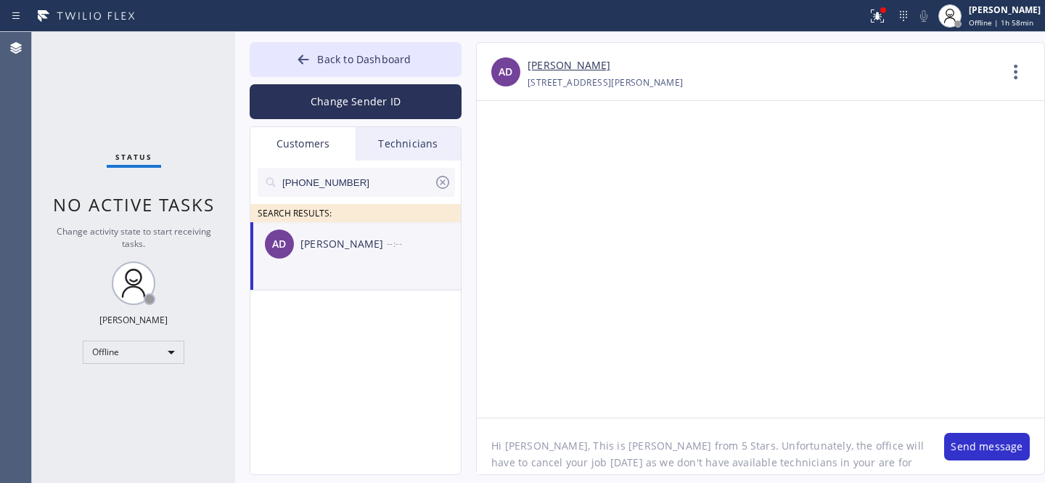
scroll to position [12, 0]
type textarea "Hi [PERSON_NAME], This is [PERSON_NAME] from 5 Stars. Unfortunately, the office…"
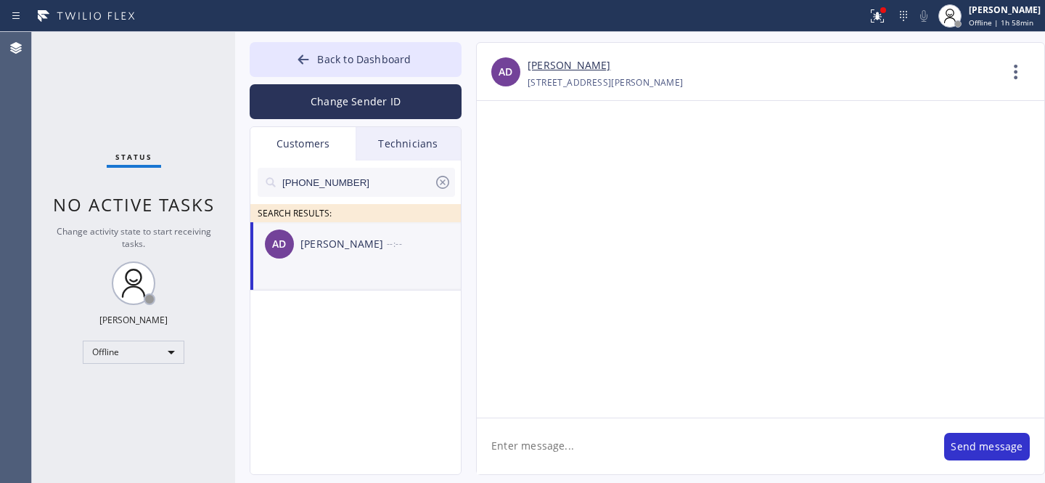
scroll to position [0, 0]
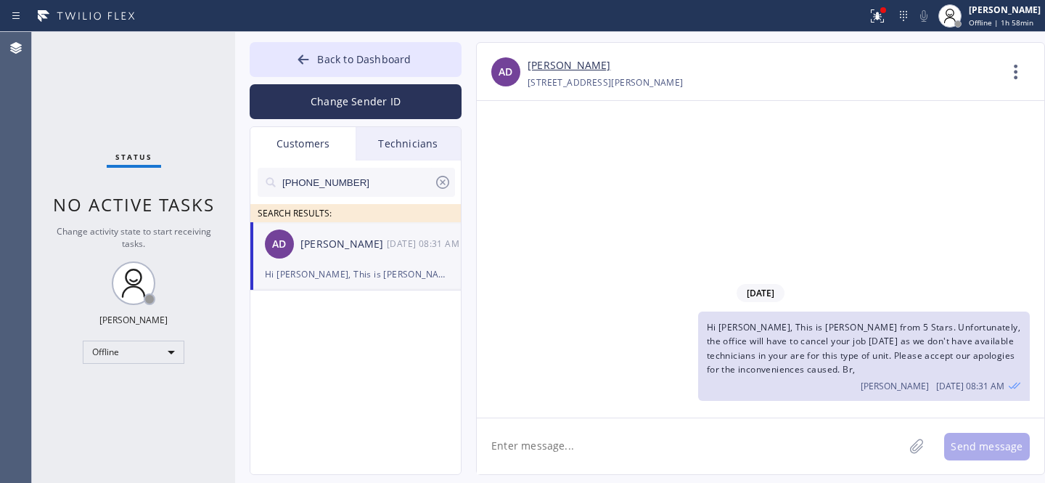
click at [446, 183] on icon at bounding box center [442, 181] width 17 height 17
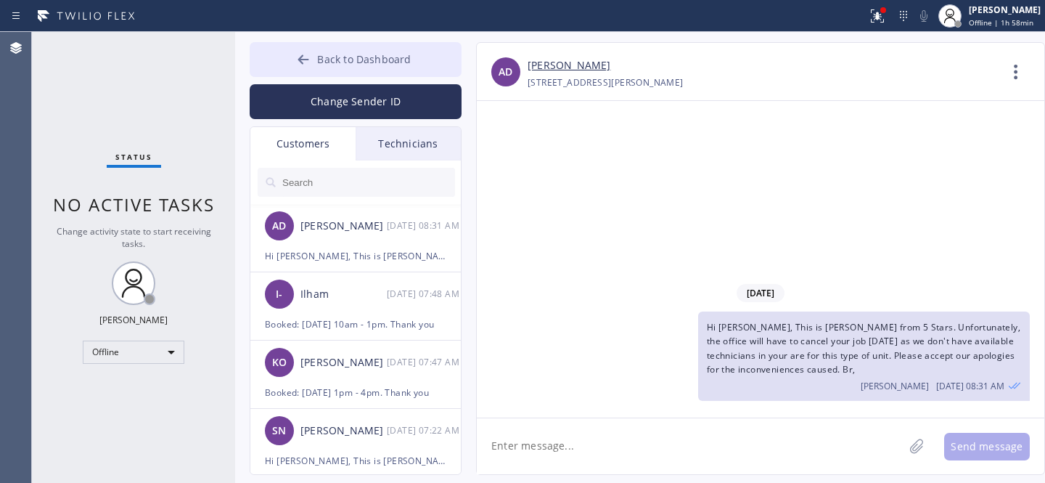
click at [330, 45] on button "Back to Dashboard" at bounding box center [356, 59] width 212 height 35
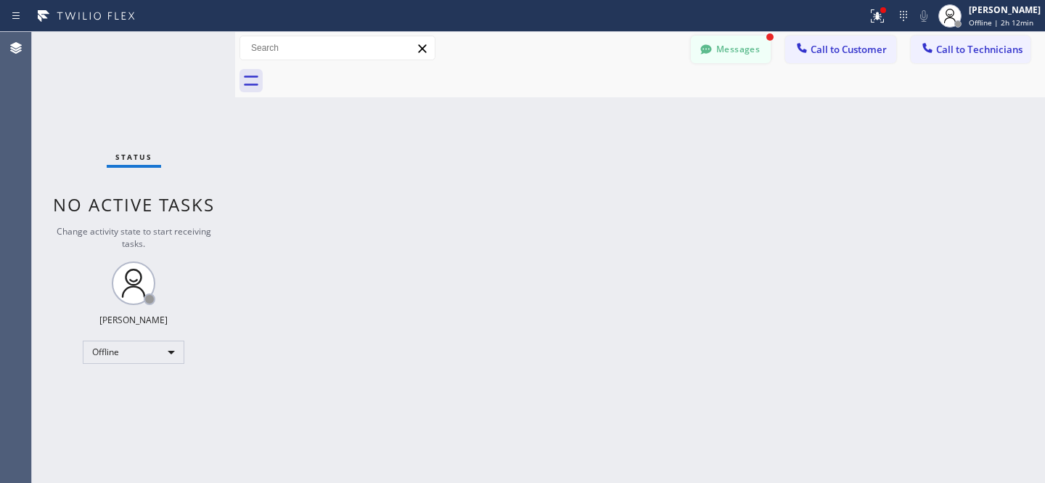
click at [717, 47] on button "Messages" at bounding box center [731, 50] width 80 height 28
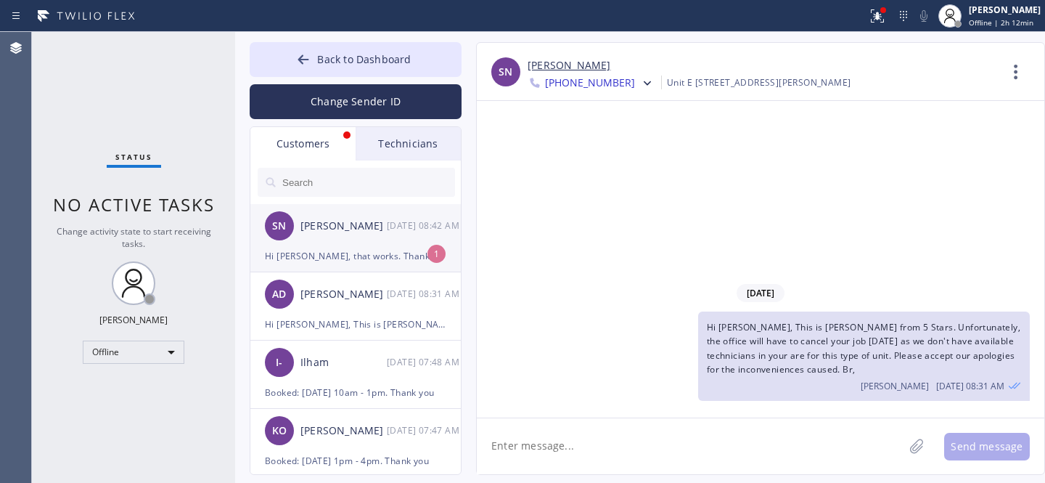
click at [333, 233] on div "[PERSON_NAME]" at bounding box center [344, 226] width 86 height 17
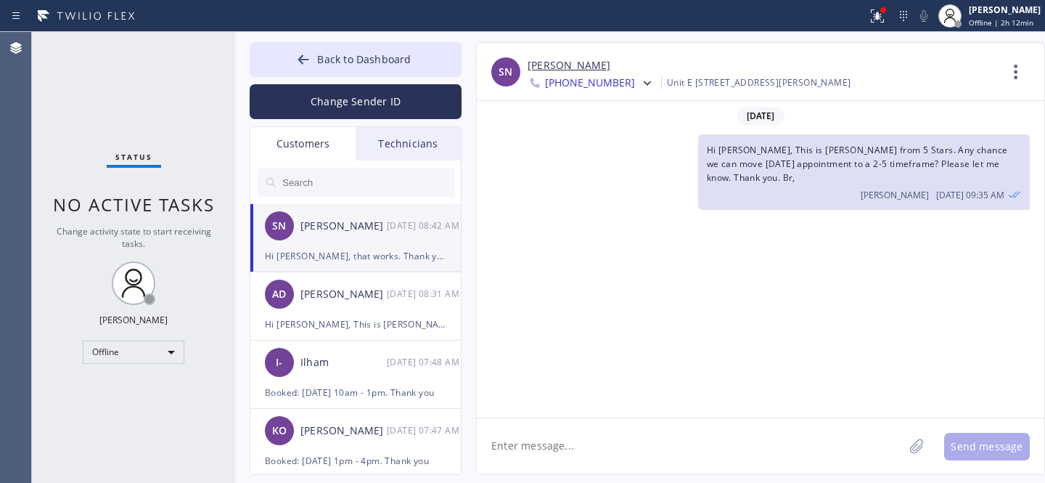
scroll to position [569, 0]
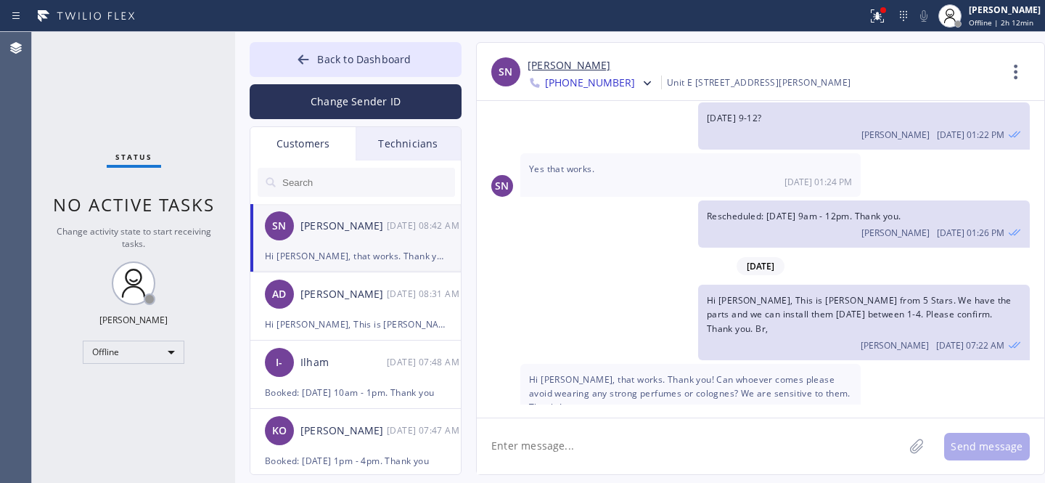
click at [560, 62] on link "[PERSON_NAME]" at bounding box center [569, 65] width 83 height 17
drag, startPoint x: 587, startPoint y: 452, endPoint x: 646, endPoint y: 409, distance: 73.3
click at [587, 452] on textarea at bounding box center [690, 446] width 427 height 56
paste textarea "[DATE] 1pm - 4pm"
type textarea "Booked: [DATE] 1pm - 4pm. Thank you"
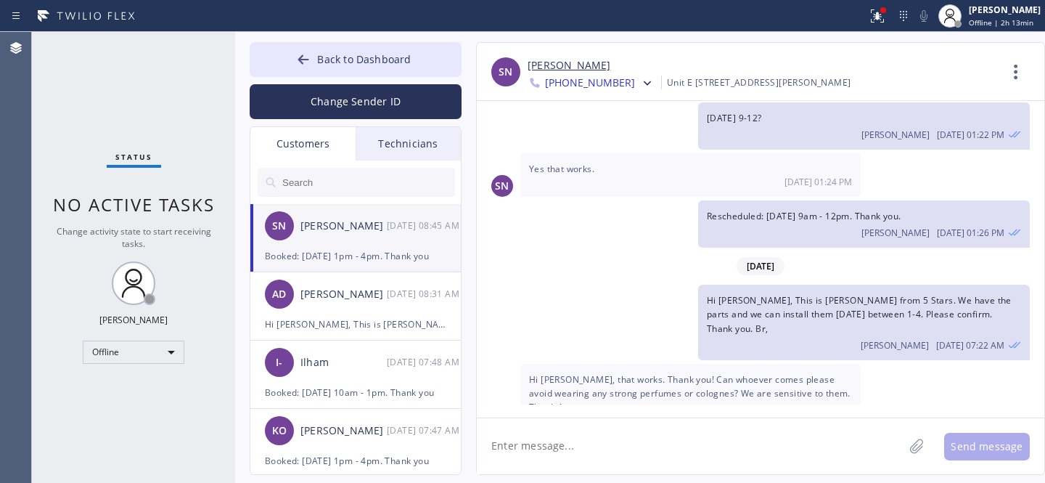
scroll to position [620, 0]
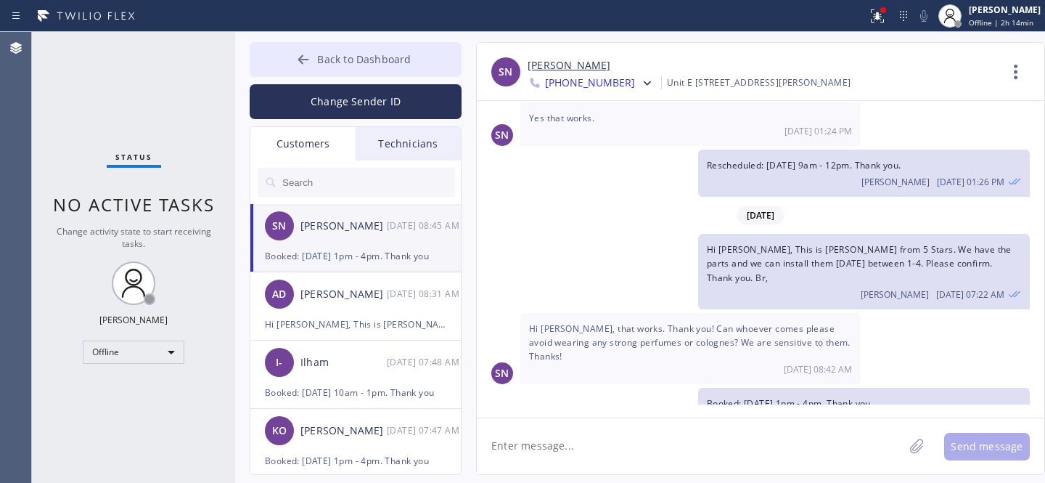
click at [293, 52] on button "Back to Dashboard" at bounding box center [356, 59] width 212 height 35
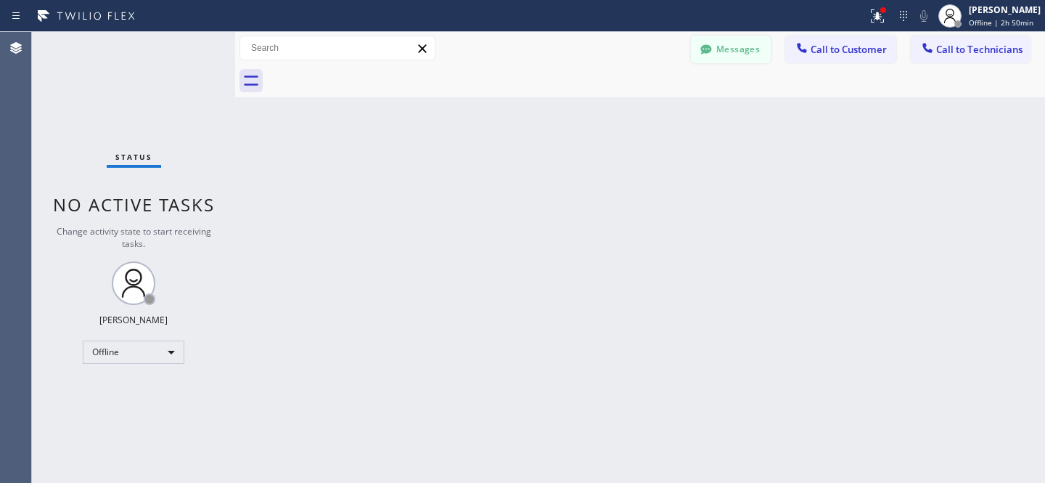
click at [723, 44] on button "Messages" at bounding box center [731, 50] width 80 height 28
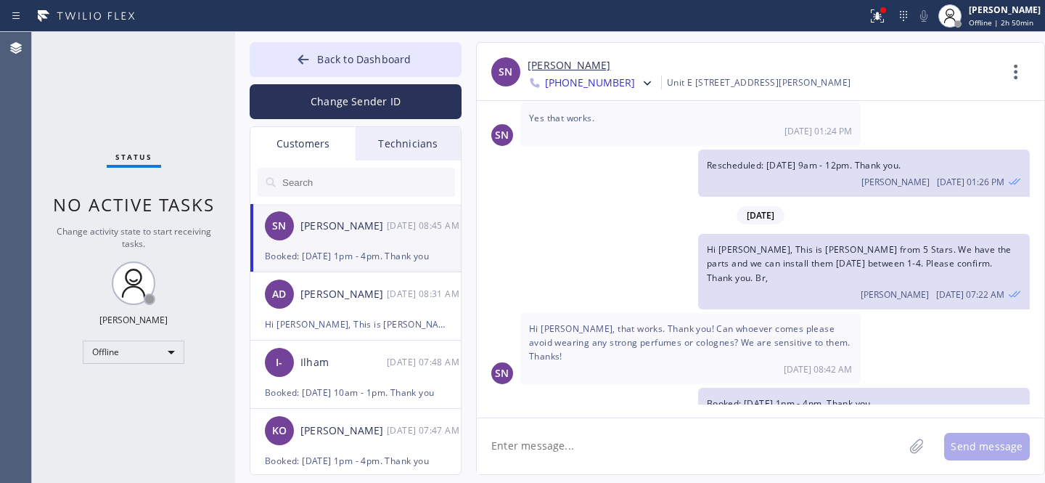
click at [337, 184] on input "text" at bounding box center [368, 182] width 174 height 29
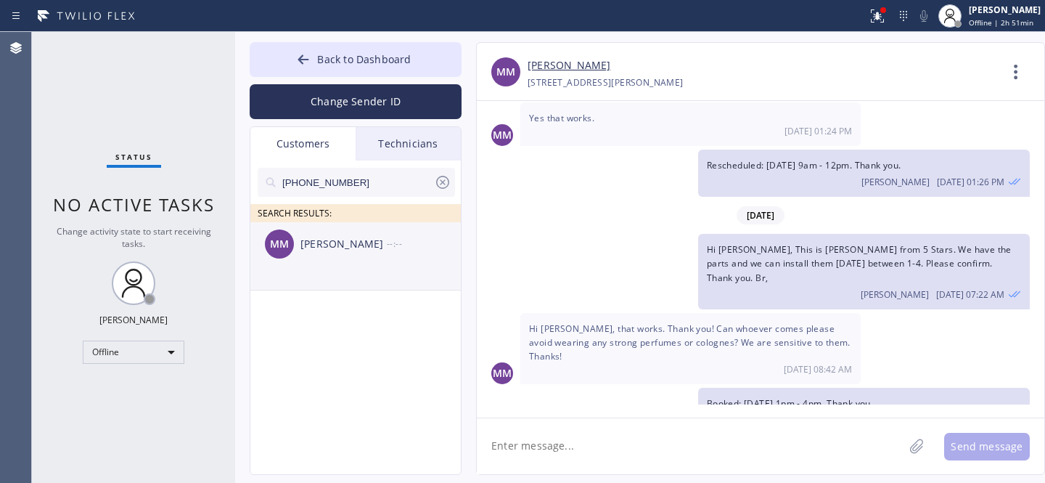
click at [351, 239] on div "[PERSON_NAME]" at bounding box center [344, 244] width 86 height 17
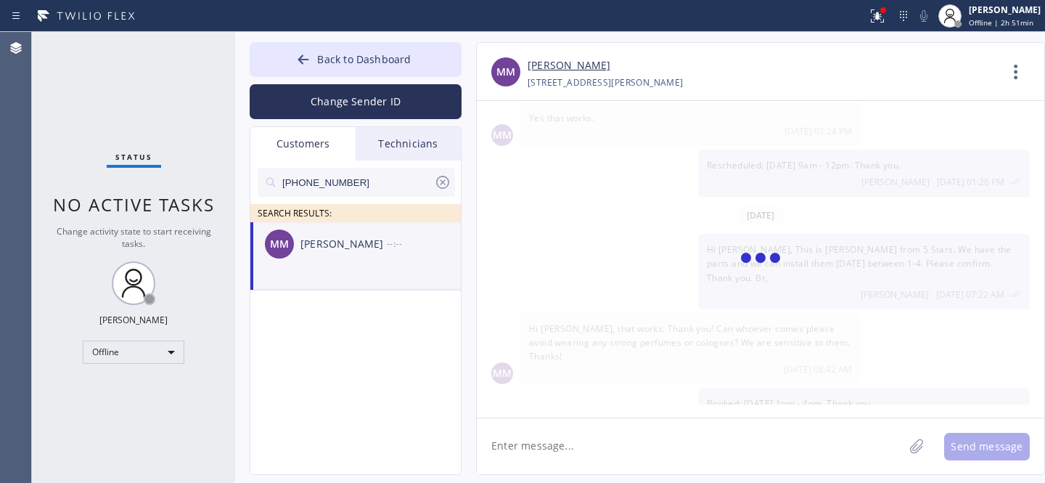
scroll to position [0, 0]
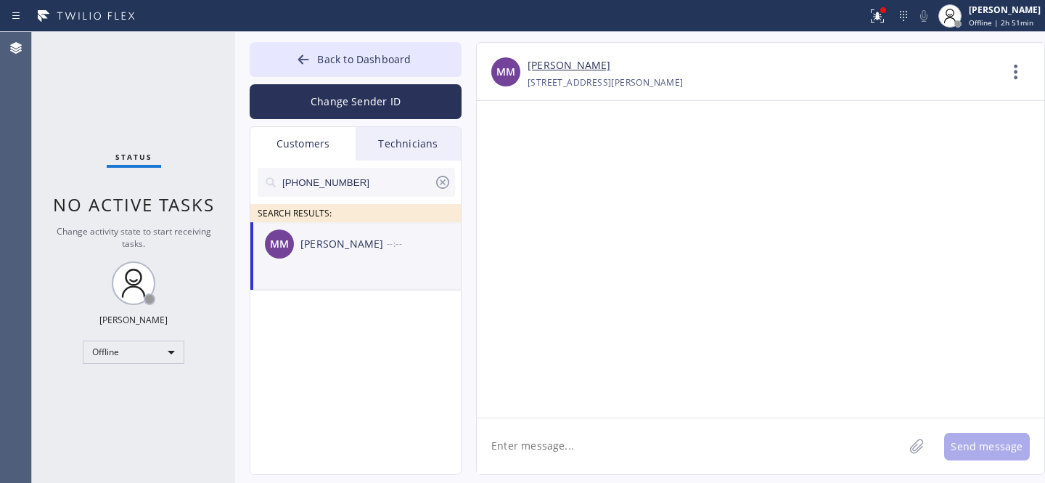
click at [631, 439] on textarea at bounding box center [690, 446] width 427 height 56
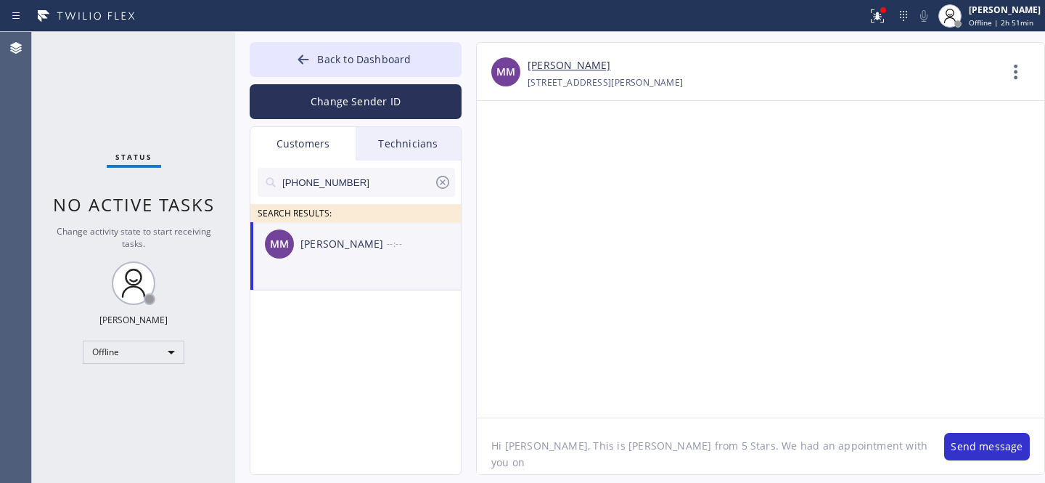
paste textarea "[DATE]"
paste textarea "Sub Zero"
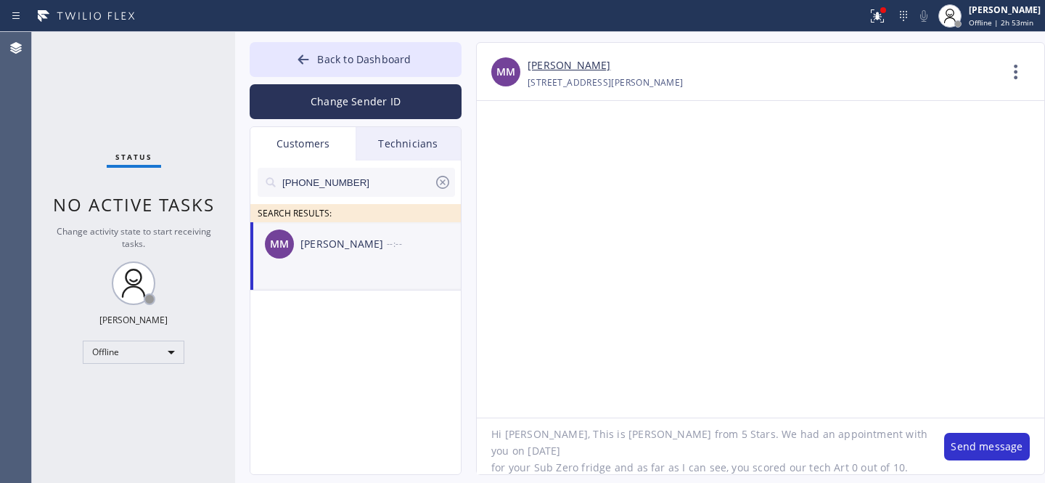
type textarea "Hi [PERSON_NAME], This is [PERSON_NAME] from 5 Stars. We had an appointment wit…"
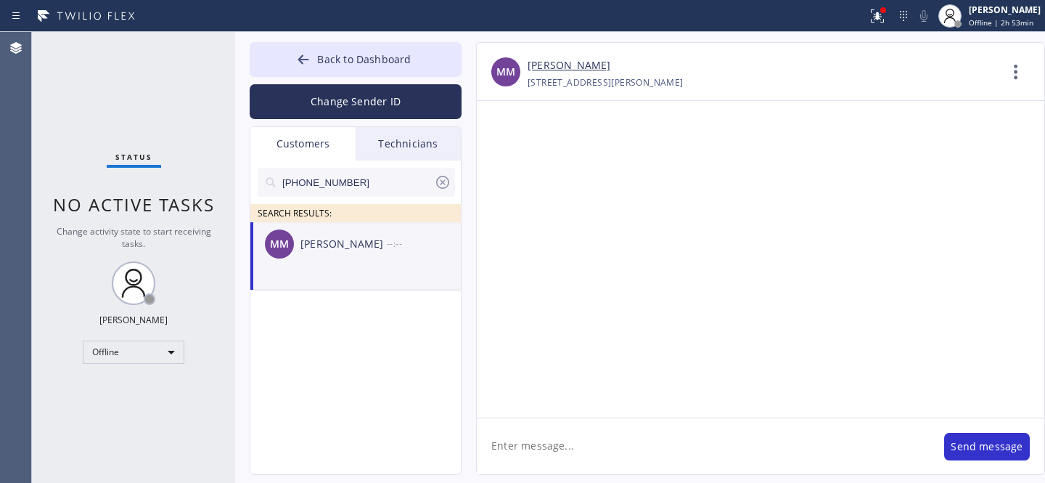
scroll to position [0, 0]
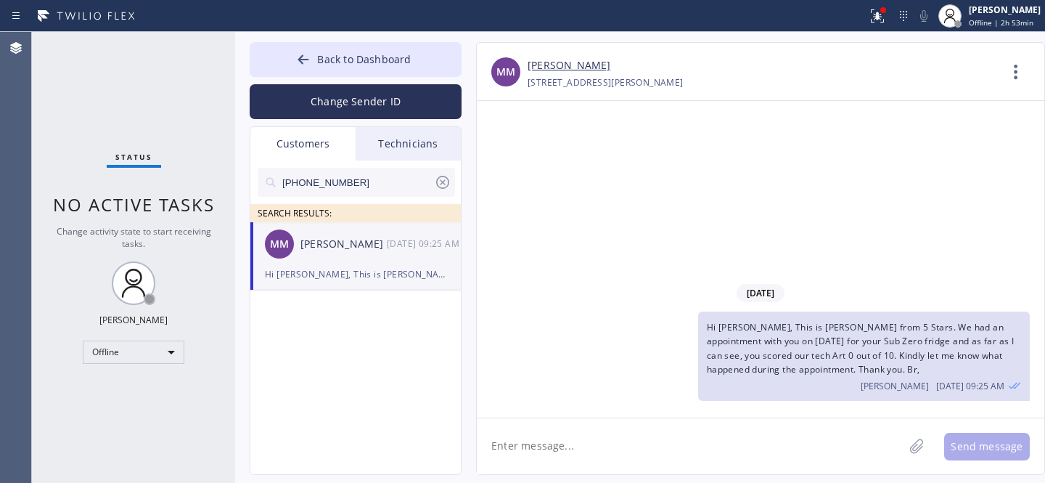
click at [446, 184] on icon at bounding box center [442, 181] width 17 height 17
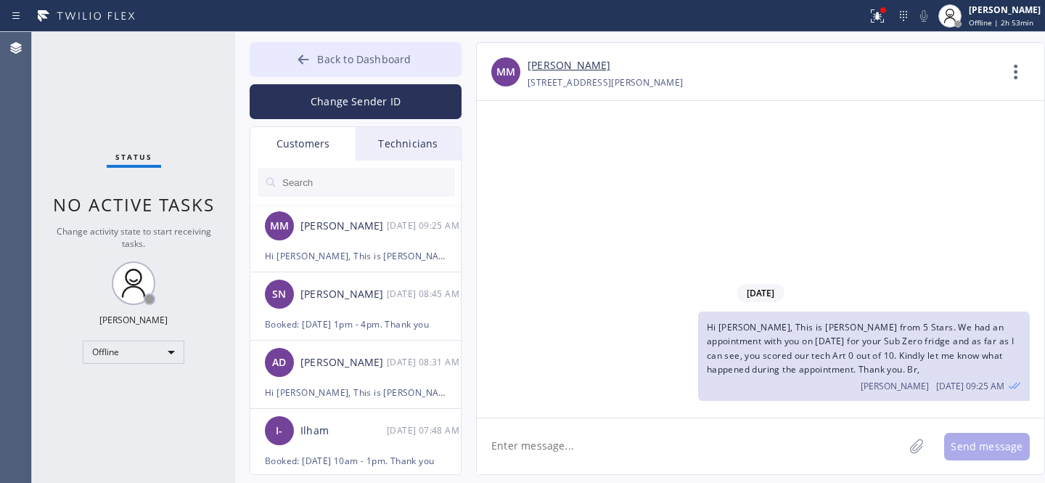
click at [346, 53] on span "Back to Dashboard" at bounding box center [364, 59] width 94 height 14
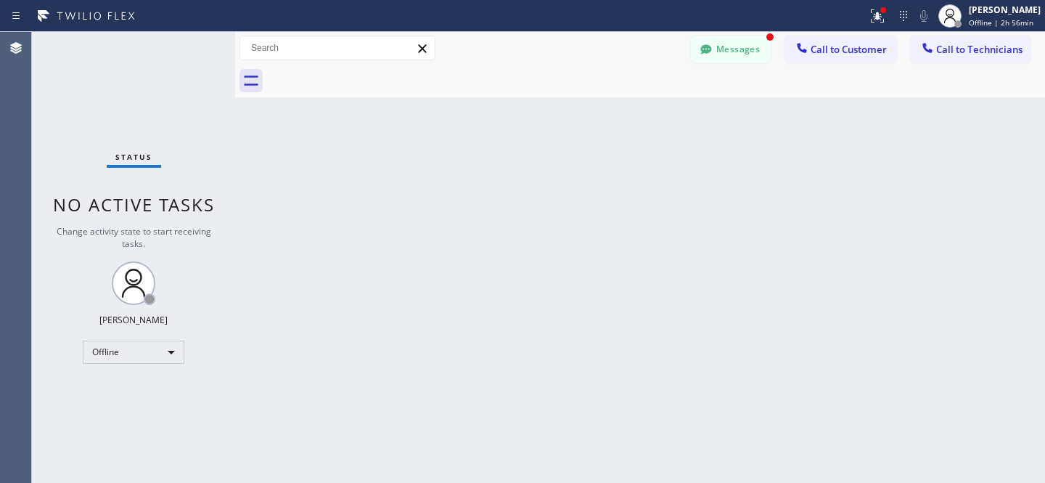
click at [736, 56] on button "Messages" at bounding box center [731, 50] width 80 height 28
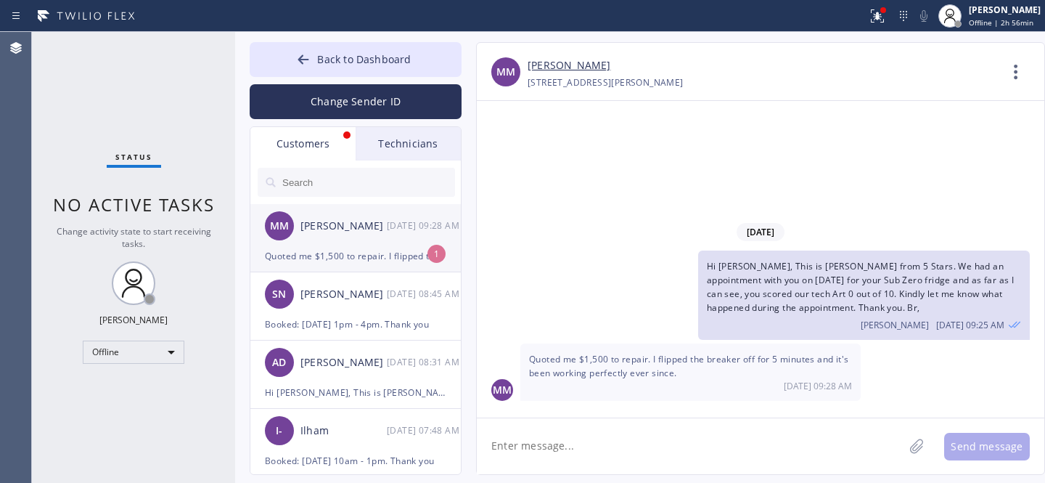
click at [316, 240] on div "MM [PERSON_NAME] [DATE] 09:28 AM" at bounding box center [356, 226] width 212 height 44
click at [631, 436] on textarea at bounding box center [690, 446] width 427 height 56
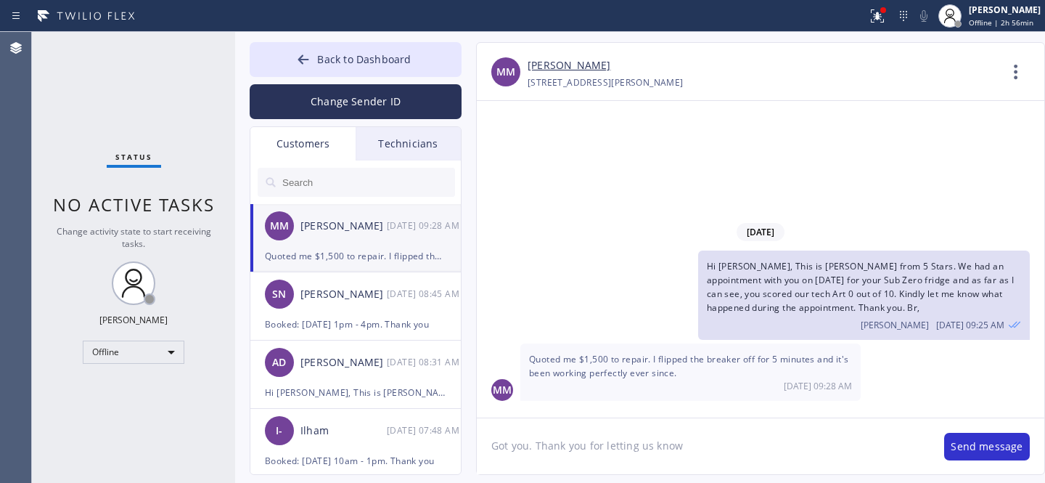
type textarea "Got you. Thank you for letting us know."
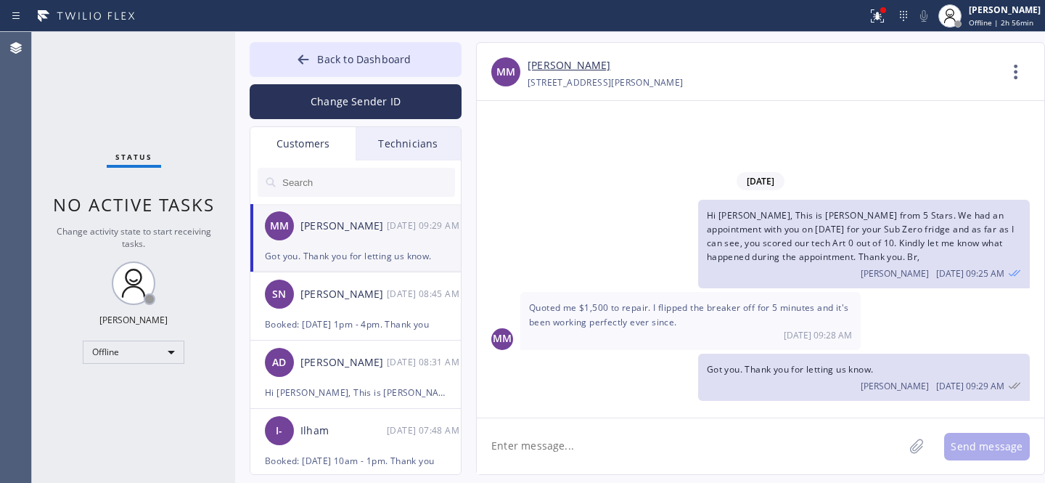
click at [648, 314] on div "Quoted me $1,500 to repair. I flipped the breaker off for 5 minutes and it's be…" at bounding box center [690, 320] width 340 height 57
click at [648, 314] on span "Quoted me $1,500 to repair. I flipped the breaker off for 5 minutes and it's be…" at bounding box center [688, 314] width 319 height 26
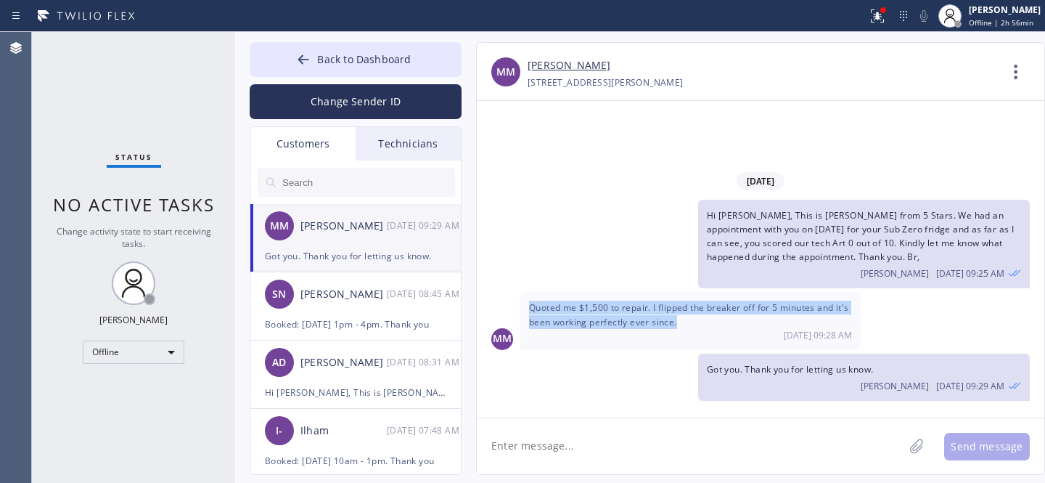
click at [648, 314] on span "Quoted me $1,500 to repair. I flipped the breaker off for 5 minutes and it's be…" at bounding box center [688, 314] width 319 height 26
copy span "Quoted me $1,500 to repair. I flipped the breaker off for 5 minutes and it's be…"
click at [412, 68] on button "Back to Dashboard" at bounding box center [356, 59] width 212 height 35
